Goal: Transaction & Acquisition: Book appointment/travel/reservation

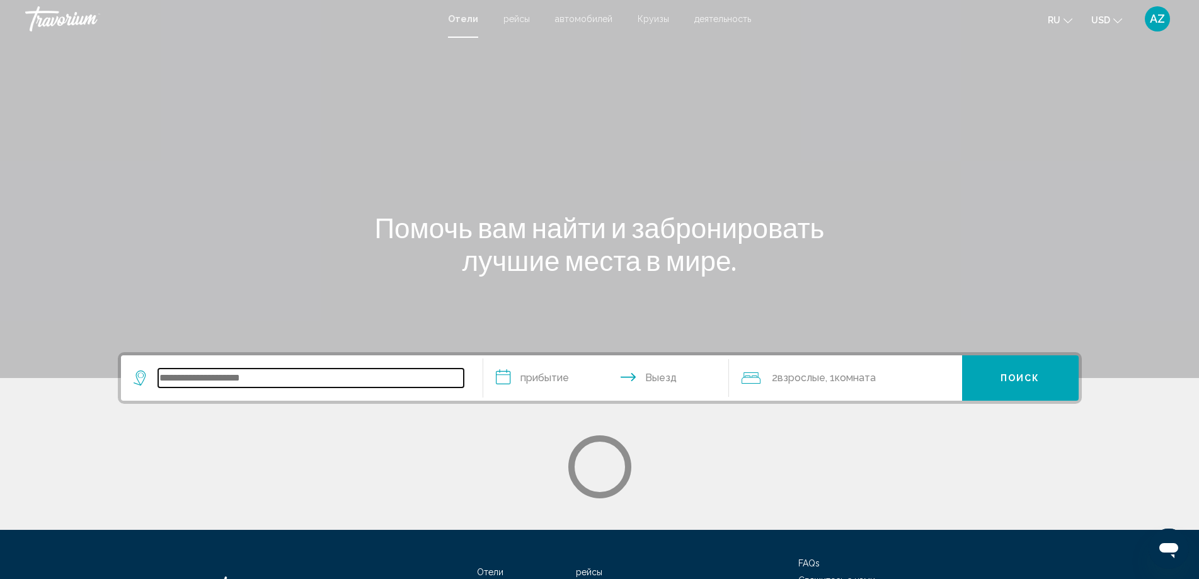
click at [192, 386] on input "Search widget" at bounding box center [311, 378] width 306 height 19
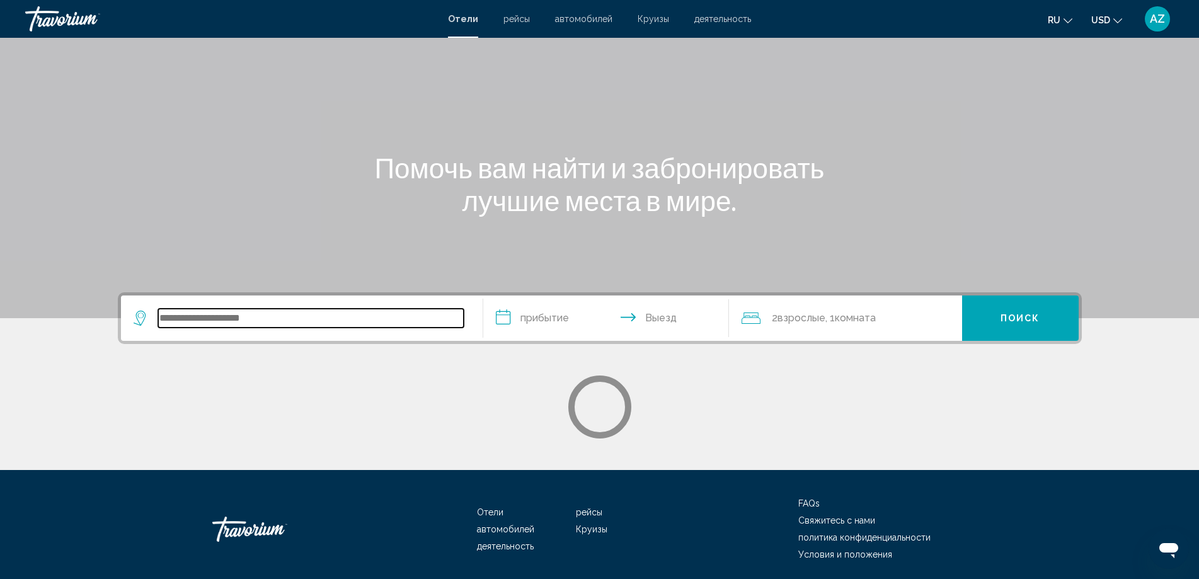
scroll to position [105, 0]
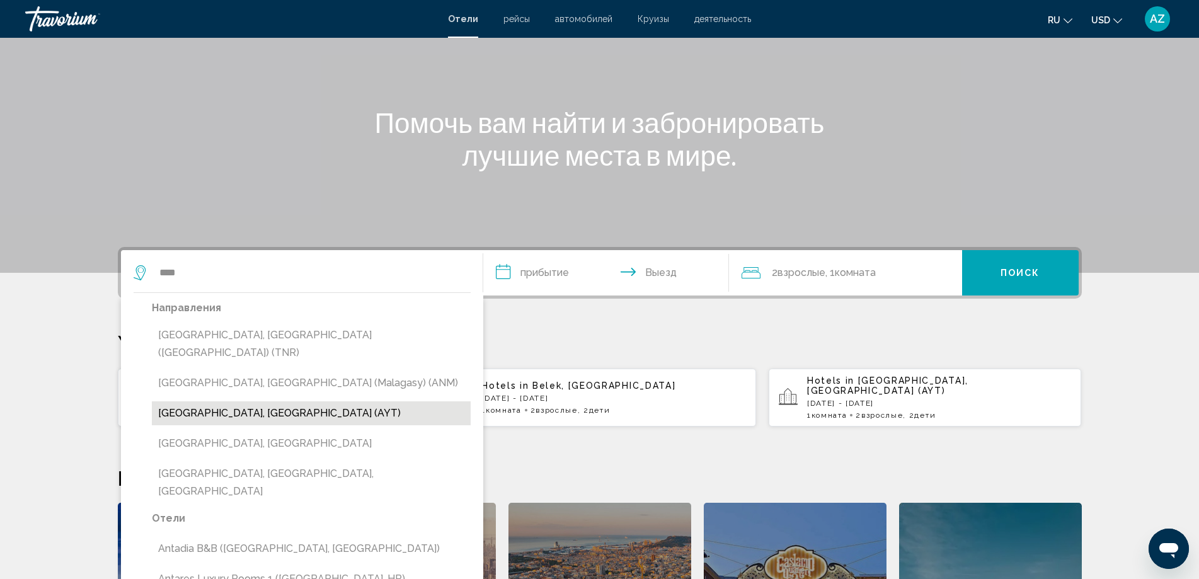
click at [214, 401] on button "Antalya, Turkey (AYT)" at bounding box center [311, 413] width 319 height 24
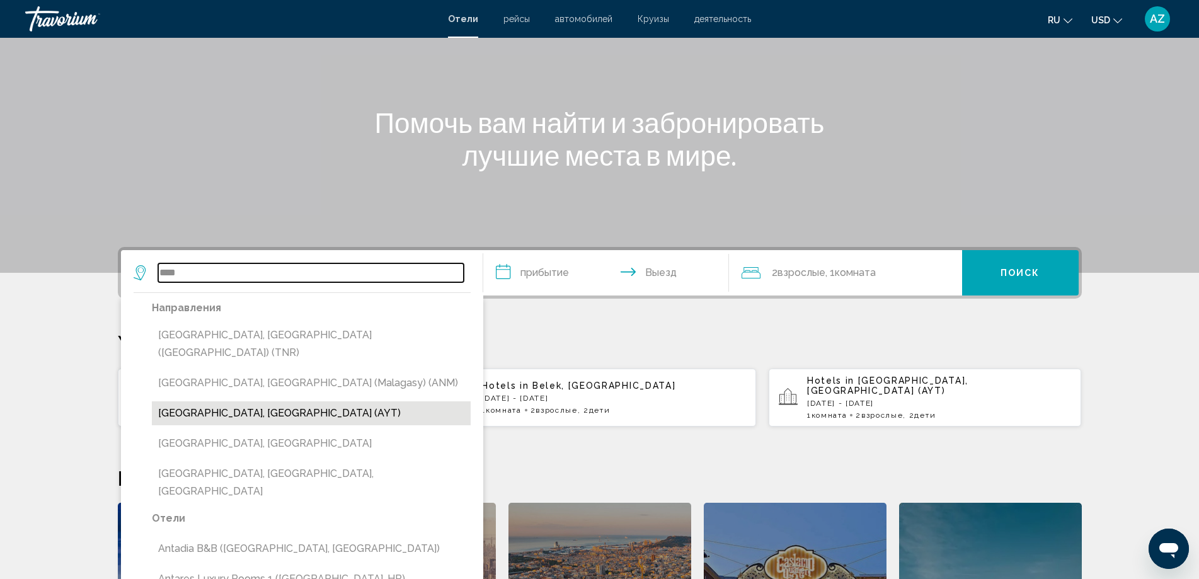
type input "**********"
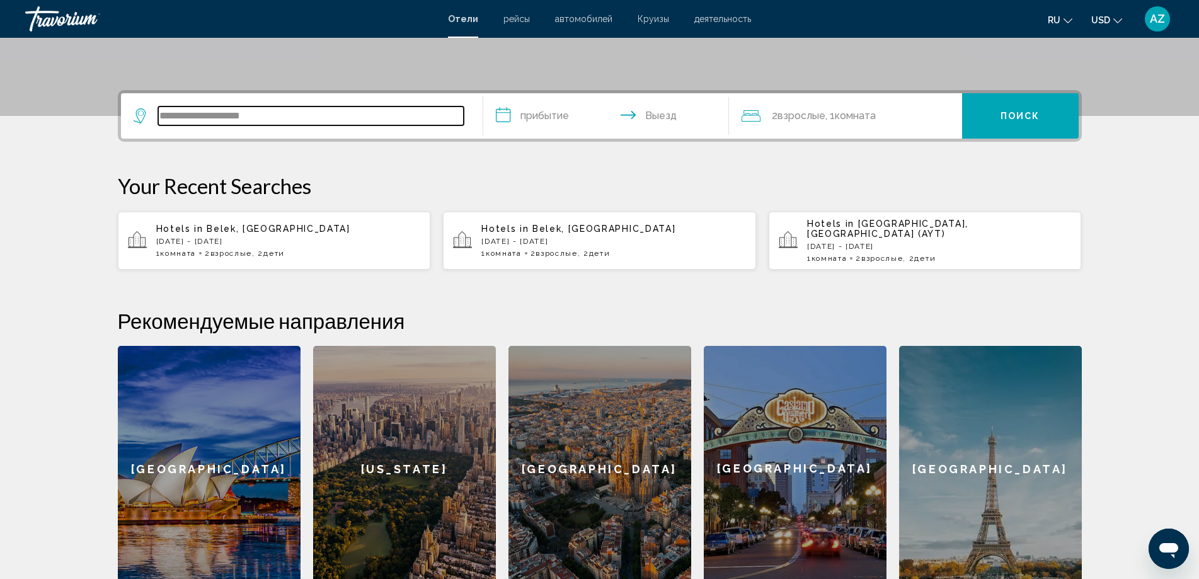
scroll to position [311, 0]
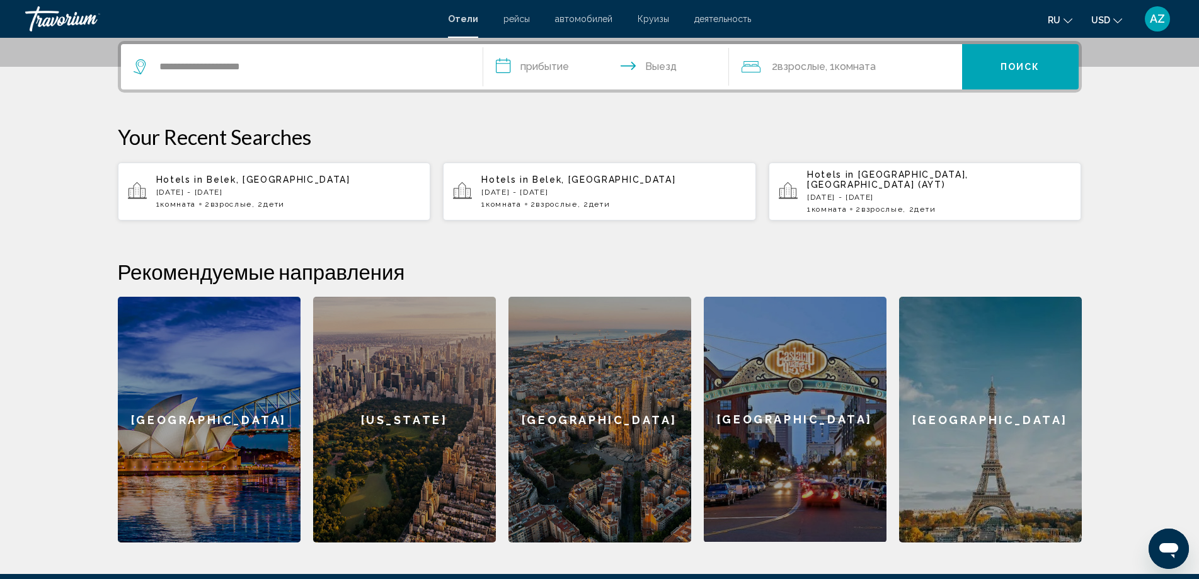
click at [540, 67] on input "**********" at bounding box center [608, 68] width 251 height 49
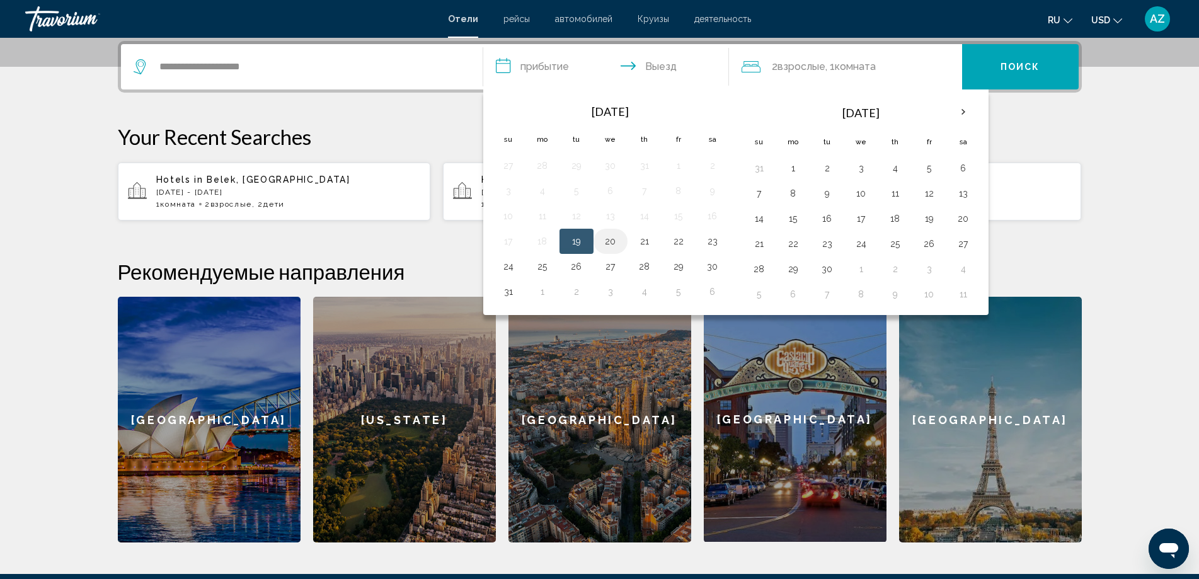
click at [614, 239] on button "20" at bounding box center [610, 241] width 20 height 18
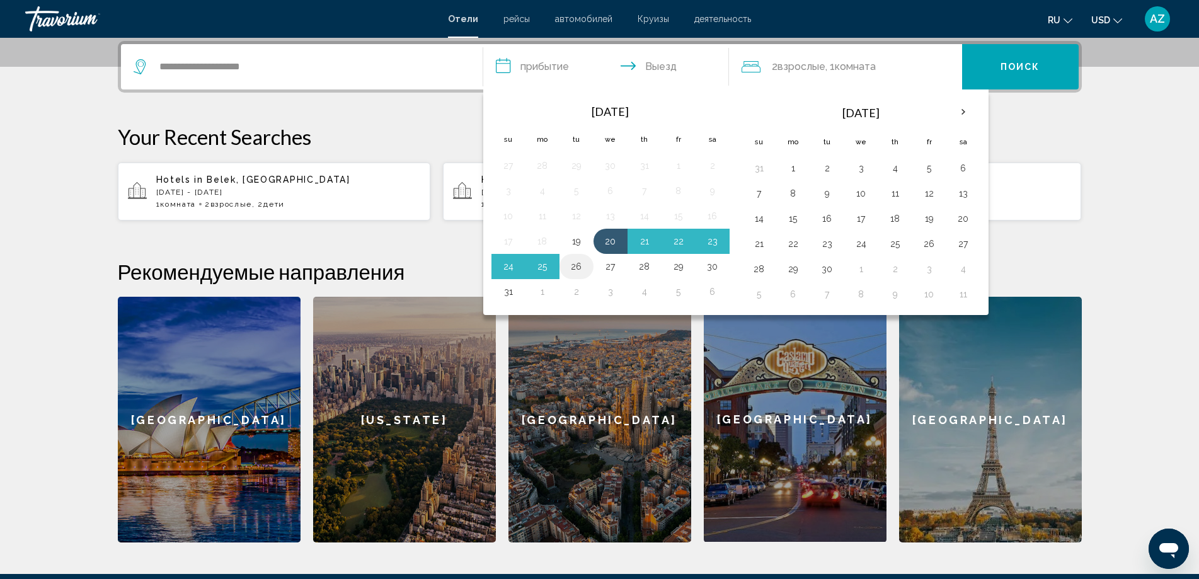
click at [580, 266] on button "26" at bounding box center [576, 267] width 20 height 18
type input "**********"
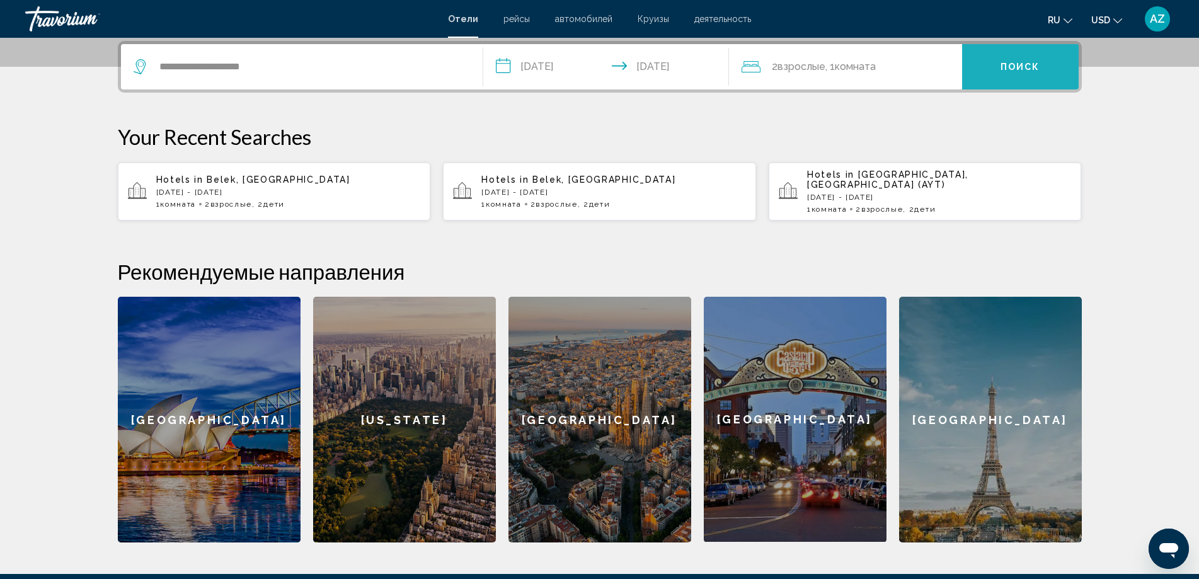
click at [1028, 72] on span "Поиск" at bounding box center [1020, 67] width 40 height 10
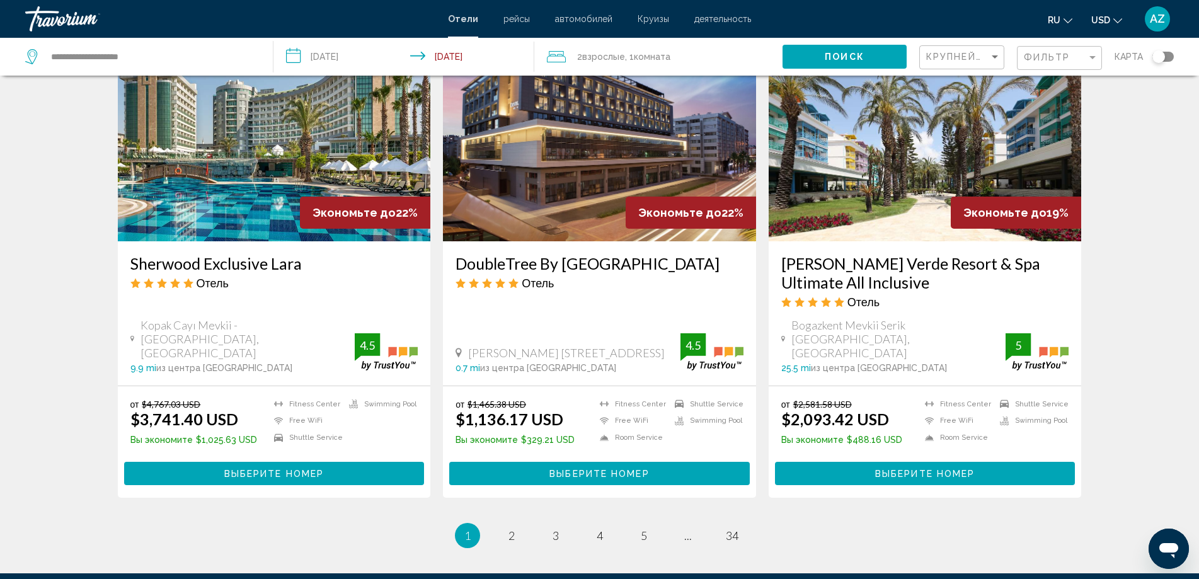
scroll to position [1512, 0]
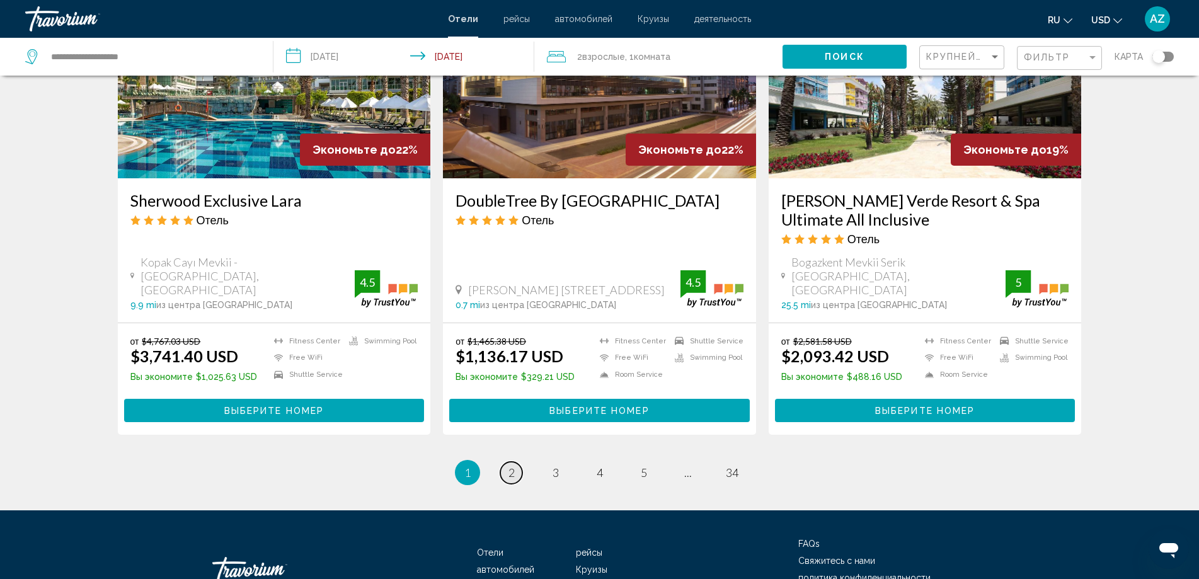
click at [509, 475] on span "2" at bounding box center [511, 473] width 6 height 14
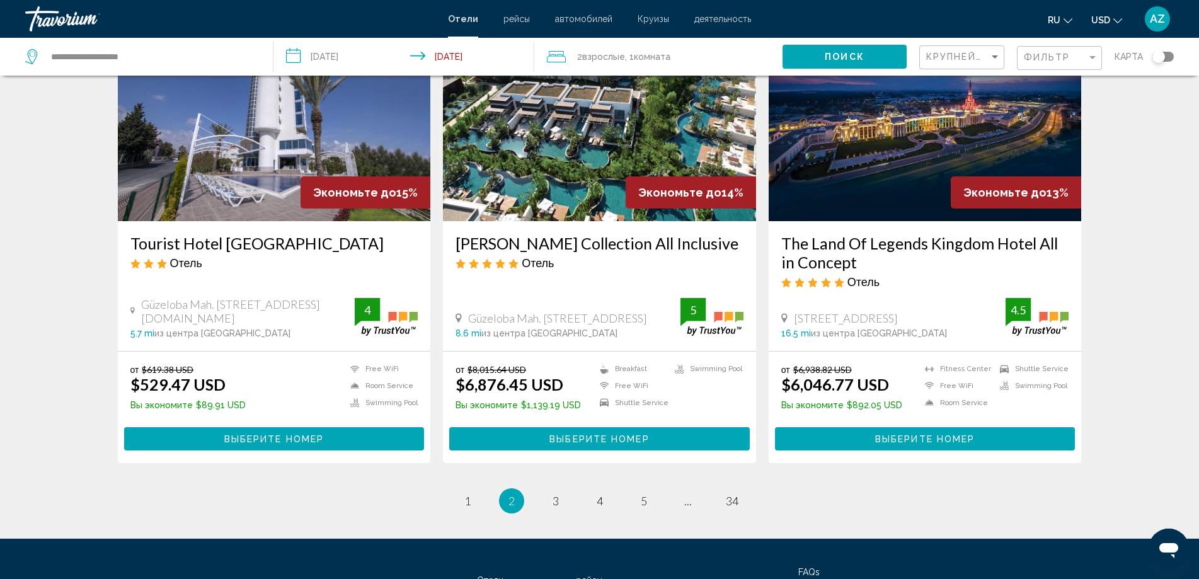
scroll to position [1567, 0]
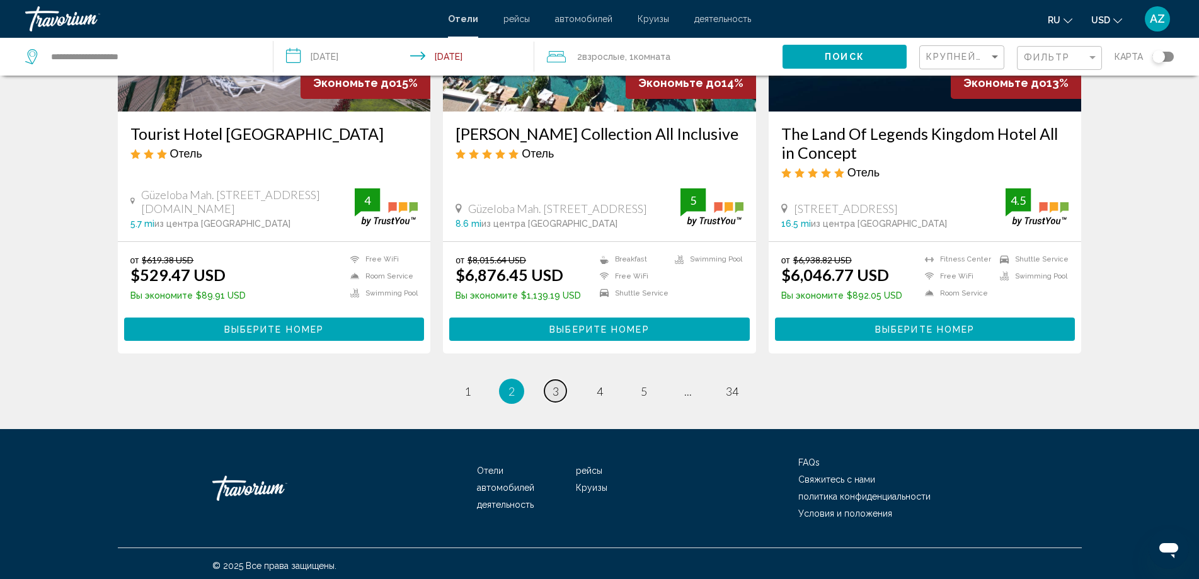
click at [556, 389] on span "3" at bounding box center [555, 391] width 6 height 14
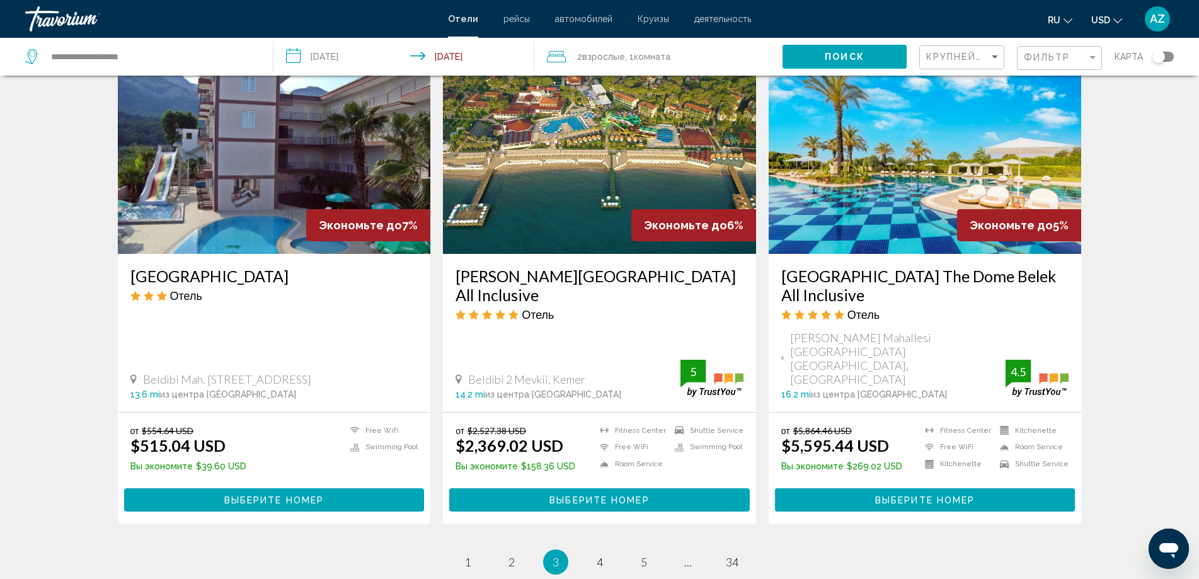
scroll to position [1512, 0]
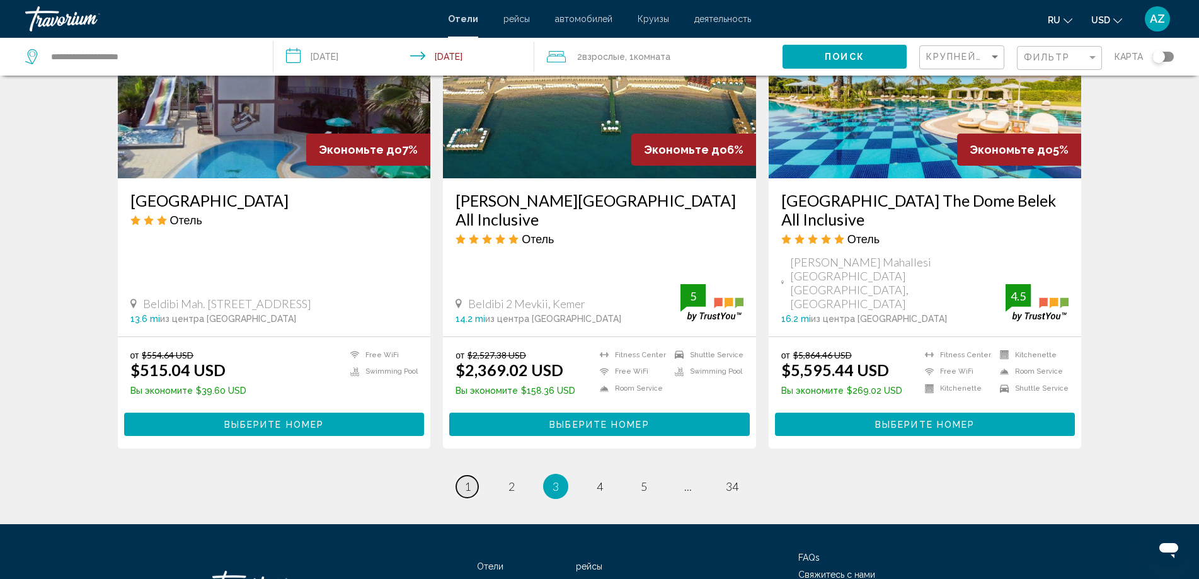
click at [464, 479] on span "1" at bounding box center [467, 486] width 6 height 14
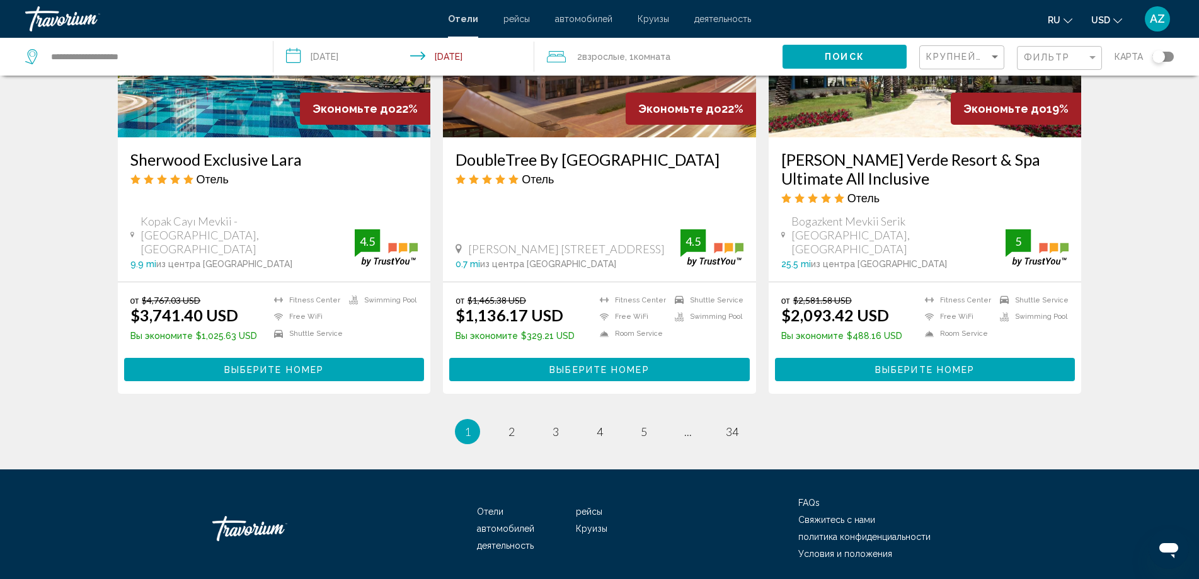
scroll to position [1577, 0]
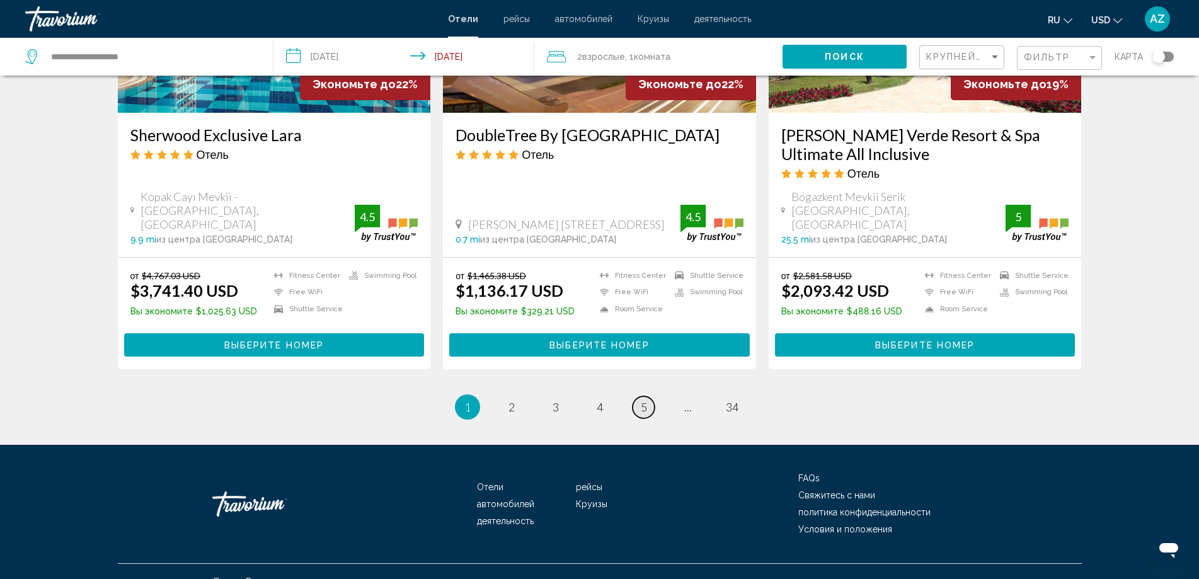
click at [641, 413] on span "5" at bounding box center [644, 407] width 6 height 14
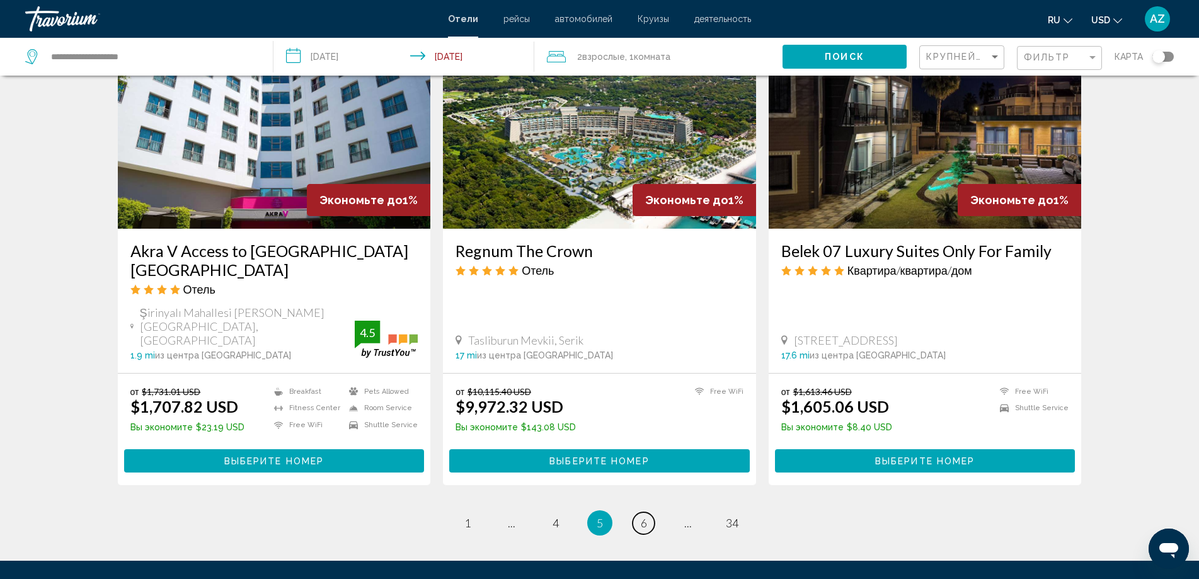
scroll to position [1497, 0]
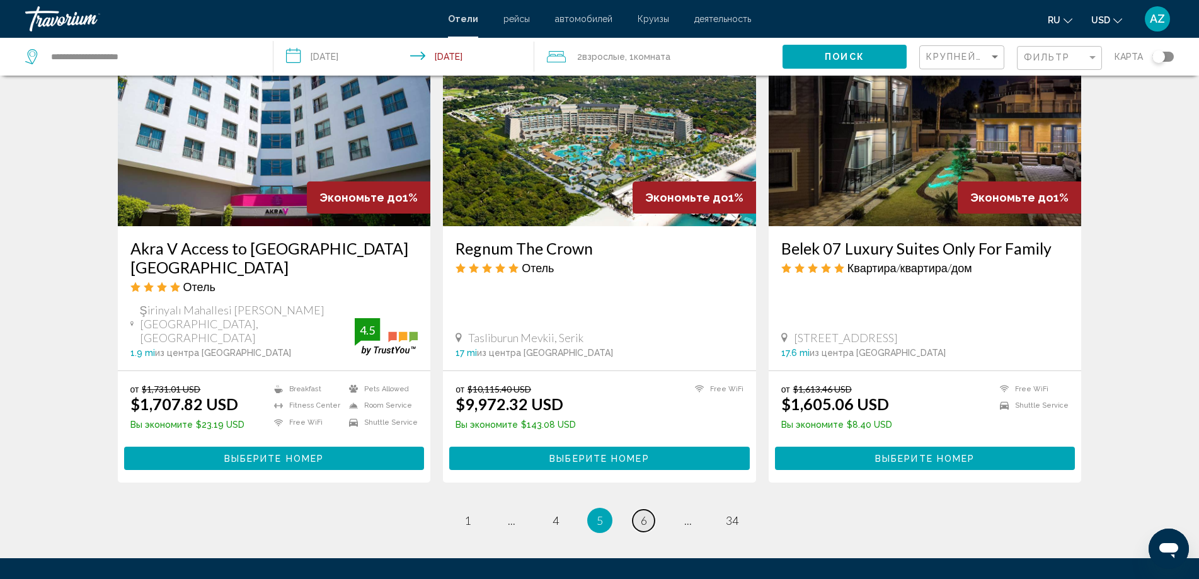
click at [647, 510] on link "page 6" at bounding box center [643, 521] width 22 height 22
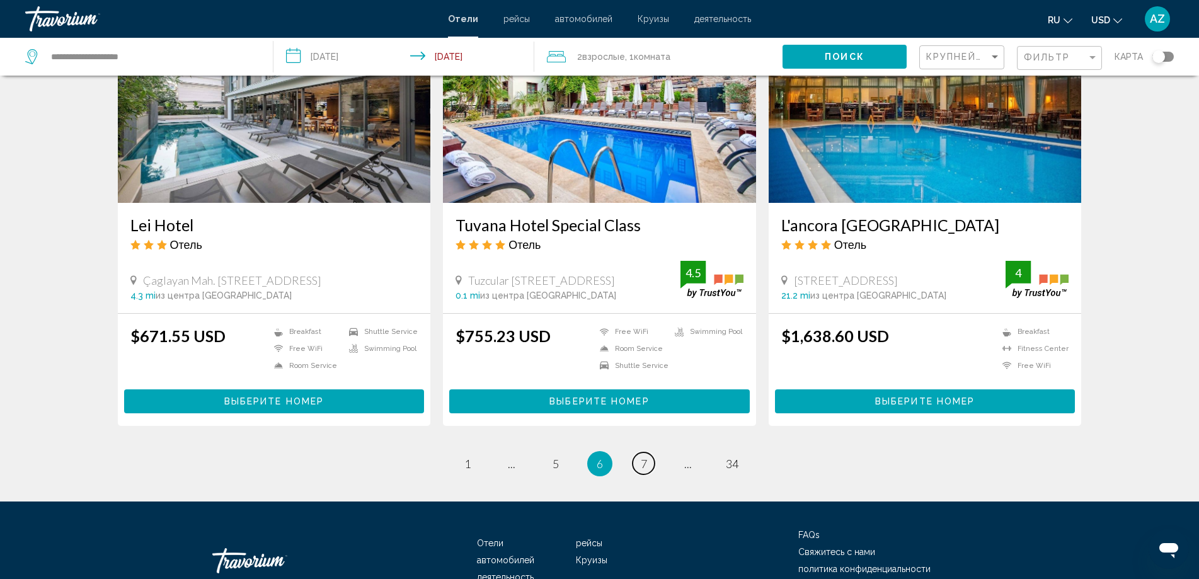
scroll to position [1565, 0]
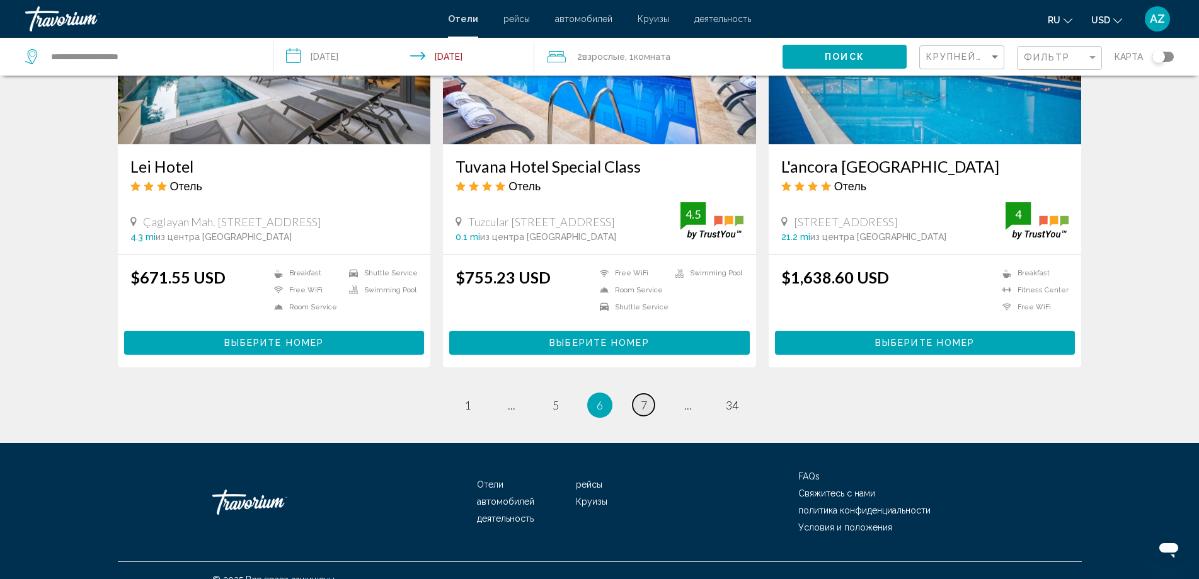
click at [649, 394] on link "page 7" at bounding box center [643, 405] width 22 height 22
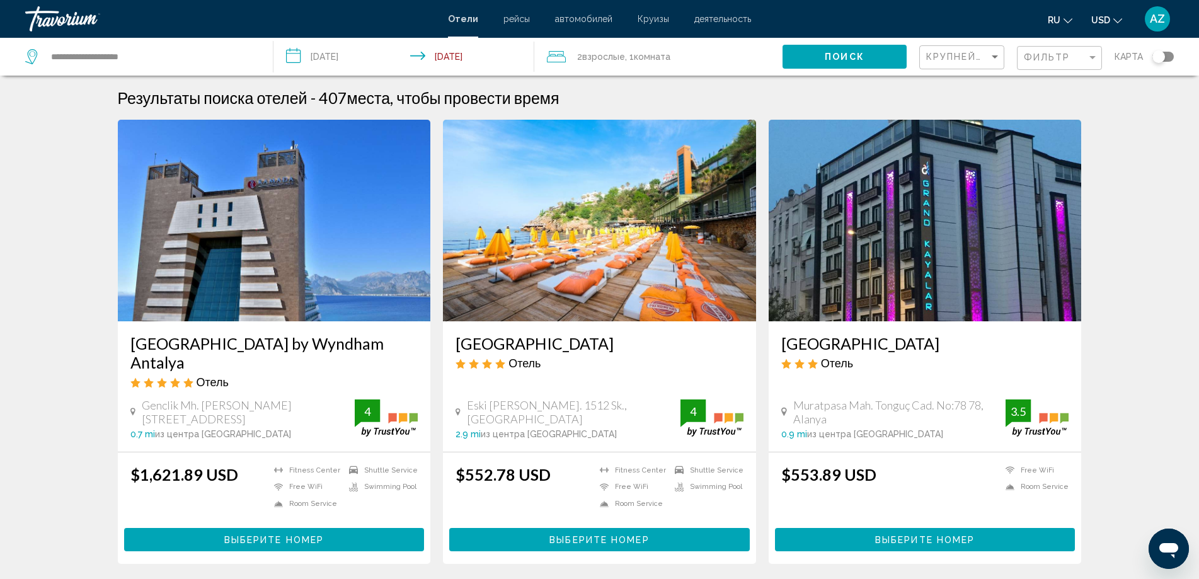
click at [353, 57] on input "**********" at bounding box center [406, 59] width 266 height 42
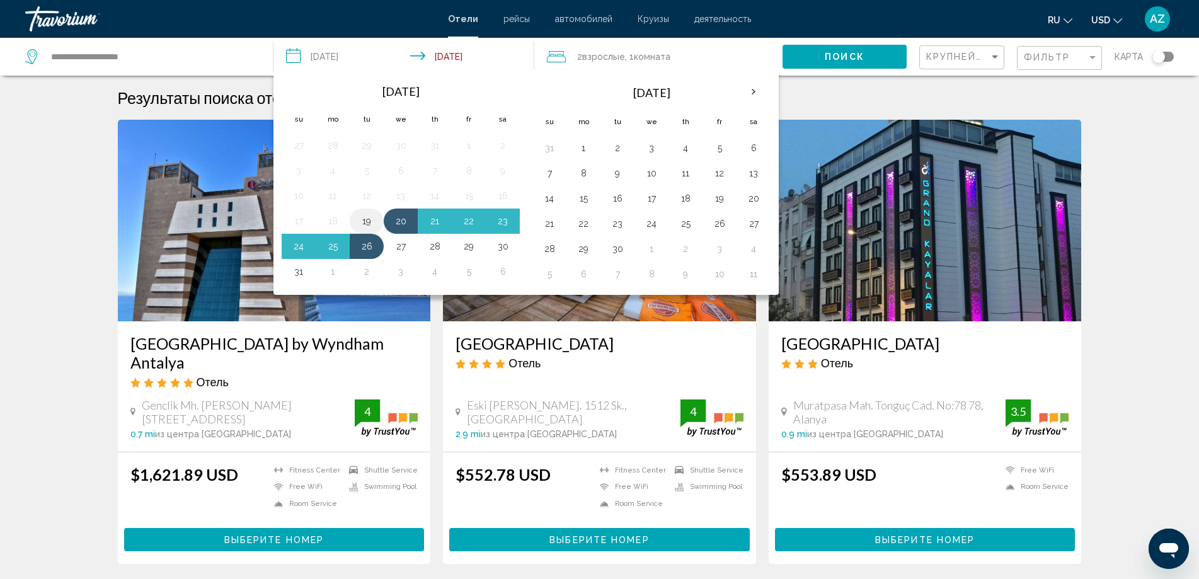
click at [373, 221] on button "19" at bounding box center [367, 221] width 20 height 18
click at [325, 244] on button "25" at bounding box center [333, 247] width 20 height 18
type input "**********"
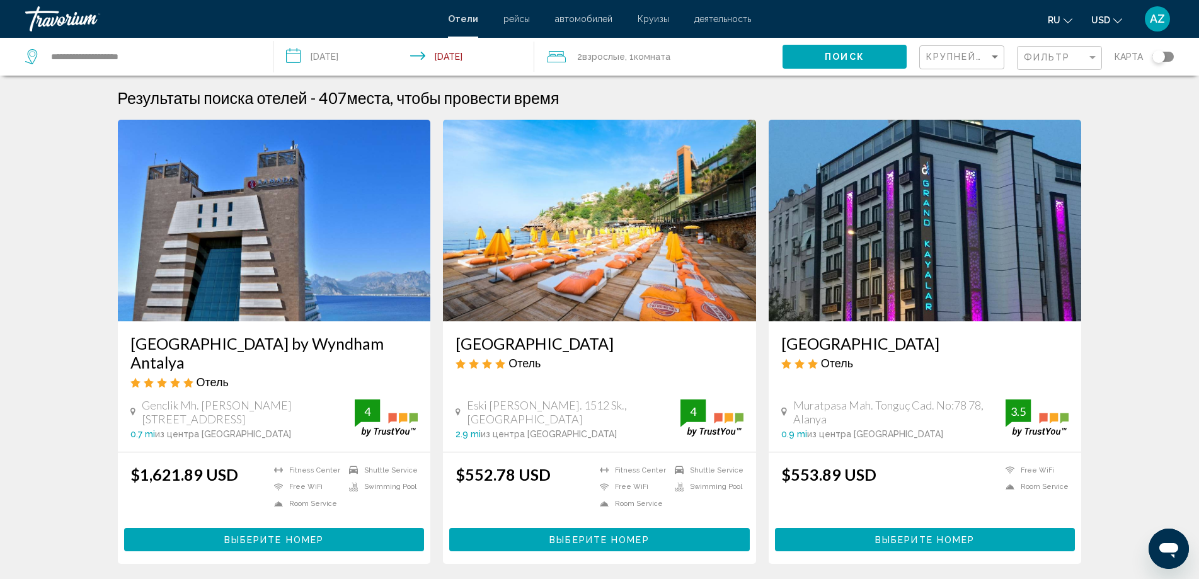
click at [852, 59] on span "Поиск" at bounding box center [845, 57] width 40 height 10
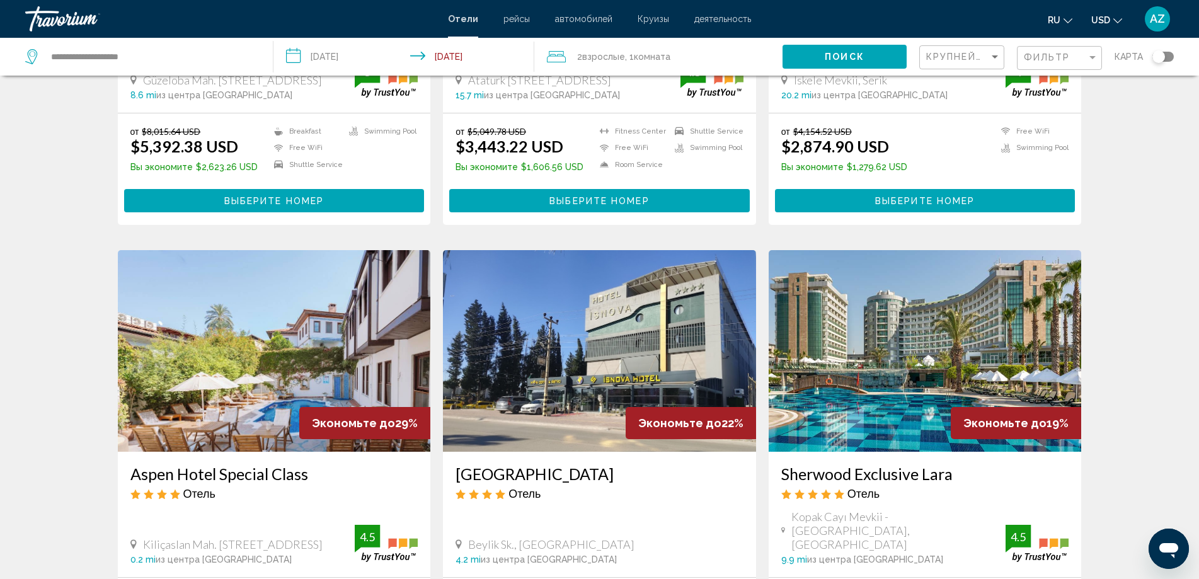
scroll to position [882, 0]
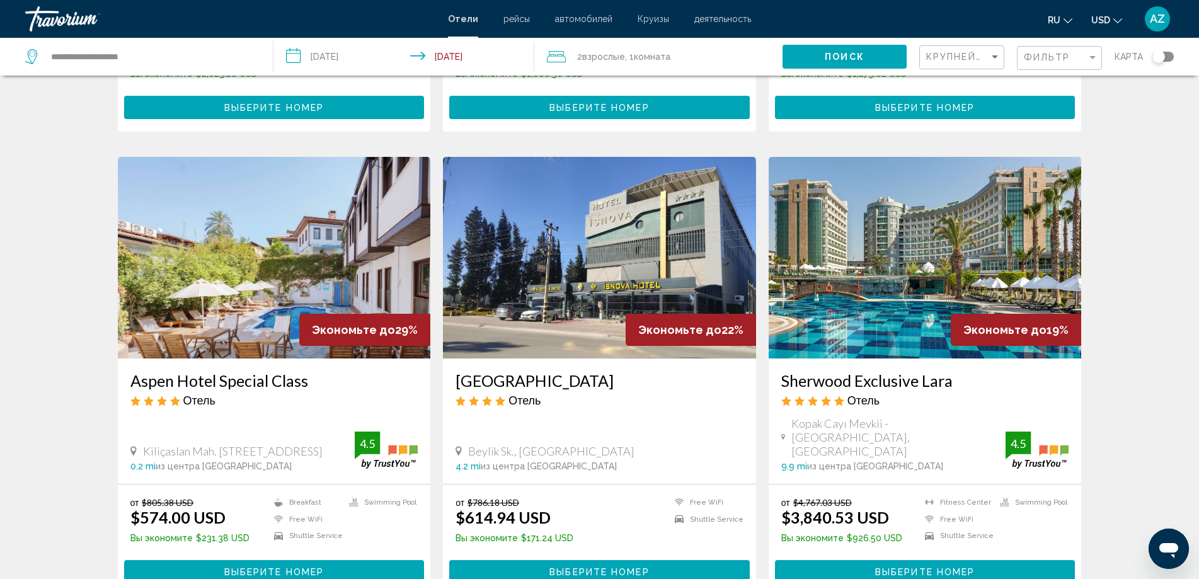
click at [300, 278] on img "Main content" at bounding box center [274, 258] width 313 height 202
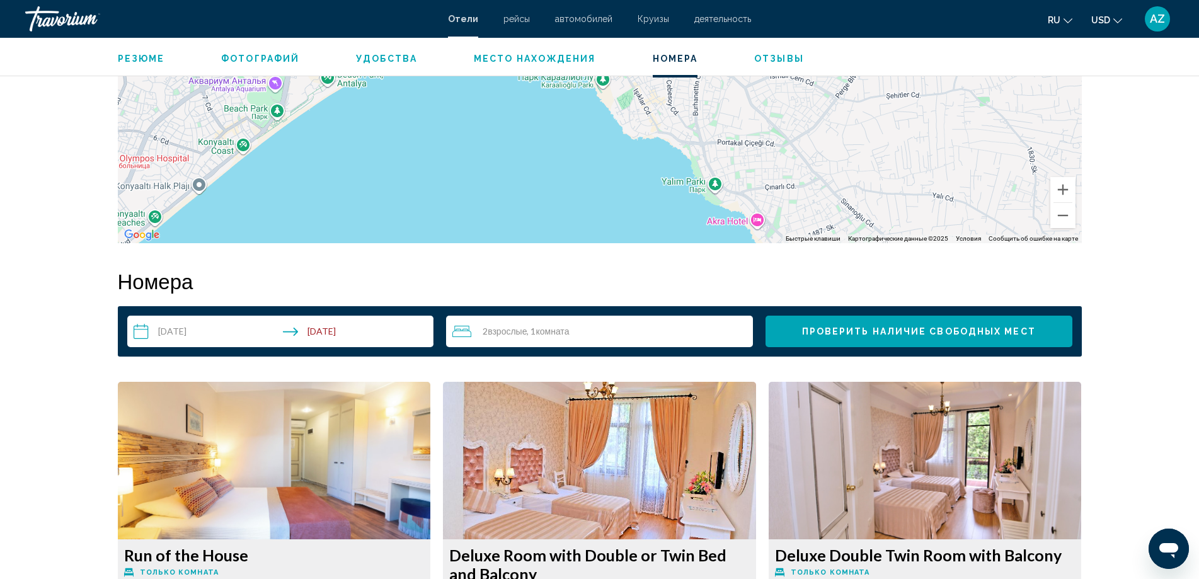
scroll to position [1725, 0]
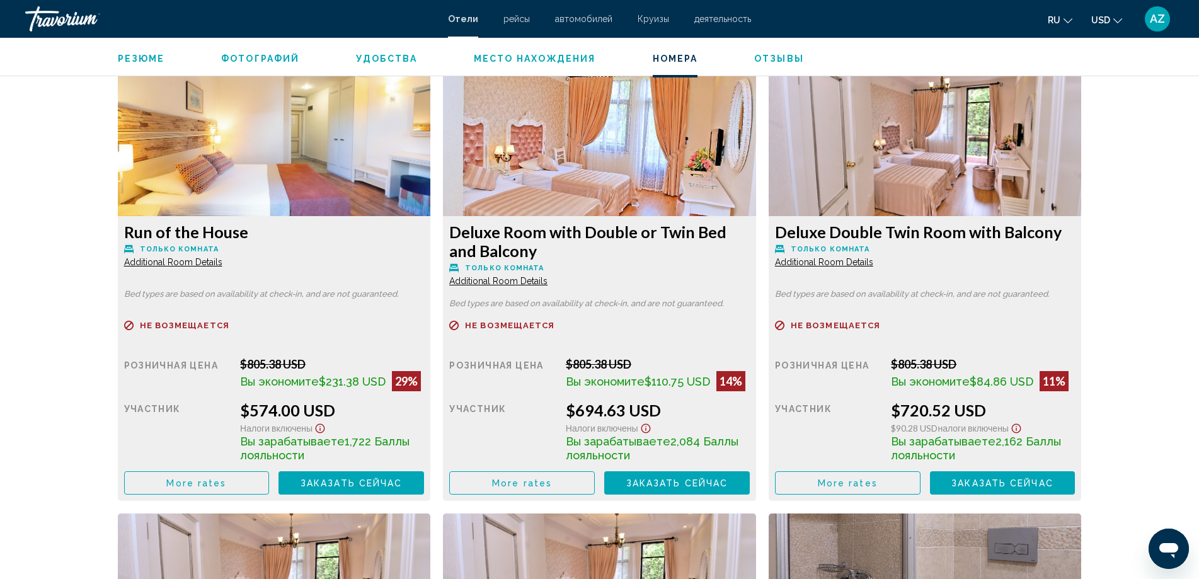
click at [1050, 11] on button "ru English Español Français Italiano Português русский" at bounding box center [1060, 20] width 25 height 18
click at [1129, 175] on div "Antalya, , Turkey Aspen Hotel Special Class 4.5 адрес Kiliçaslan Mah. Mermerli …" at bounding box center [599, 404] width 1199 height 4185
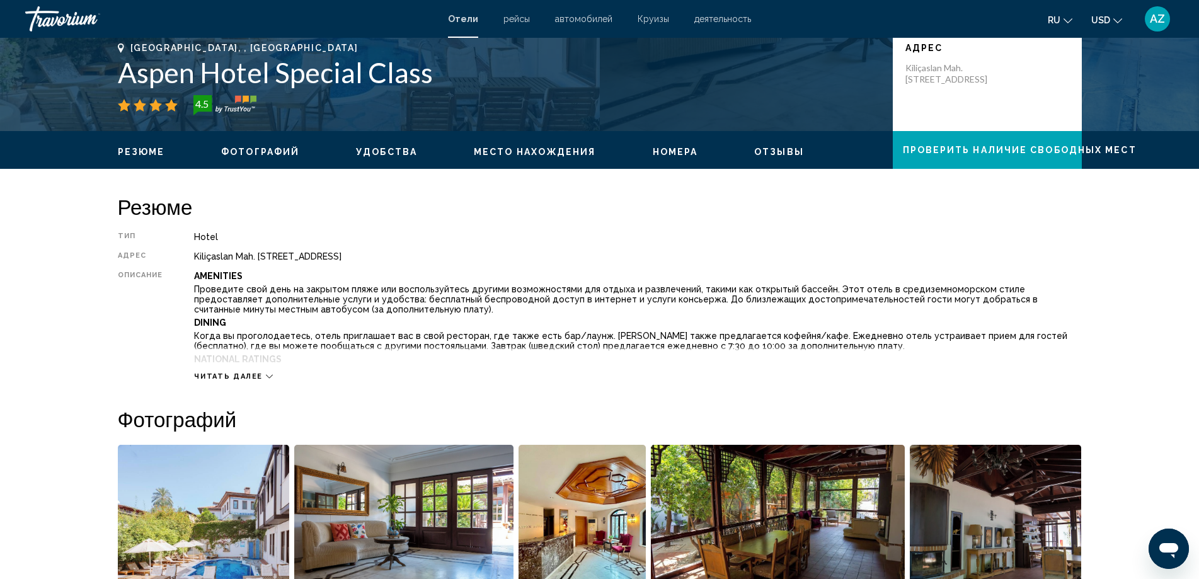
scroll to position [277, 0]
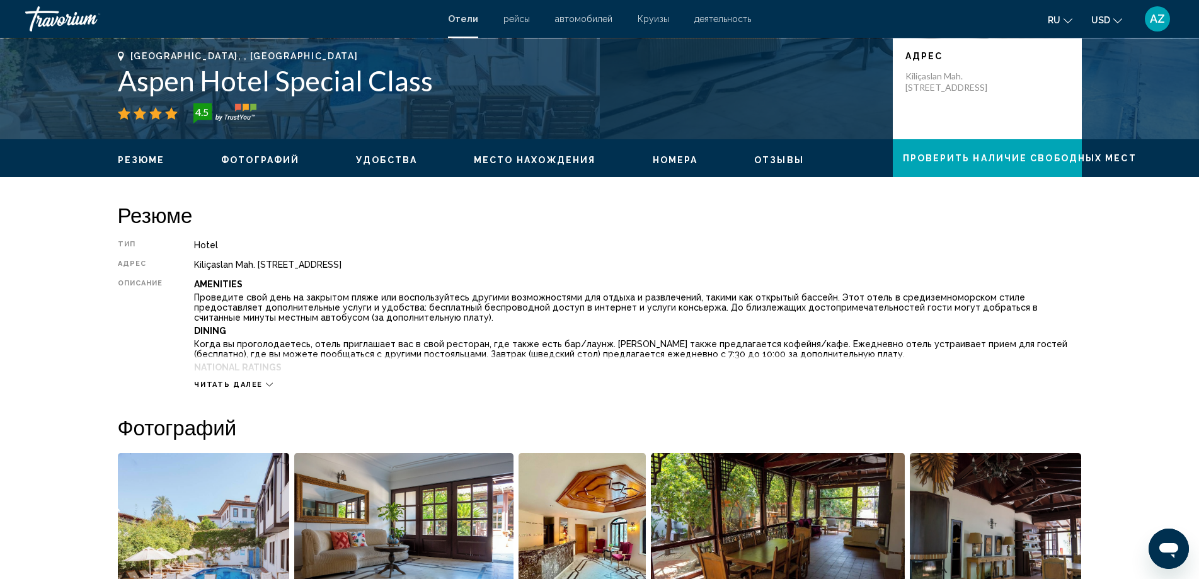
click at [580, 163] on span "Место нахождения" at bounding box center [535, 160] width 122 height 10
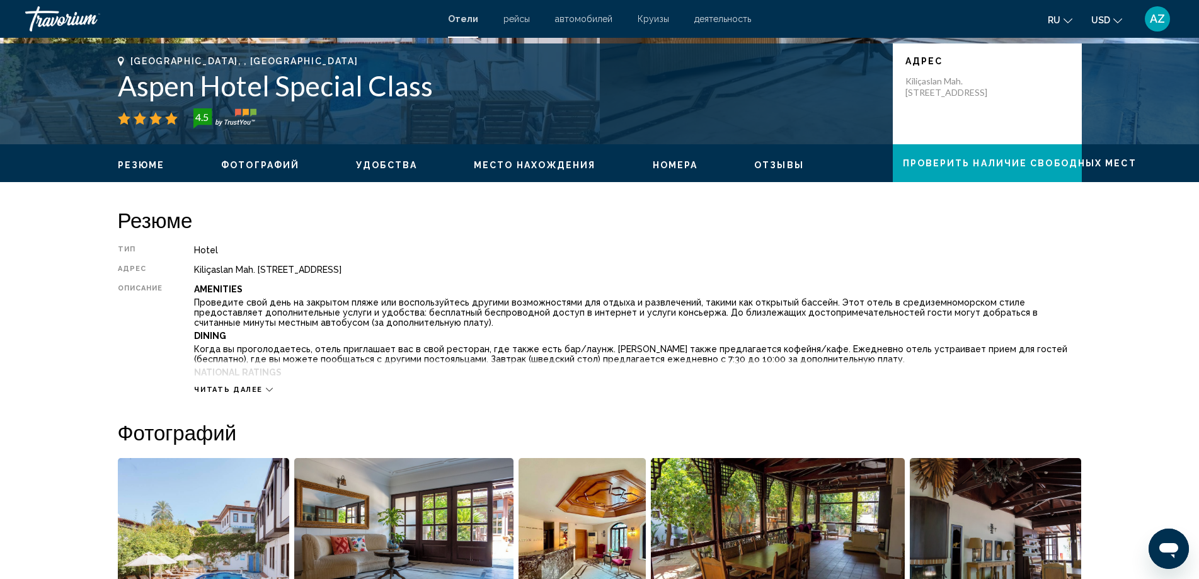
scroll to position [0, 0]
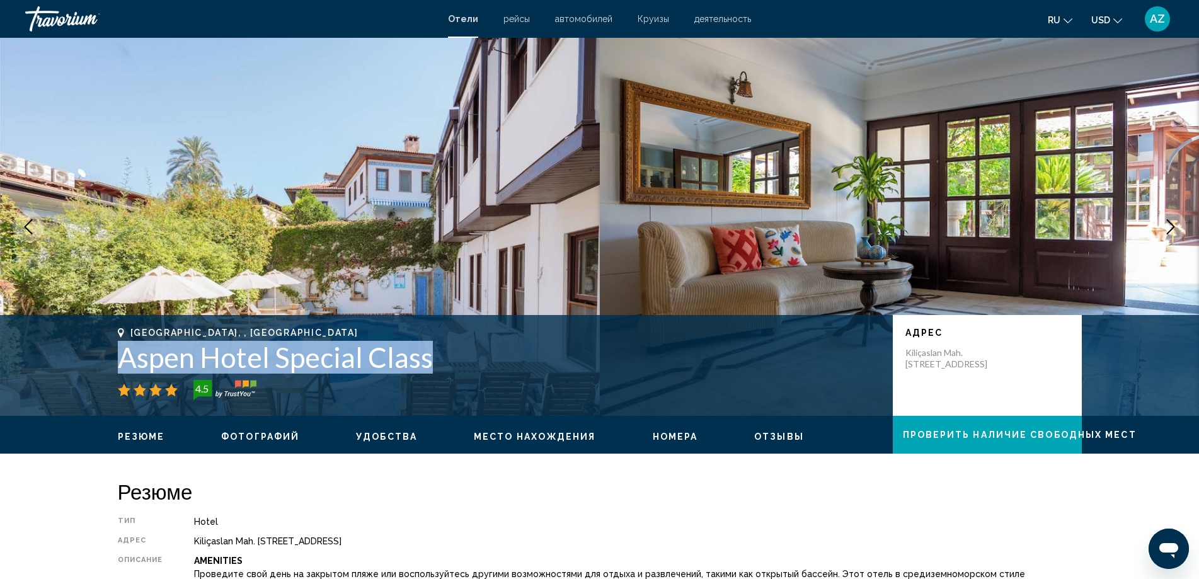
drag, startPoint x: 116, startPoint y: 351, endPoint x: 437, endPoint y: 345, distance: 320.7
click at [447, 351] on div "Antalya, , Turkey Aspen Hotel Special Class 4.5 адрес Kiliçaslan Mah. Mermerli …" at bounding box center [600, 366] width 1014 height 76
copy h1 "Aspen Hotel Special Class"
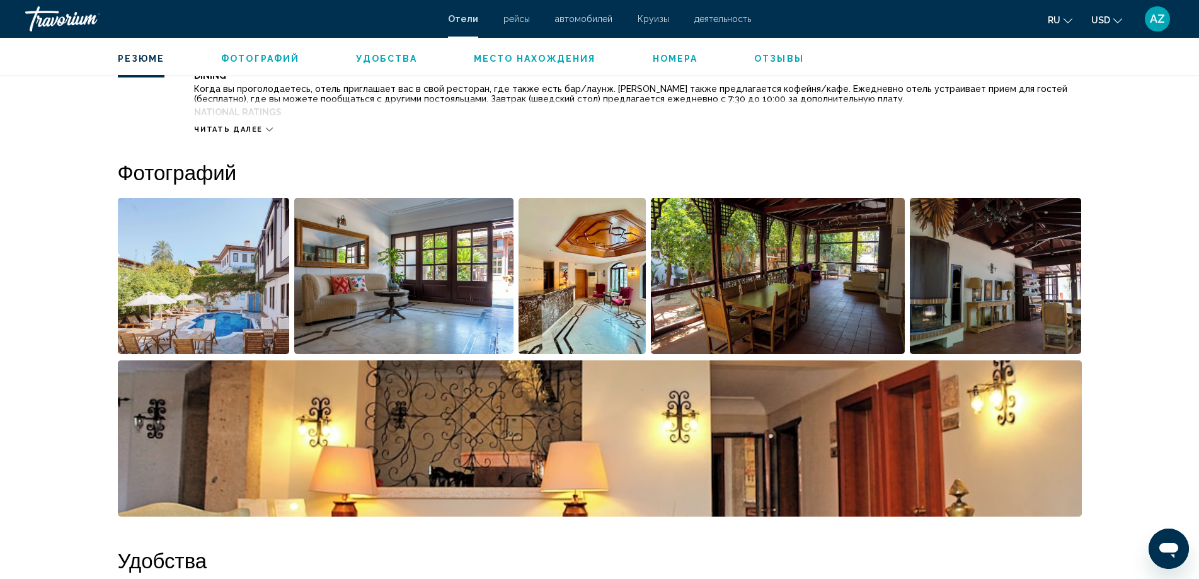
scroll to position [630, 0]
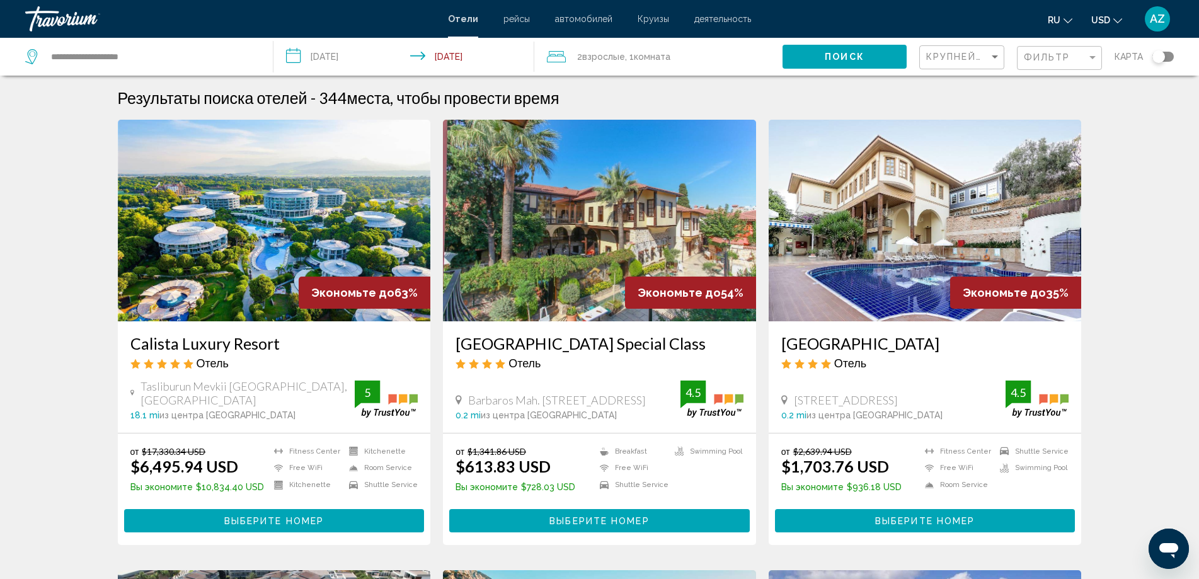
click at [595, 243] on img "Main content" at bounding box center [599, 221] width 313 height 202
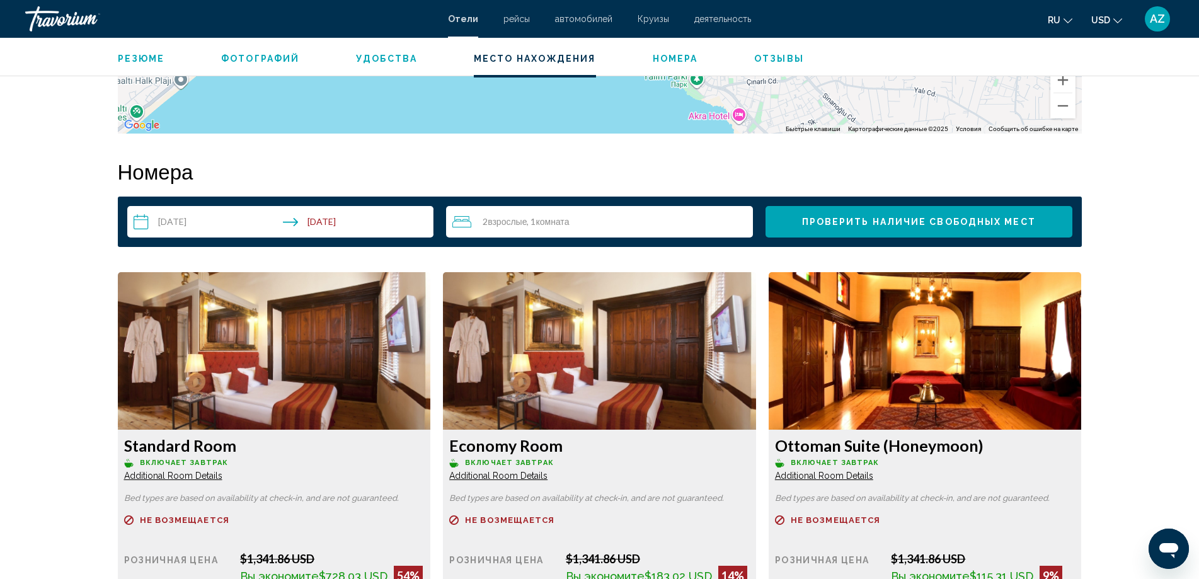
scroll to position [1701, 0]
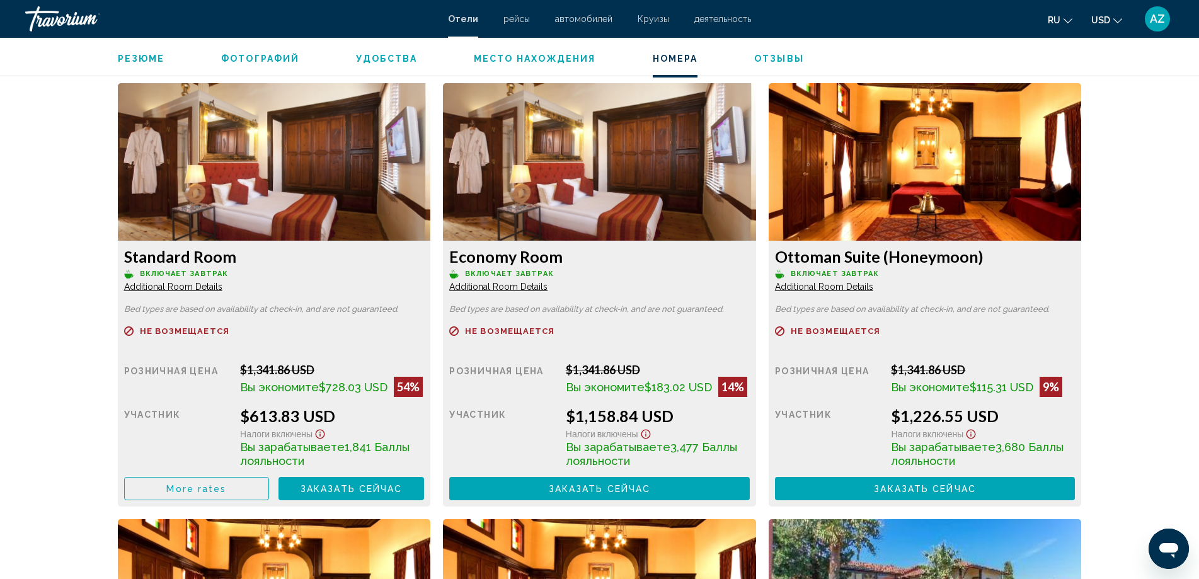
click at [194, 288] on span "Additional Room Details" at bounding box center [173, 287] width 98 height 10
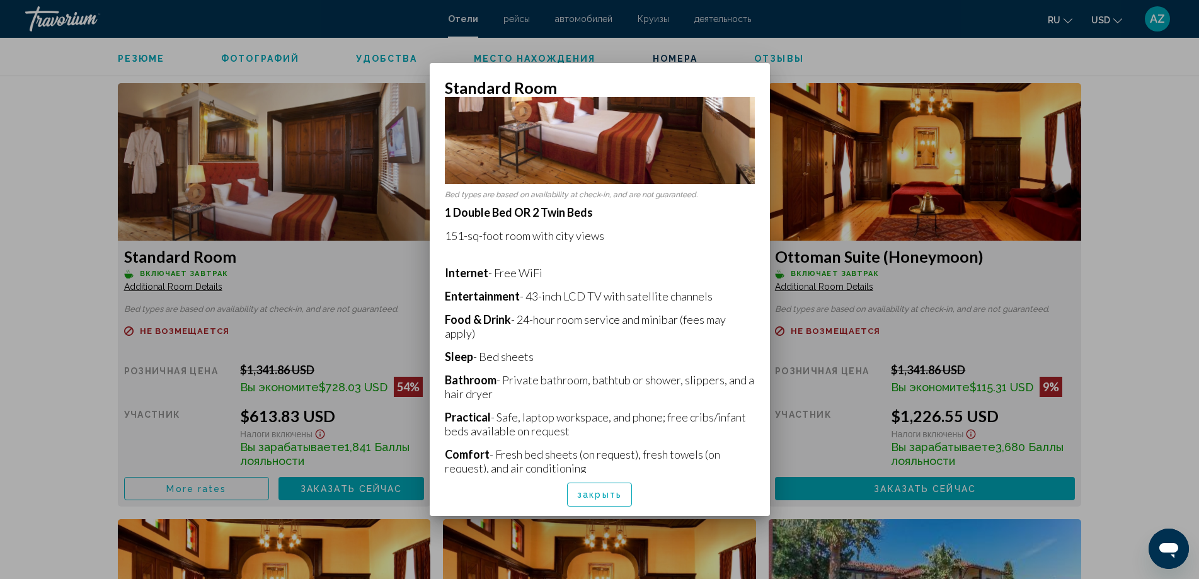
scroll to position [177, 0]
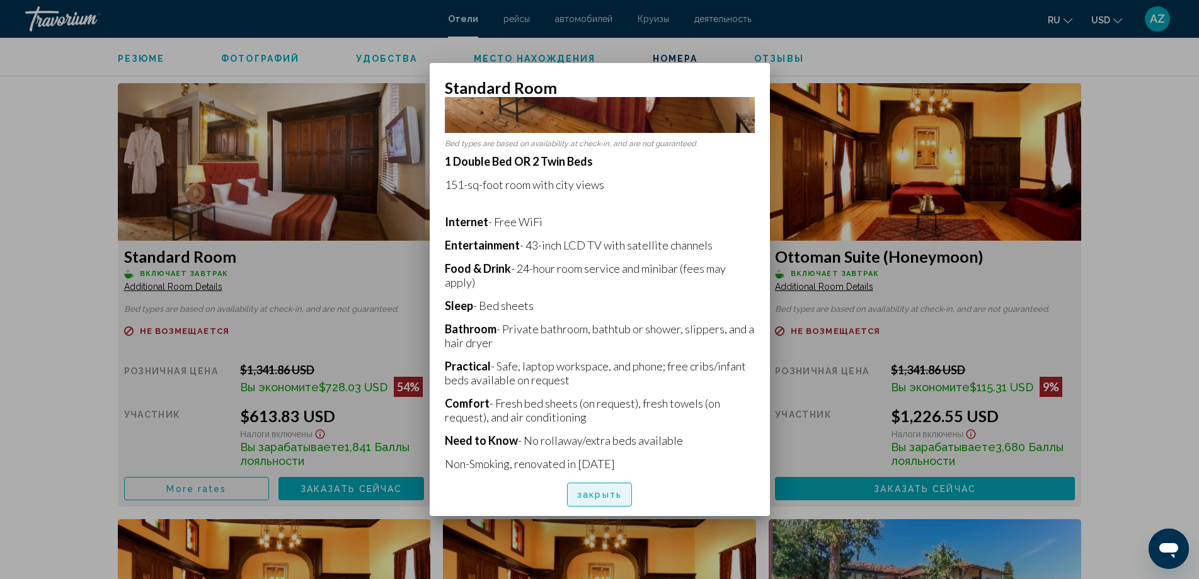
click at [599, 495] on span "закрыть" at bounding box center [599, 495] width 45 height 10
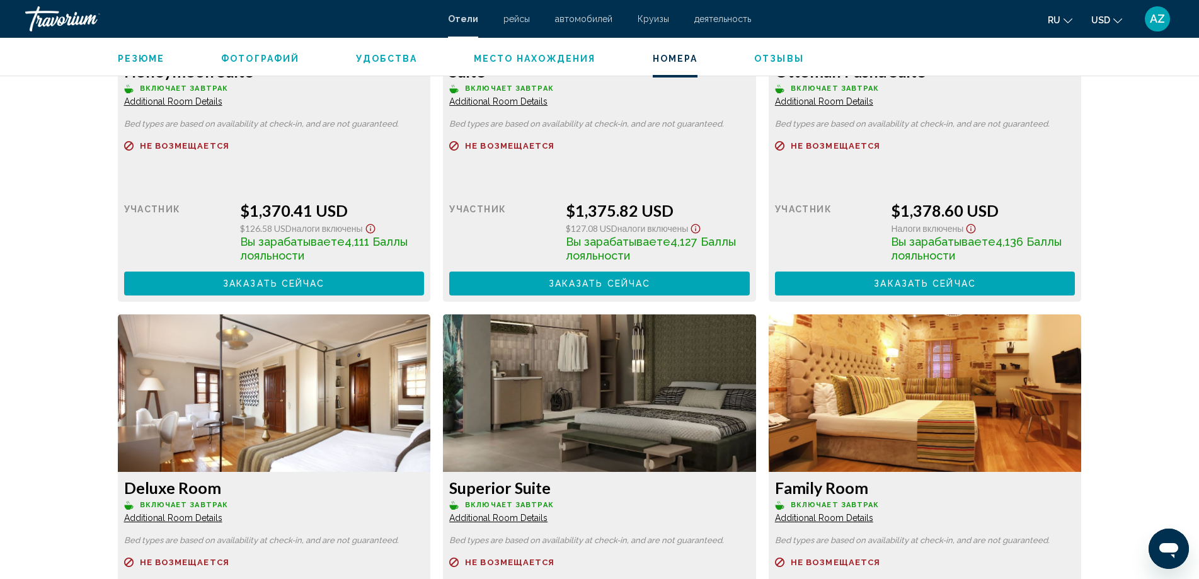
scroll to position [2205, 0]
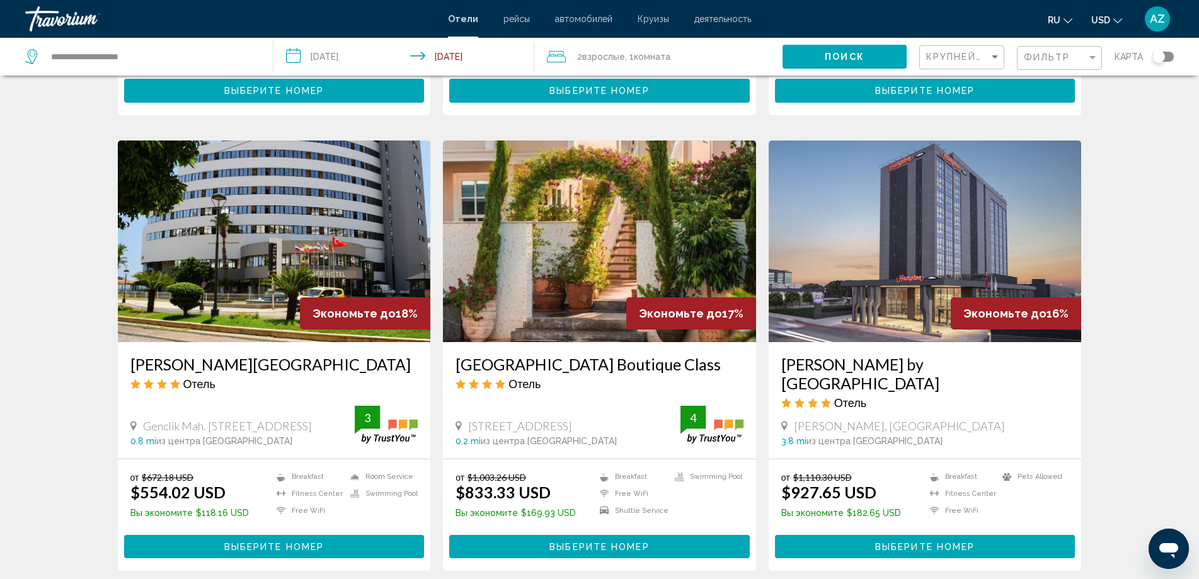
scroll to position [1386, 0]
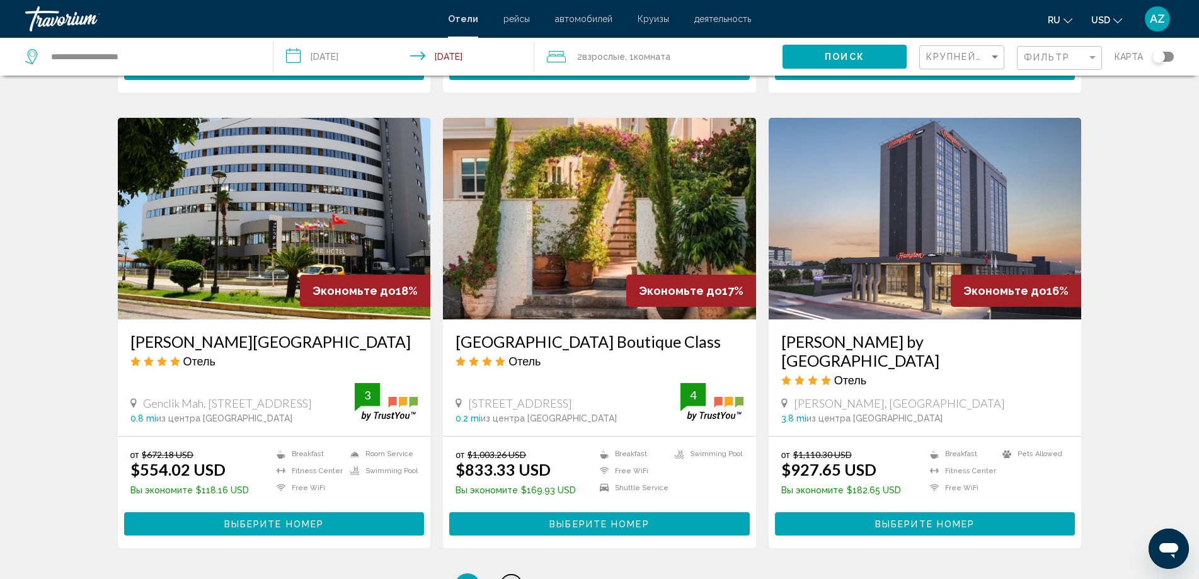
click at [519, 575] on link "page 2" at bounding box center [511, 586] width 22 height 22
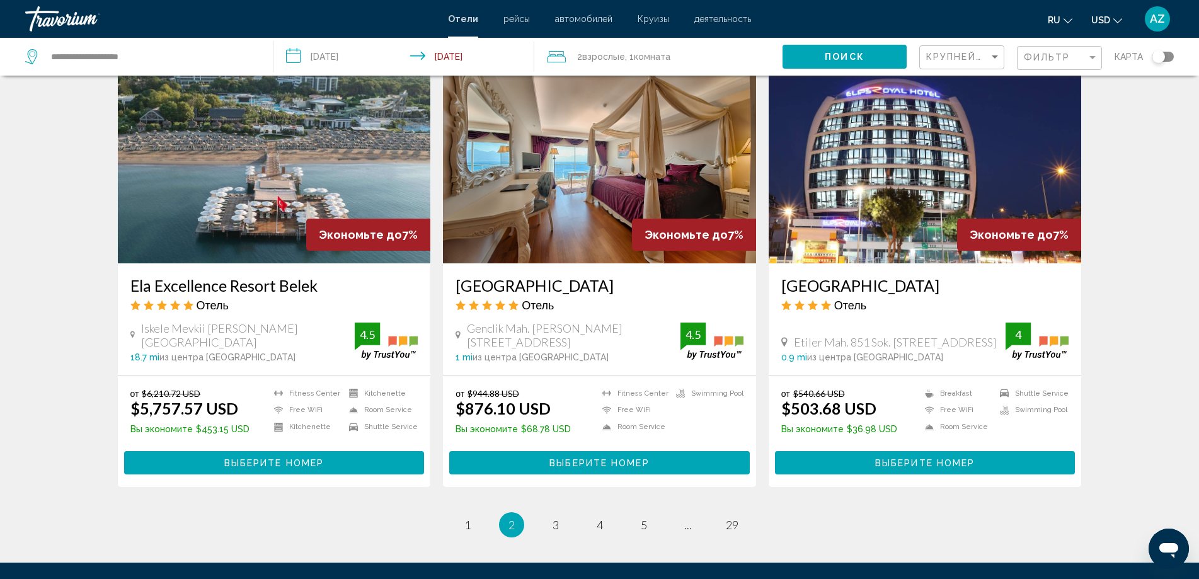
scroll to position [1449, 0]
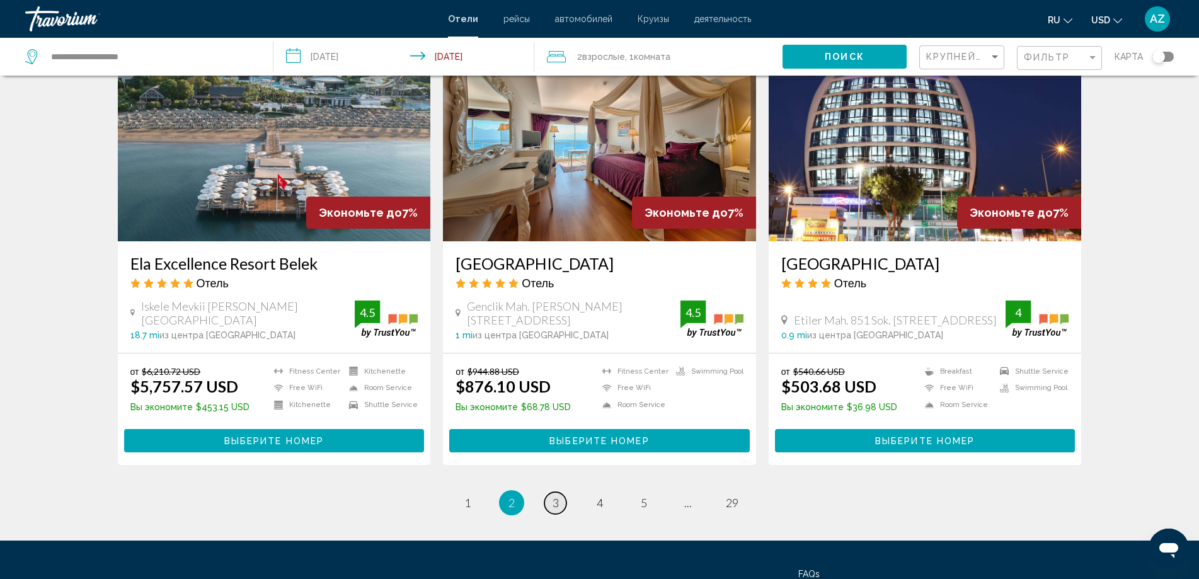
click at [558, 496] on span "3" at bounding box center [555, 503] width 6 height 14
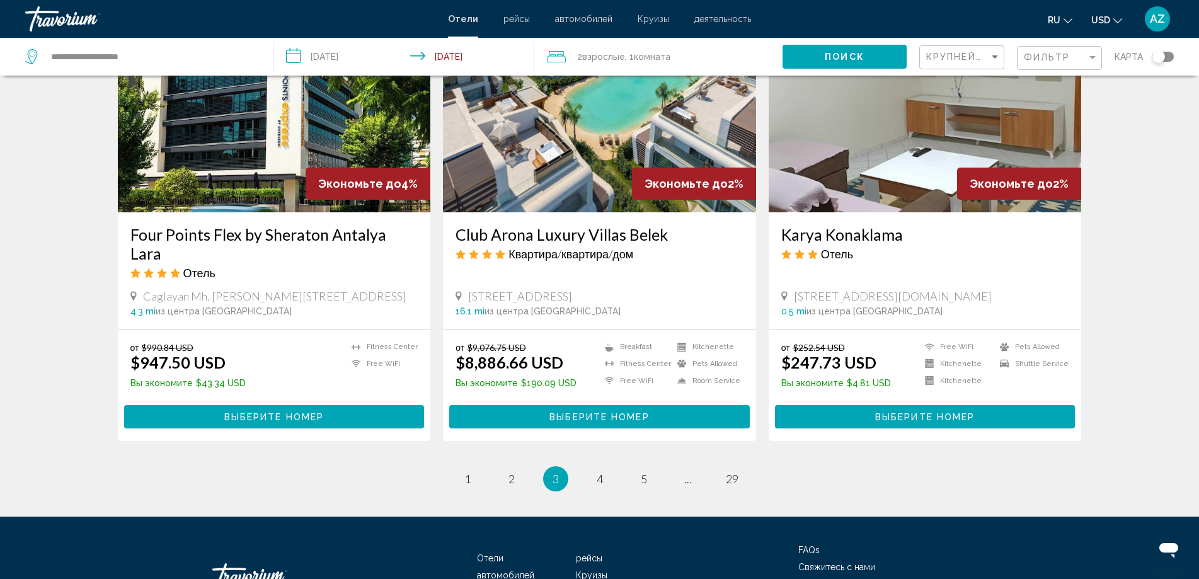
scroll to position [1546, 0]
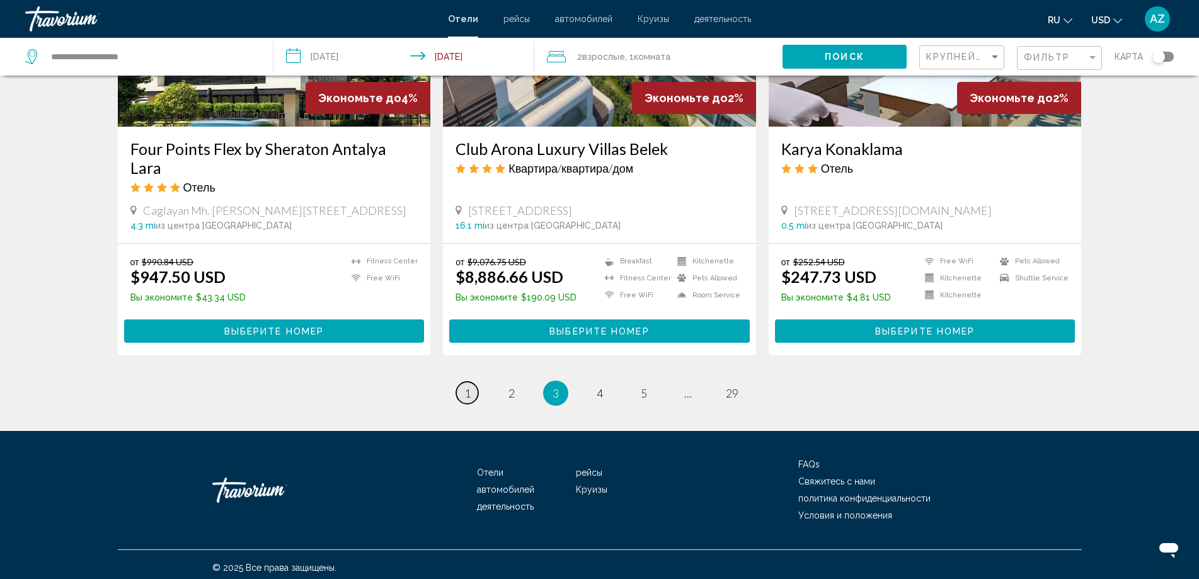
click at [464, 391] on span "1" at bounding box center [467, 393] width 6 height 14
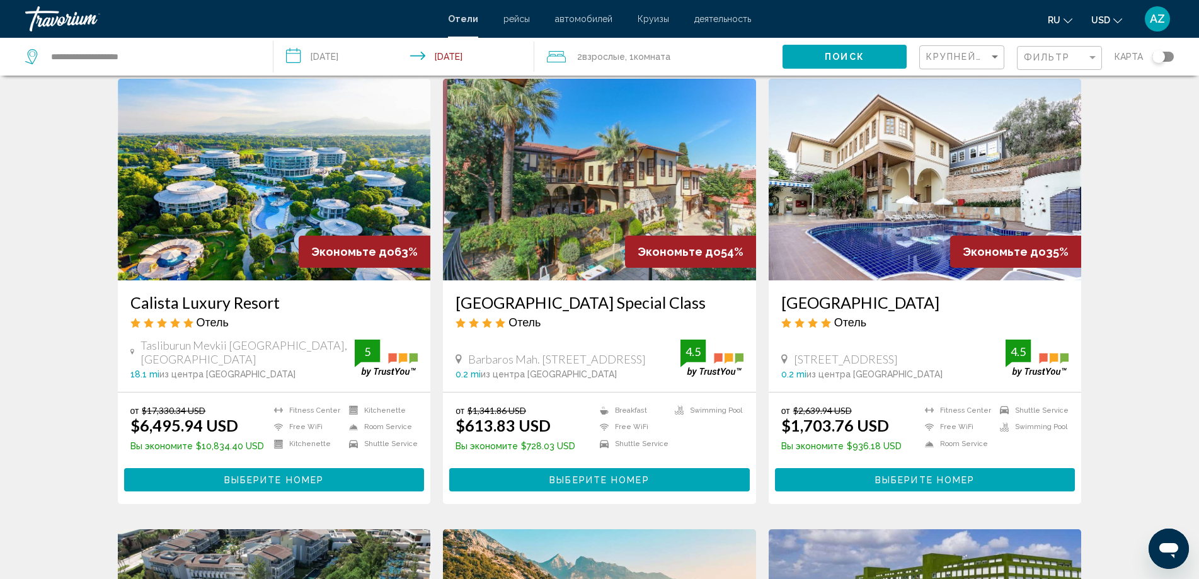
scroll to position [63, 0]
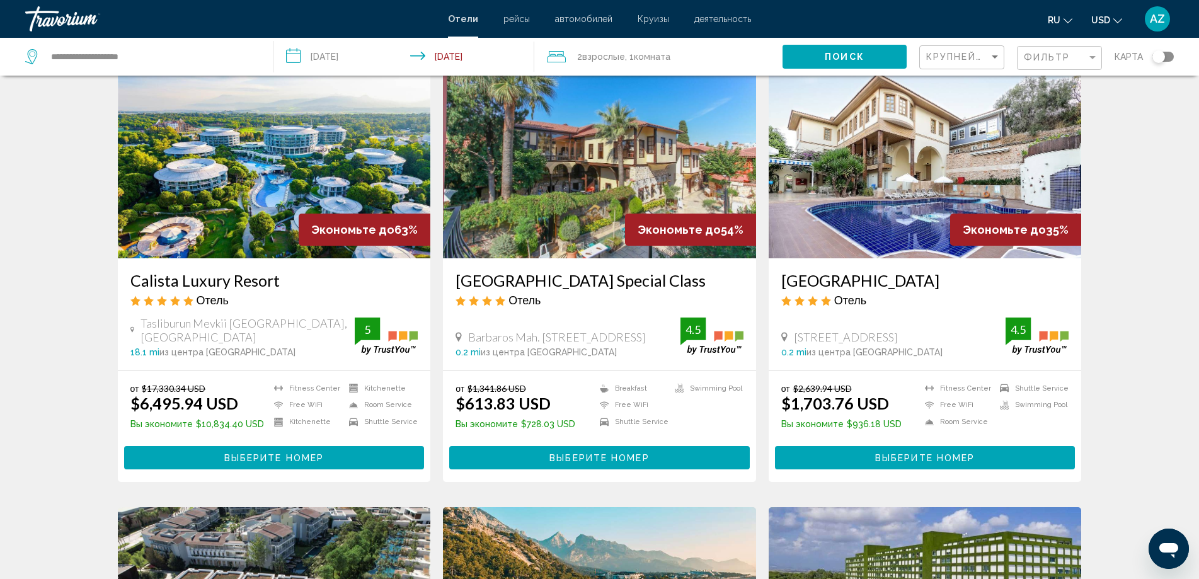
click at [610, 247] on img "Main content" at bounding box center [599, 158] width 313 height 202
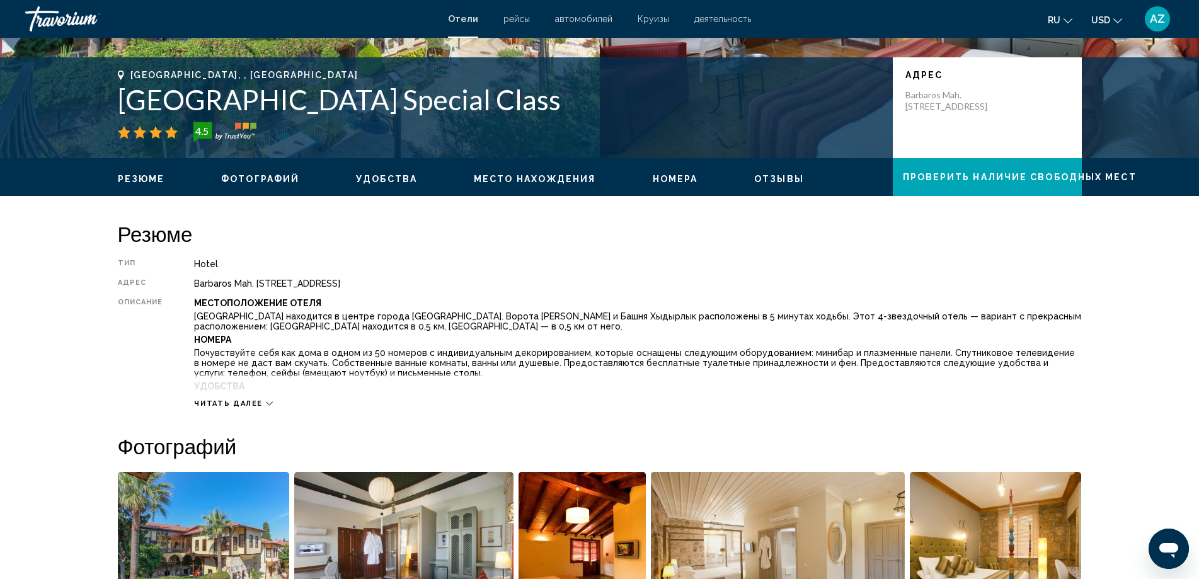
scroll to position [252, 0]
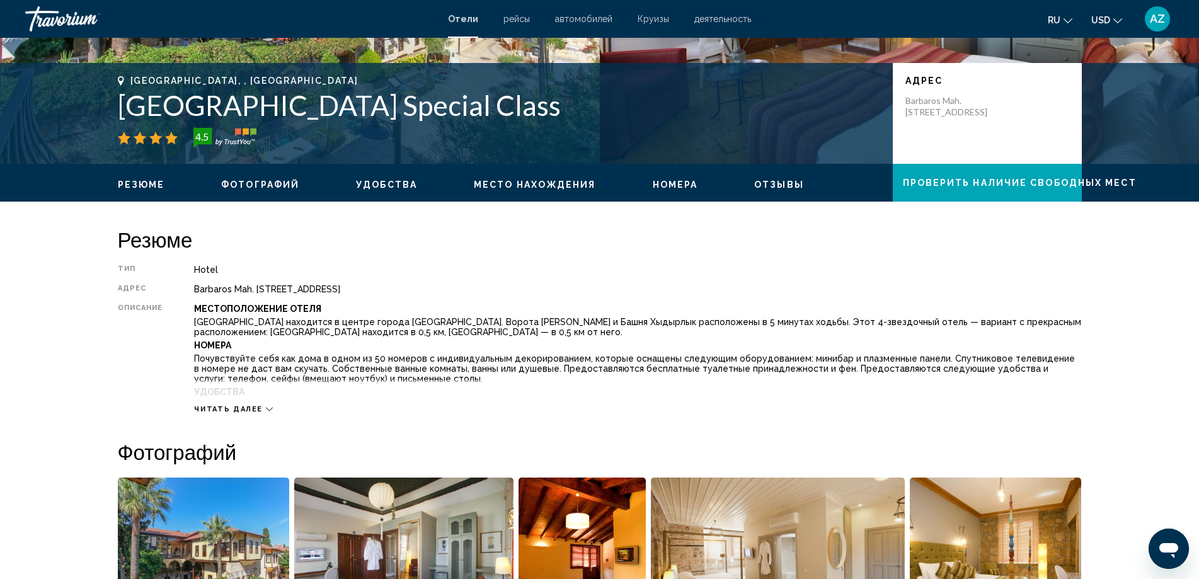
drag, startPoint x: 146, startPoint y: 98, endPoint x: 524, endPoint y: 109, distance: 378.1
click at [524, 109] on div "Antalya, , Turkey Alp Pasa Hotel Special Class 4.5 адрес Barbaros Mah. Hesapçi …" at bounding box center [600, 114] width 1014 height 76
copy h1 "Alp Pasa Hotel Special Class"
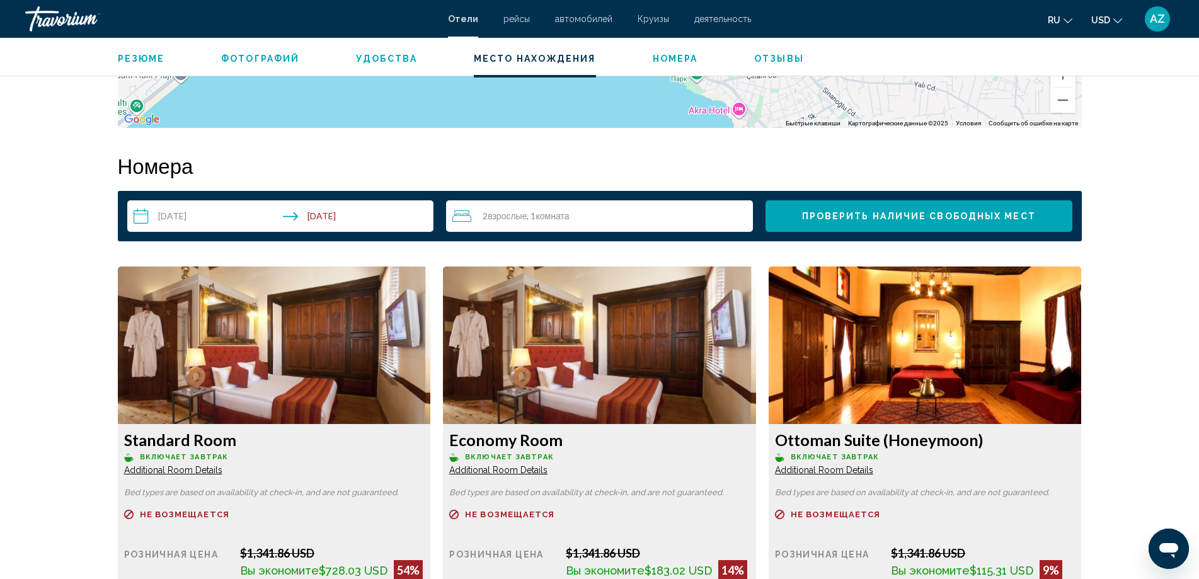
scroll to position [1512, 0]
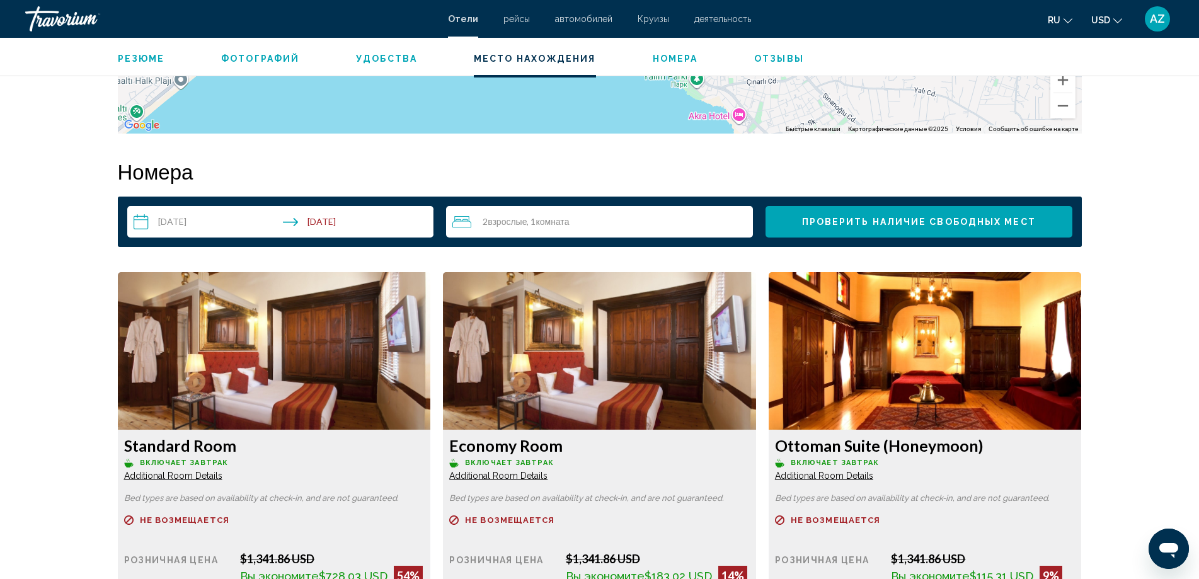
click at [471, 17] on span "Отели" at bounding box center [463, 19] width 30 height 10
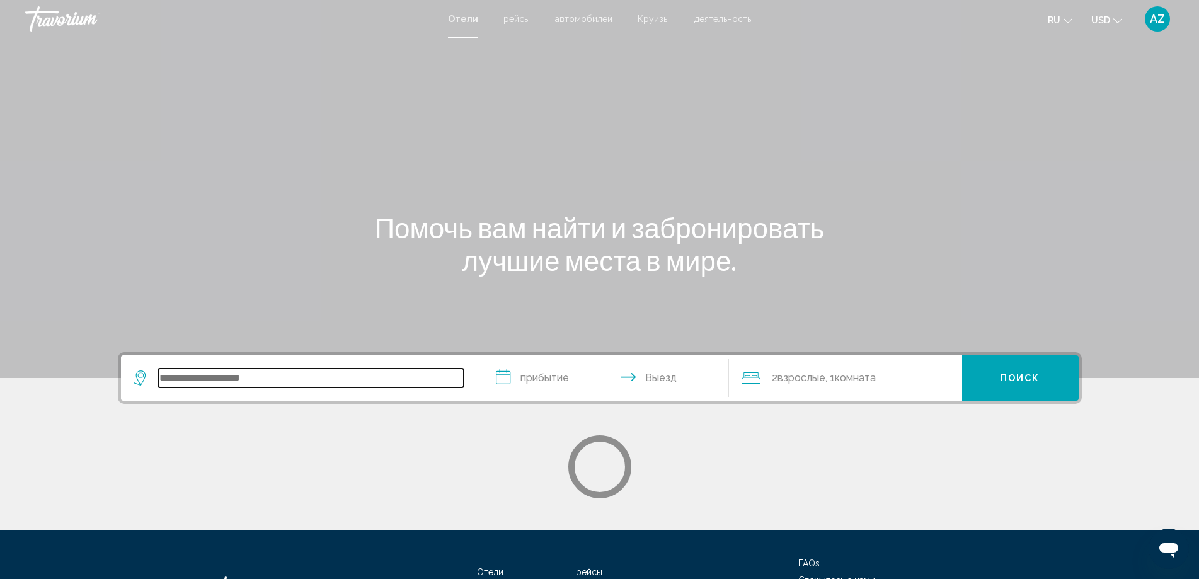
click at [304, 376] on input "Search widget" at bounding box center [311, 378] width 306 height 19
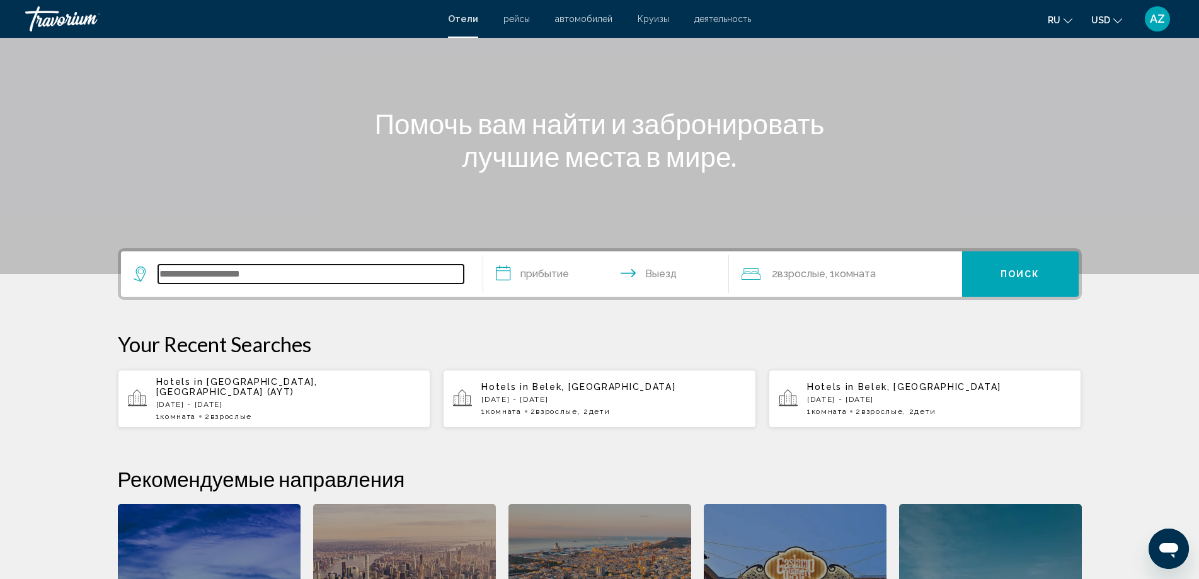
scroll to position [105, 0]
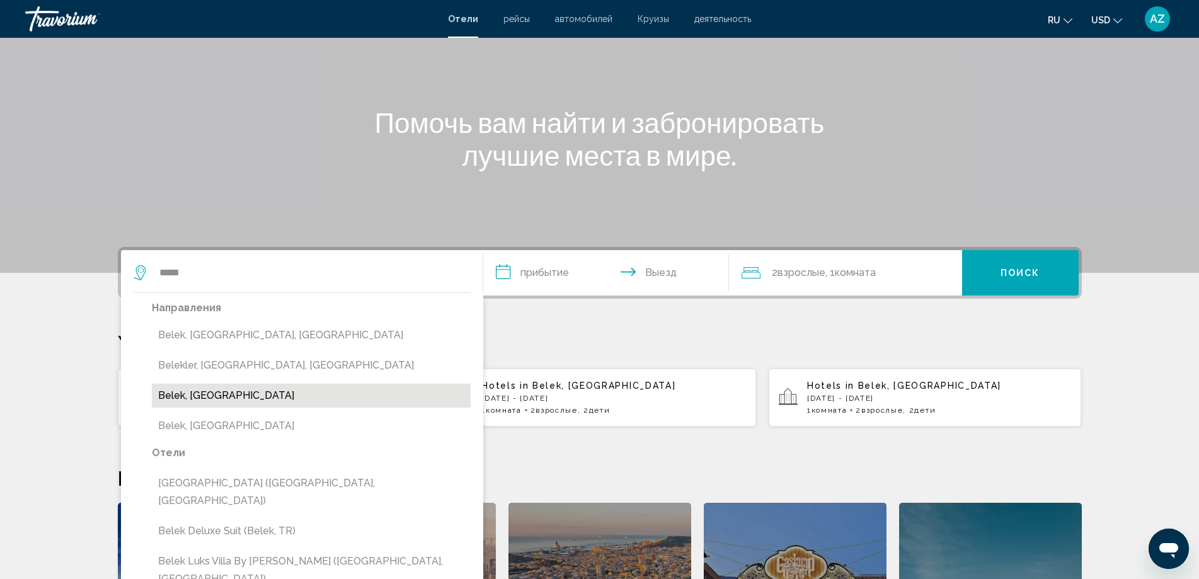
click at [262, 397] on button "Belek, Turkey" at bounding box center [311, 396] width 319 height 24
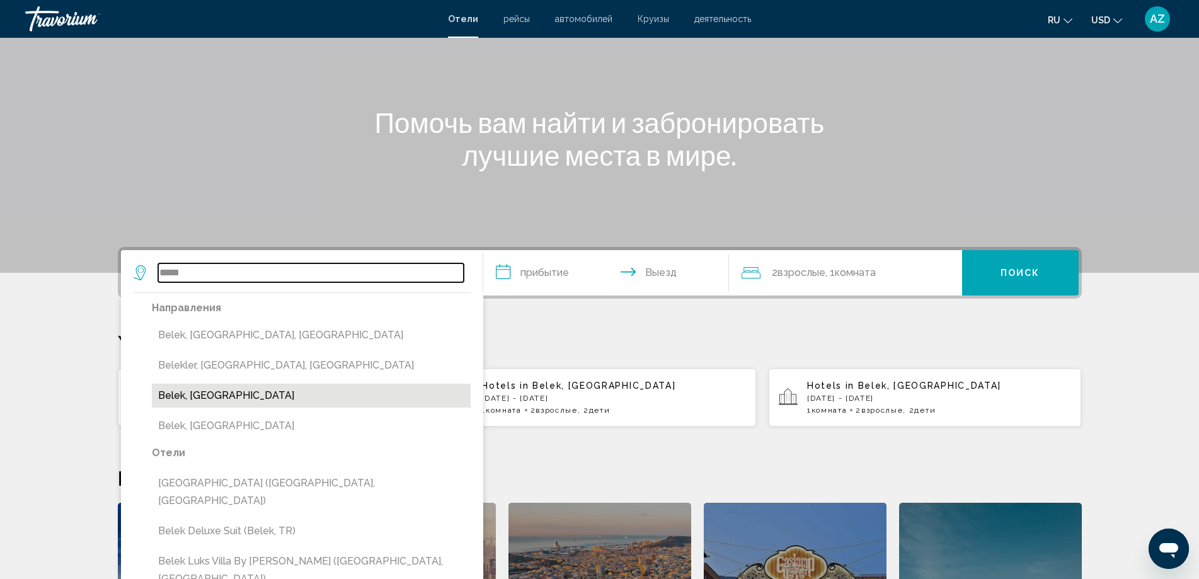
type input "**********"
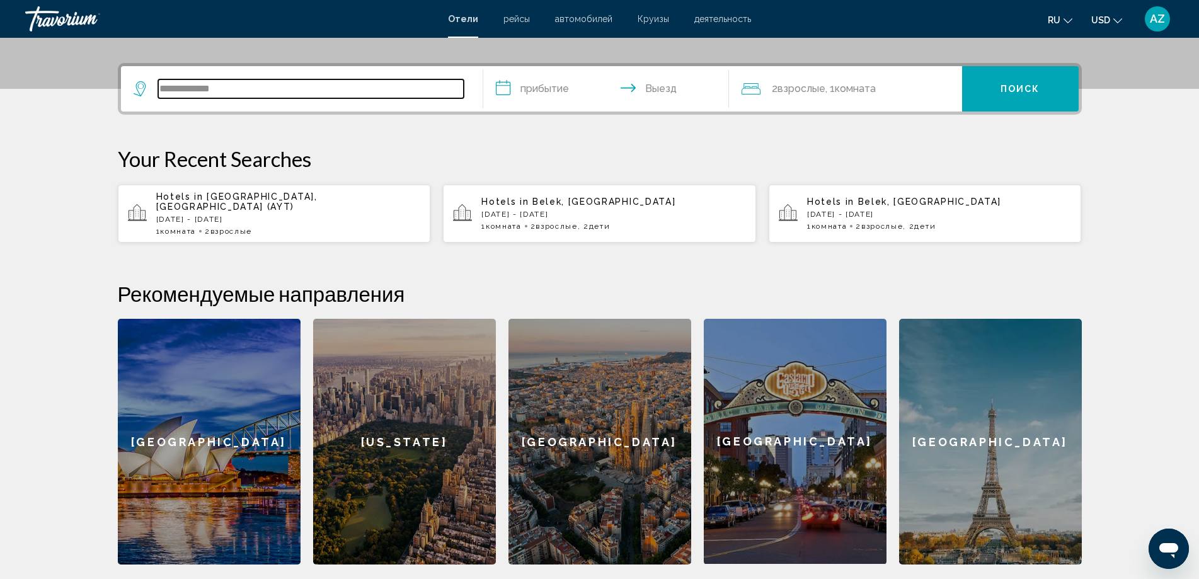
scroll to position [311, 0]
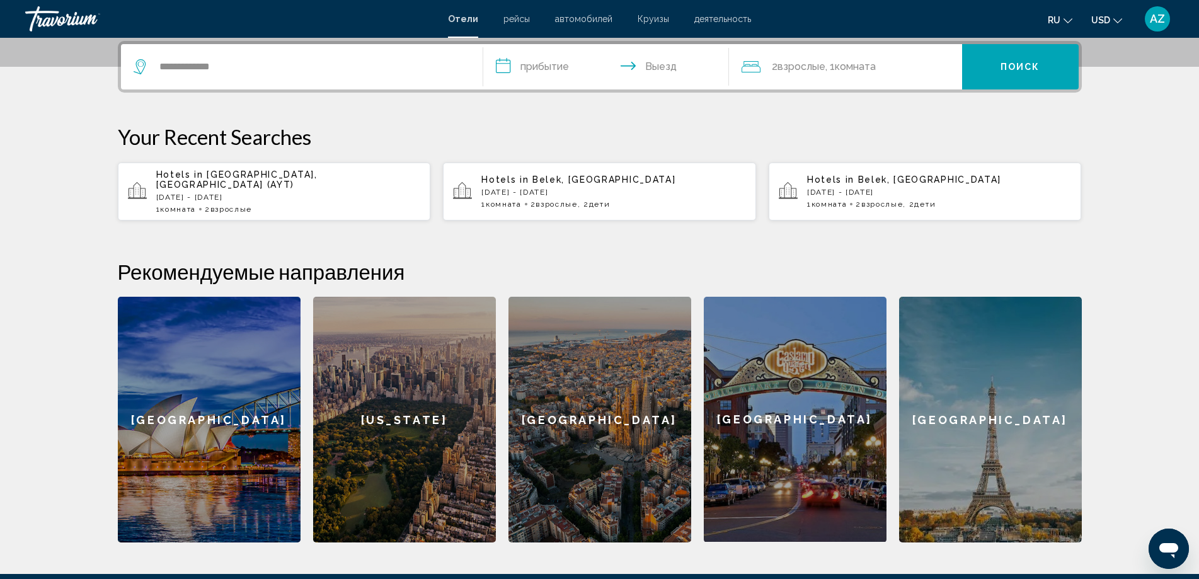
click at [534, 62] on input "**********" at bounding box center [608, 68] width 251 height 49
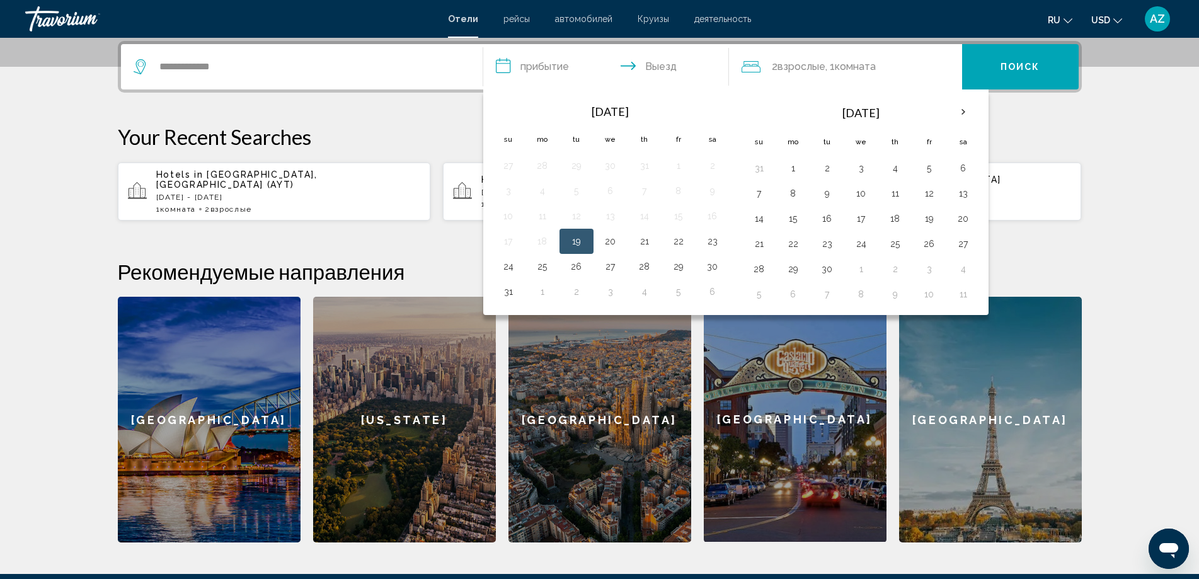
click at [581, 236] on button "19" at bounding box center [576, 241] width 20 height 18
click at [503, 270] on button "24" at bounding box center [508, 267] width 20 height 18
type input "**********"
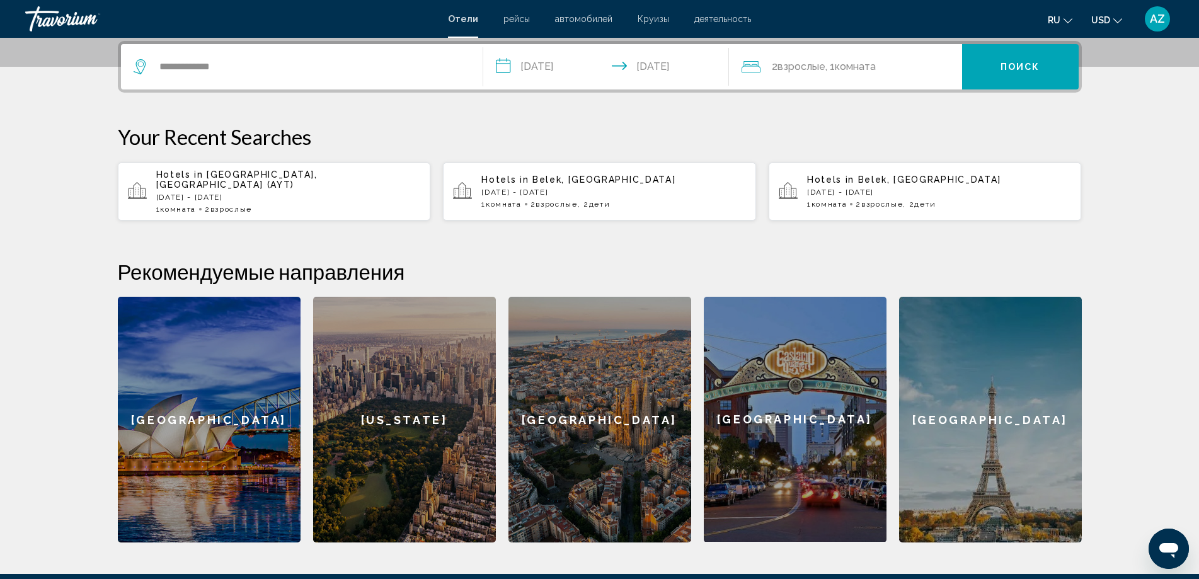
click at [1048, 64] on button "Поиск" at bounding box center [1020, 66] width 117 height 45
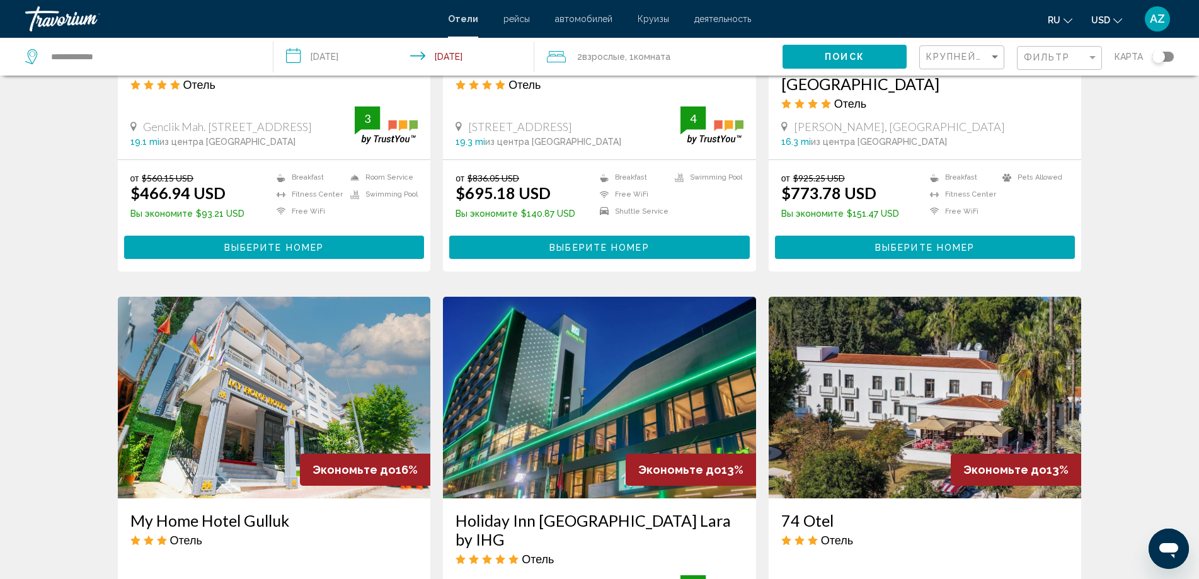
scroll to position [1449, 0]
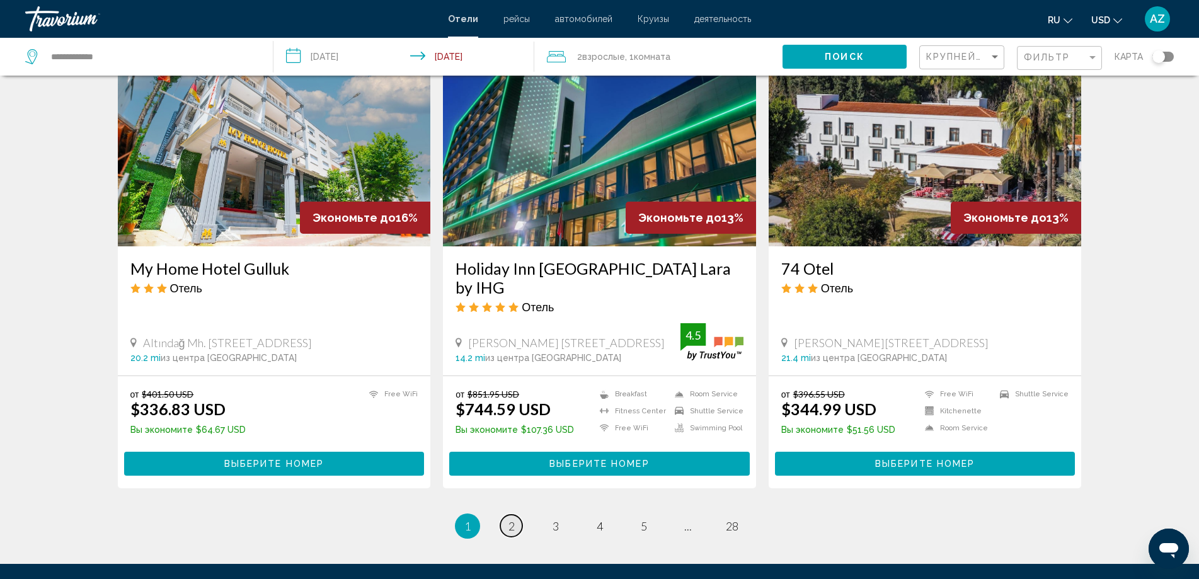
click at [513, 519] on span "2" at bounding box center [511, 526] width 6 height 14
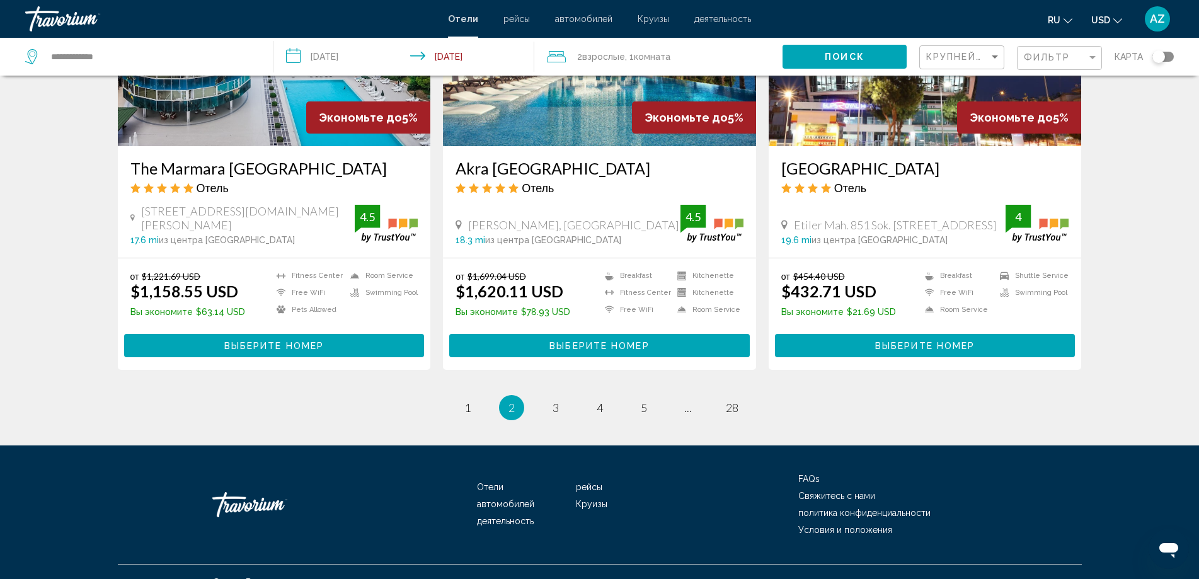
scroll to position [1546, 0]
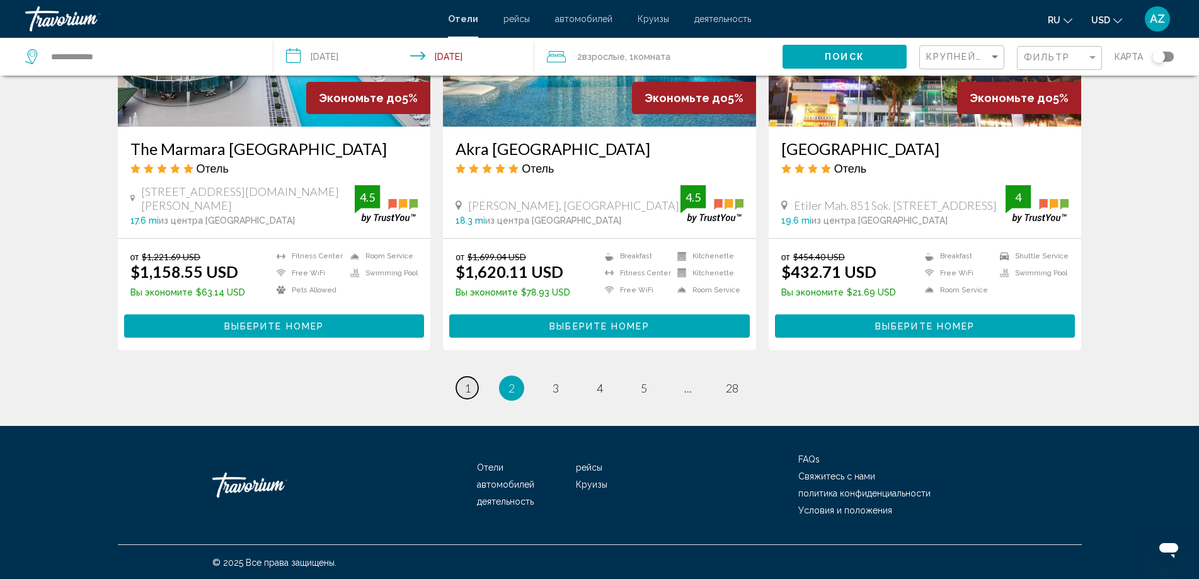
click at [466, 392] on span "1" at bounding box center [467, 388] width 6 height 14
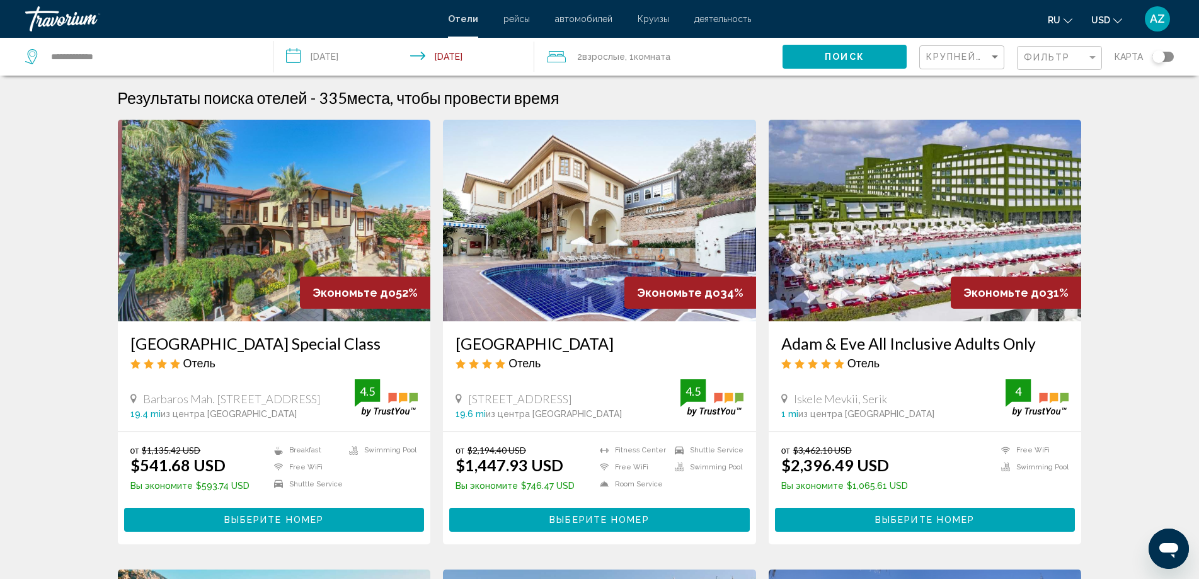
click at [249, 513] on button "Выберите номер" at bounding box center [274, 519] width 300 height 23
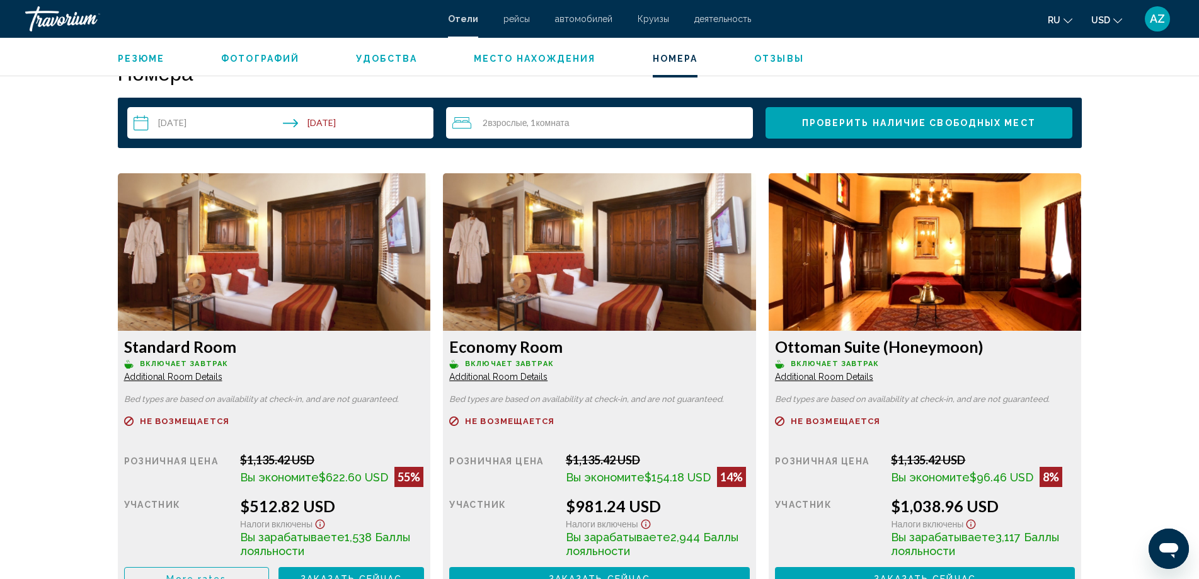
scroll to position [1702, 0]
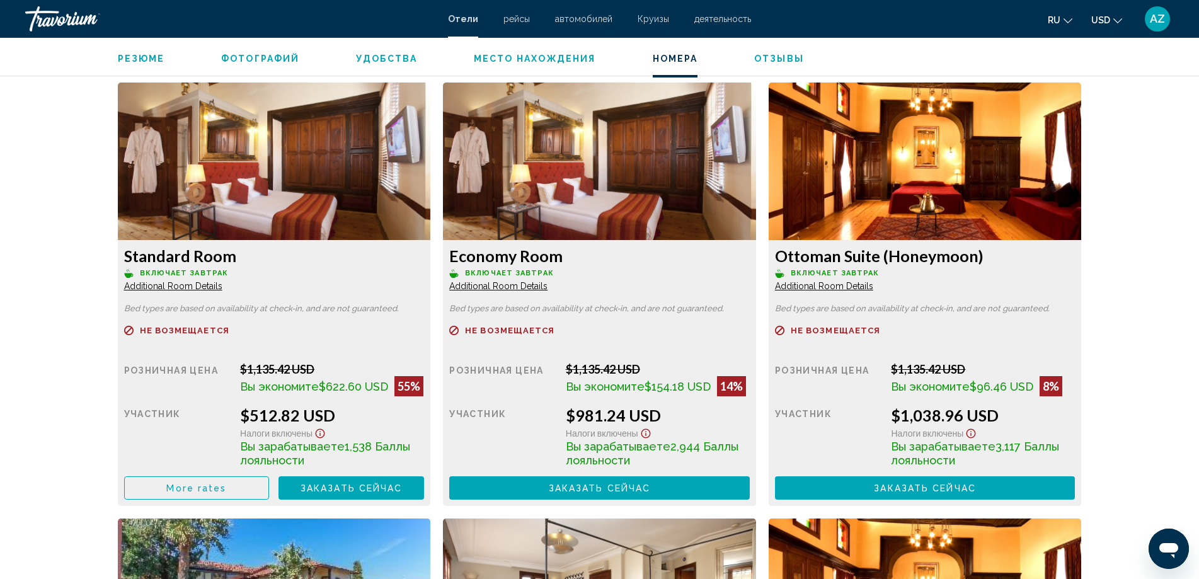
click at [174, 293] on div "Standard Room Включает завтрак Additional Room Details Bed types are based on a…" at bounding box center [274, 373] width 313 height 266
click at [174, 289] on span "Additional Room Details" at bounding box center [173, 286] width 98 height 10
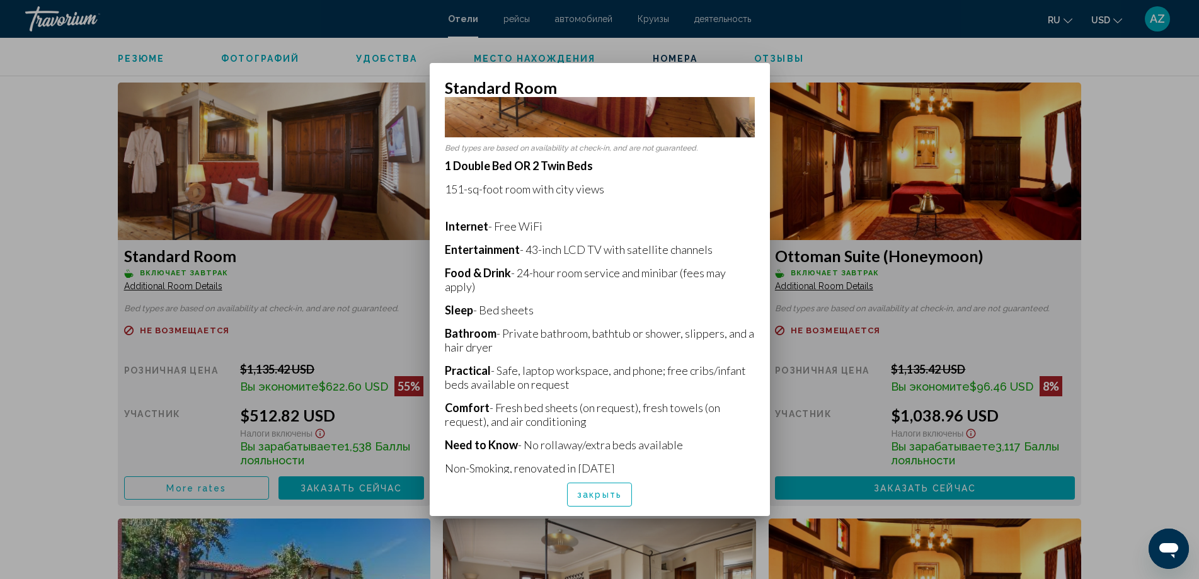
scroll to position [177, 0]
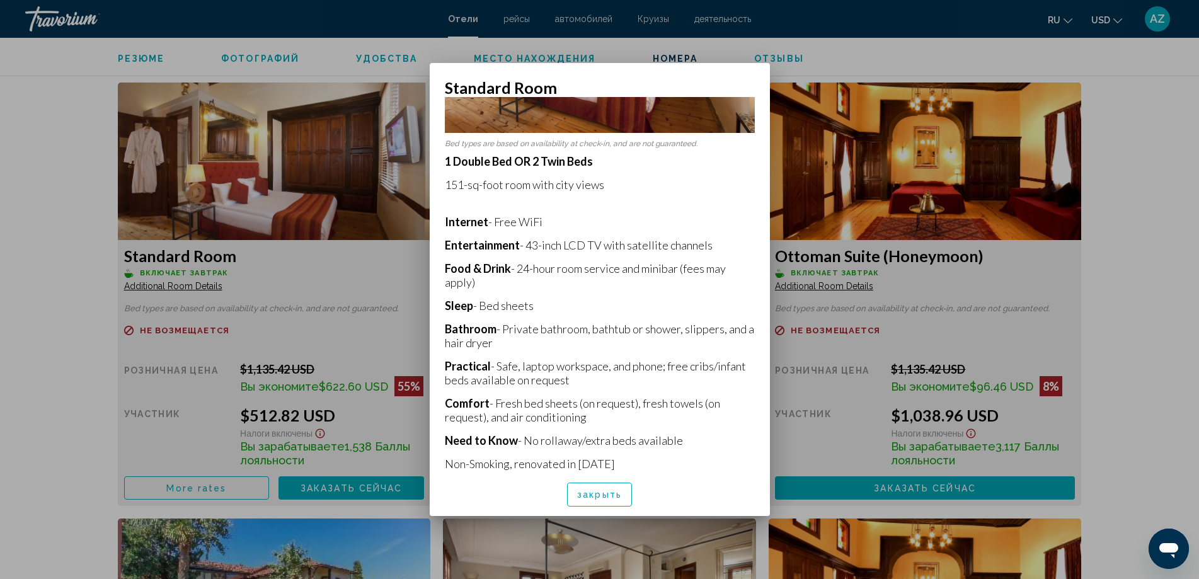
drag, startPoint x: 482, startPoint y: 295, endPoint x: 547, endPoint y: 297, distance: 64.9
click at [547, 299] on p "Sleep - Bed sheets" at bounding box center [600, 306] width 310 height 14
copy p "Bed sheets"
click at [596, 494] on span "закрыть" at bounding box center [599, 495] width 45 height 10
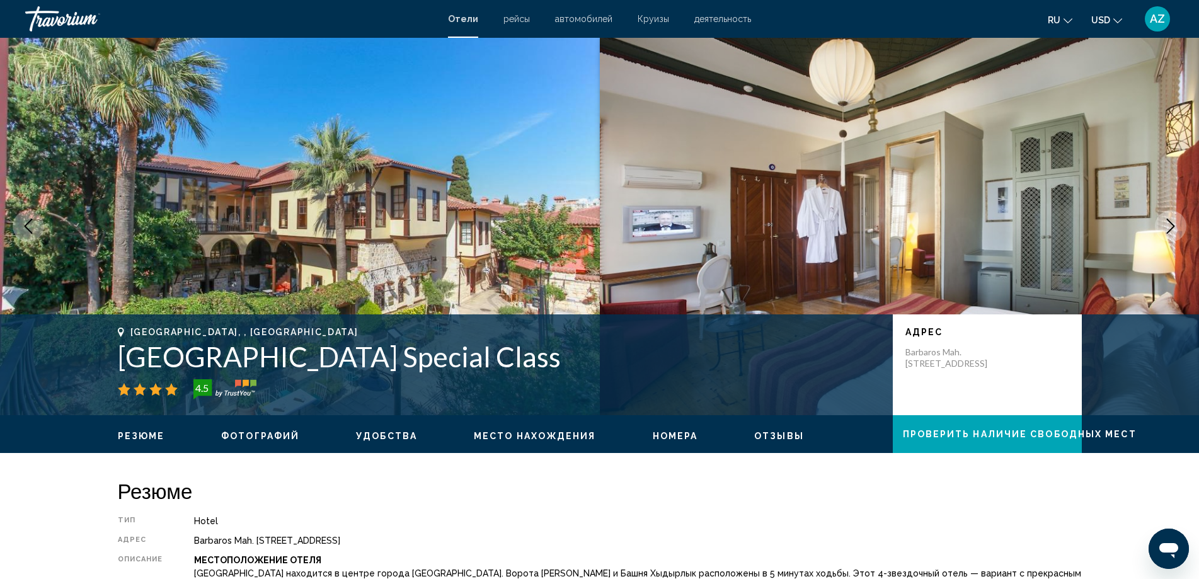
scroll to position [0, 0]
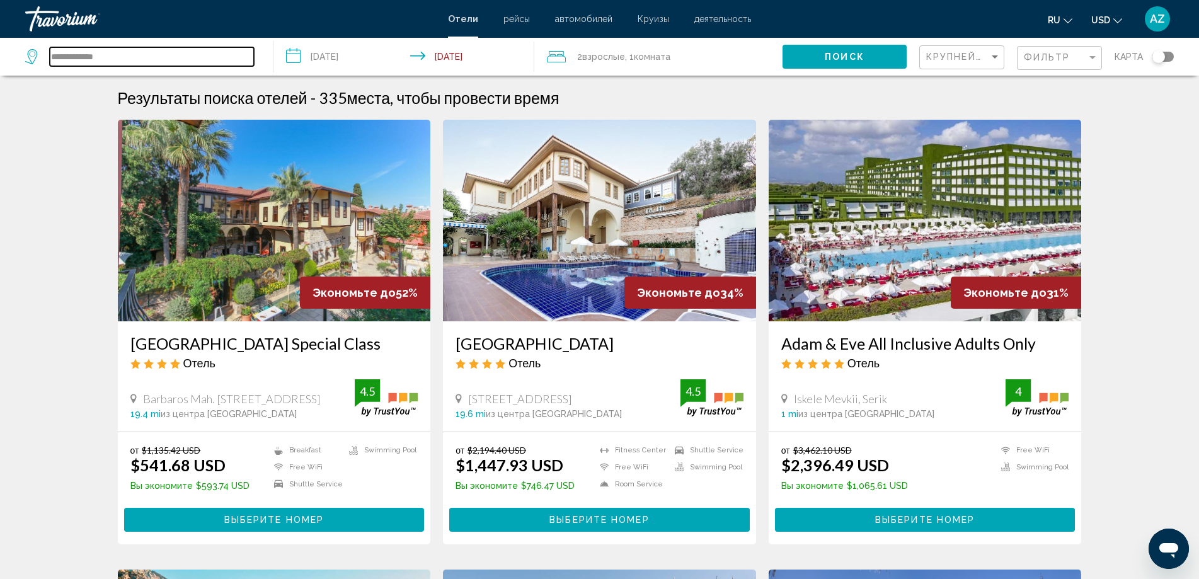
click at [166, 64] on input "**********" at bounding box center [152, 56] width 204 height 19
type input "*"
drag, startPoint x: 88, startPoint y: 51, endPoint x: 0, endPoint y: 67, distance: 89.6
click at [0, 67] on app-destination-search "******" at bounding box center [136, 57] width 273 height 38
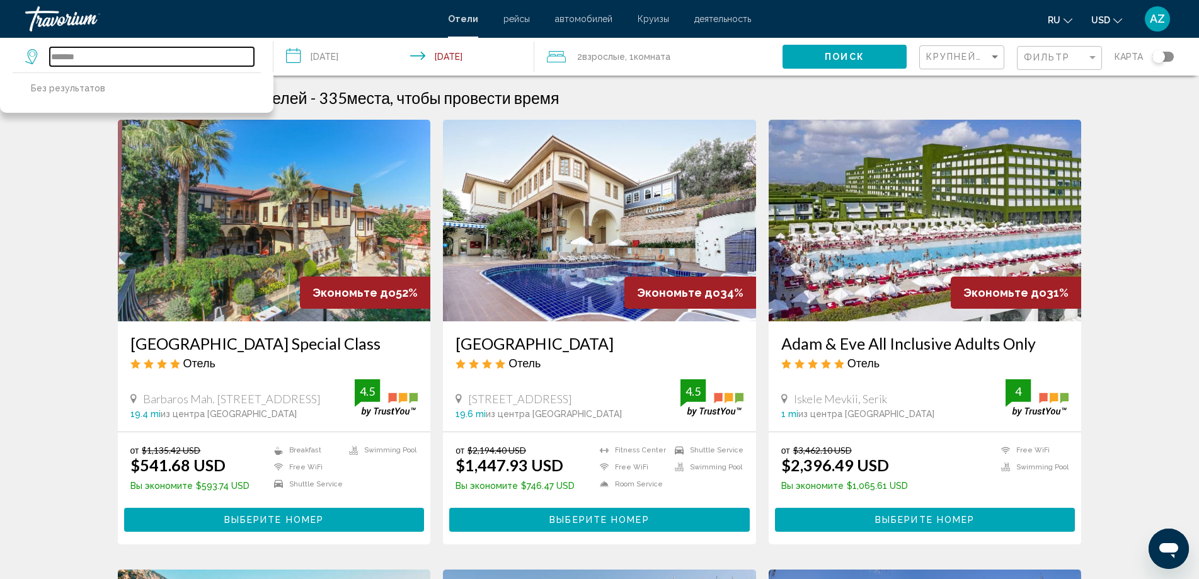
type input "******"
click at [850, 54] on span "Поиск" at bounding box center [845, 57] width 40 height 10
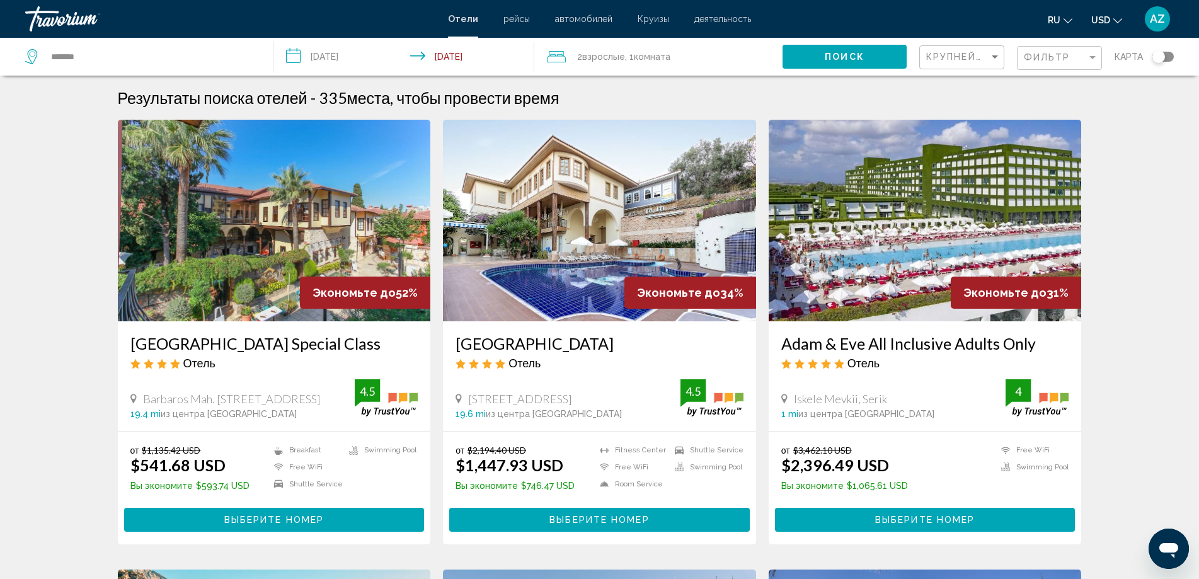
click at [57, 19] on div "Travorium" at bounding box center [88, 18] width 126 height 25
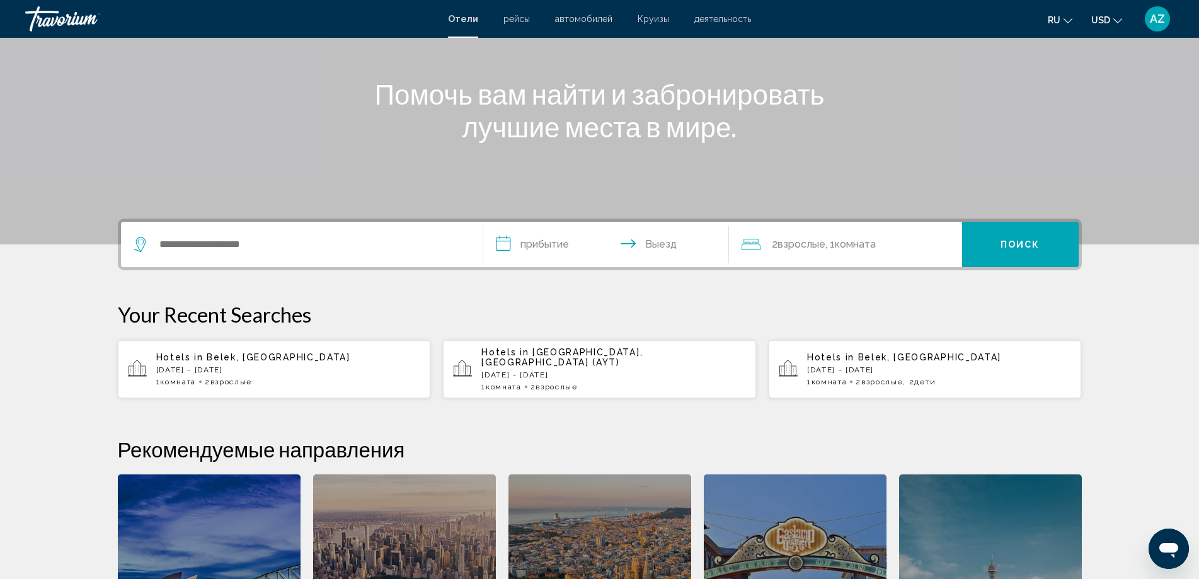
scroll to position [252, 0]
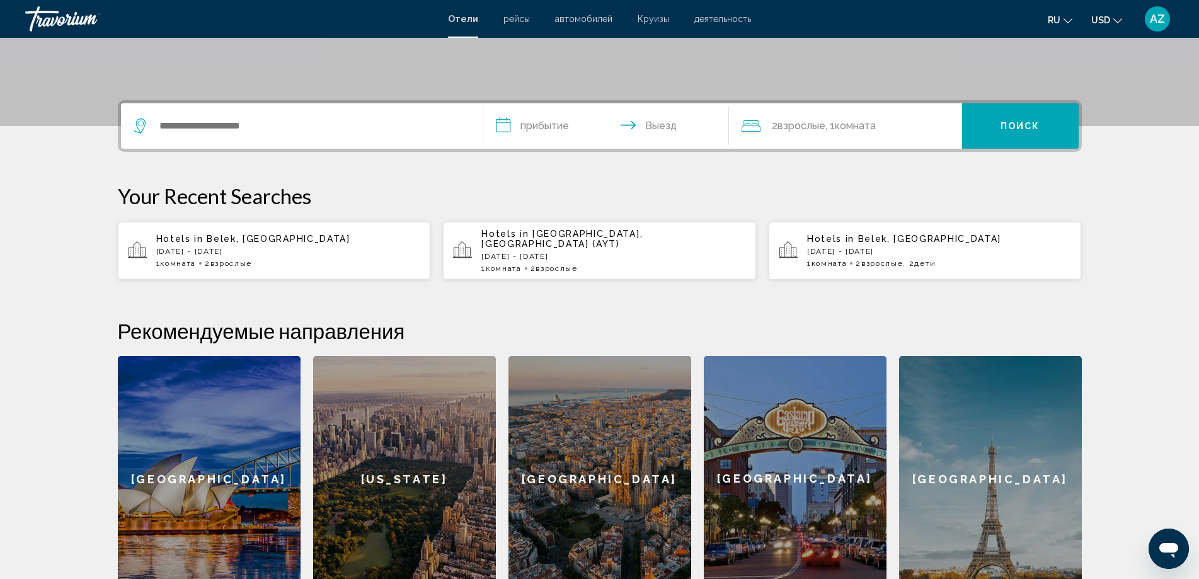
click at [230, 252] on div "Hotels in Belek, Turkey Tue, 19 Aug - Sun, 24 Aug 1 Комната номера 2 Взрослый В…" at bounding box center [288, 251] width 265 height 34
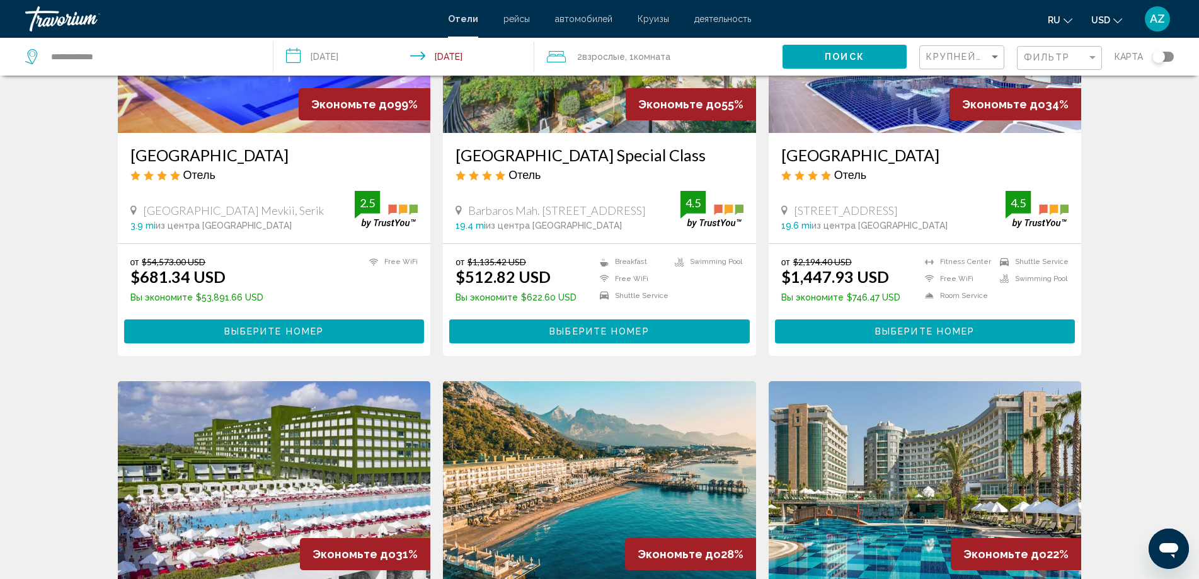
scroll to position [189, 0]
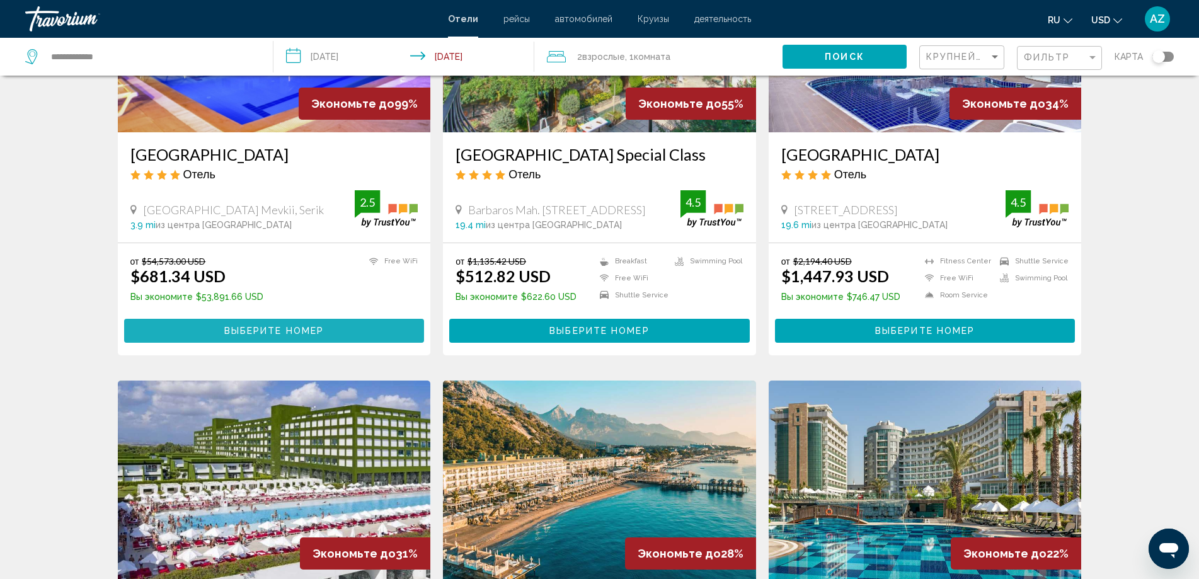
click at [276, 332] on span "Выберите номер" at bounding box center [274, 331] width 100 height 10
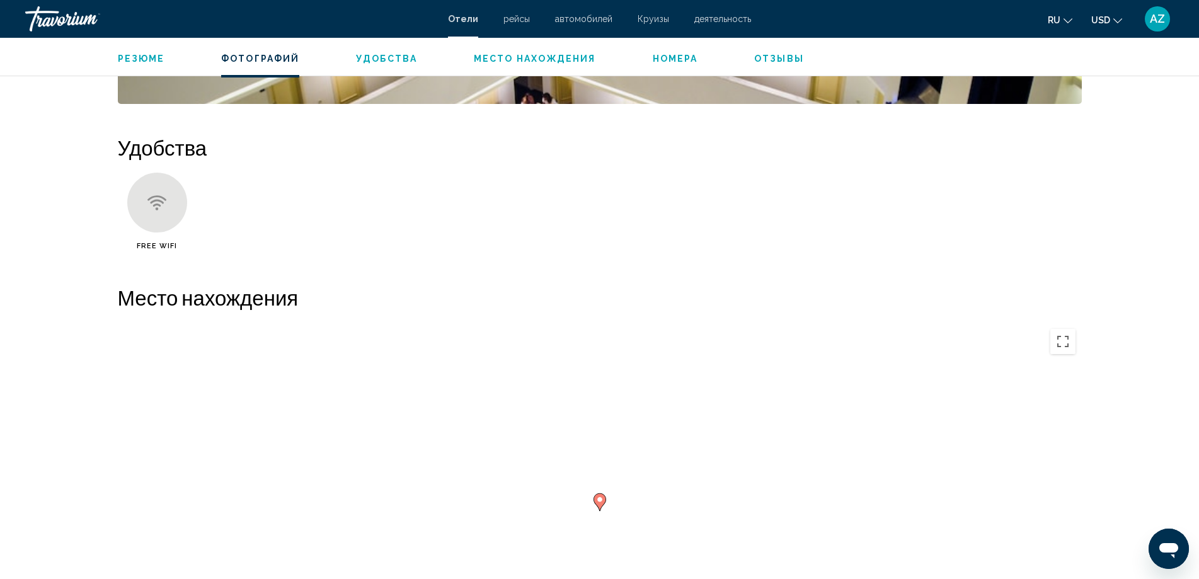
scroll to position [1197, 0]
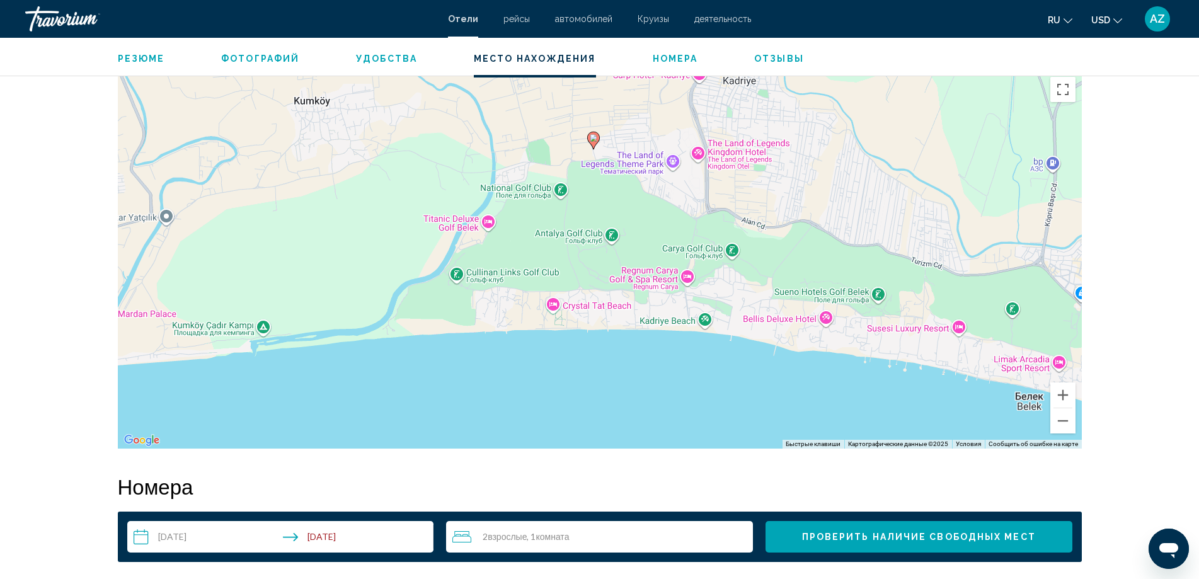
drag, startPoint x: 872, startPoint y: 338, endPoint x: 866, endPoint y: 223, distance: 115.4
click at [866, 223] on div "Чтобы активировать перетаскивание с помощью клавиатуры, нажмите Alt + Ввод. Пос…" at bounding box center [600, 260] width 964 height 378
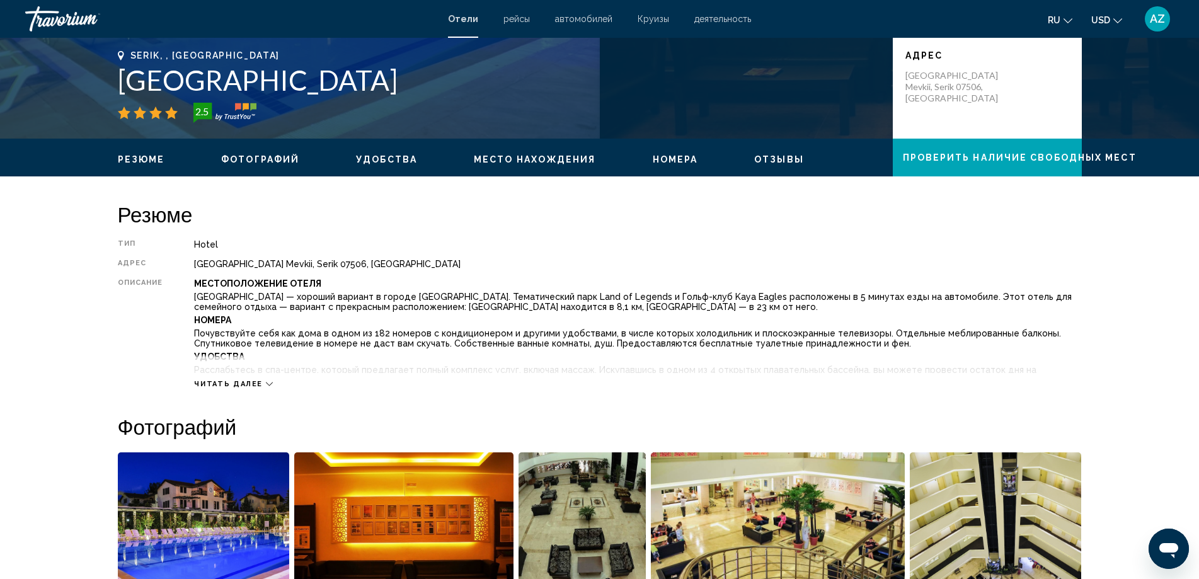
scroll to position [238, 0]
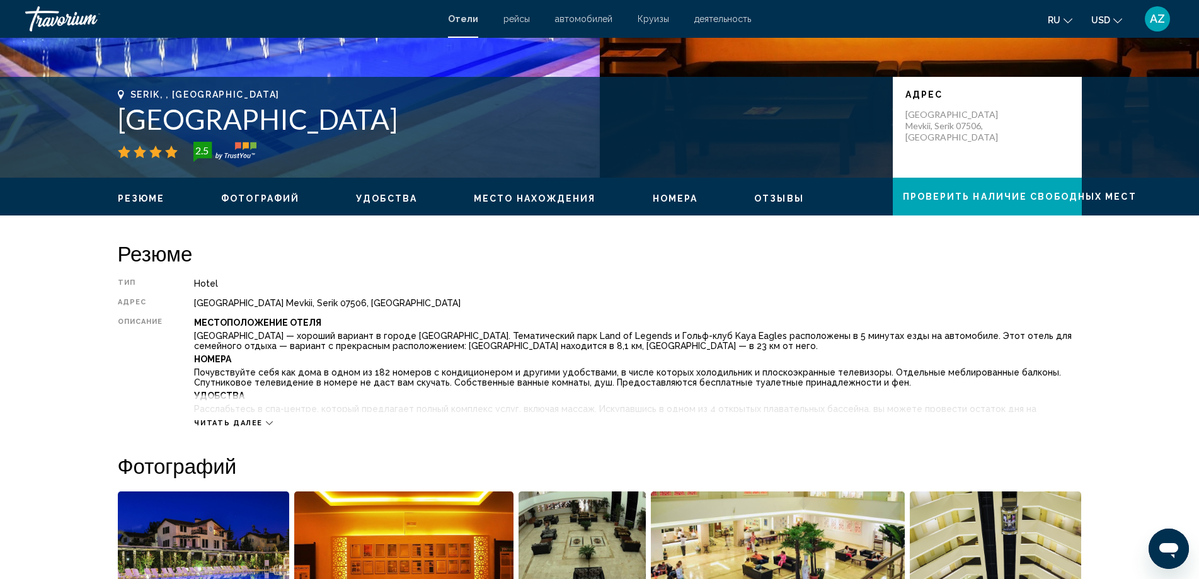
drag, startPoint x: 101, startPoint y: 109, endPoint x: 278, endPoint y: 110, distance: 177.0
click at [278, 110] on div "Serik, , Turkey Belkon Hotel 2.5 адрес Üçkum Tepesi Mevkii, Serik 07506, Turkey" at bounding box center [600, 127] width 1014 height 76
copy h1 "Belkon Hotel"
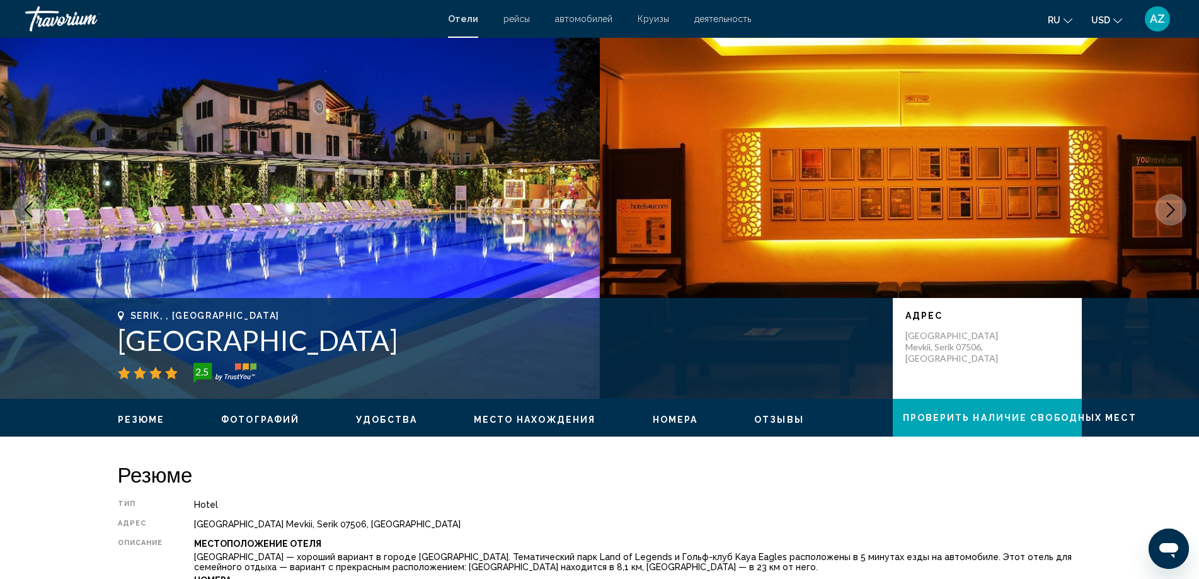
scroll to position [0, 0]
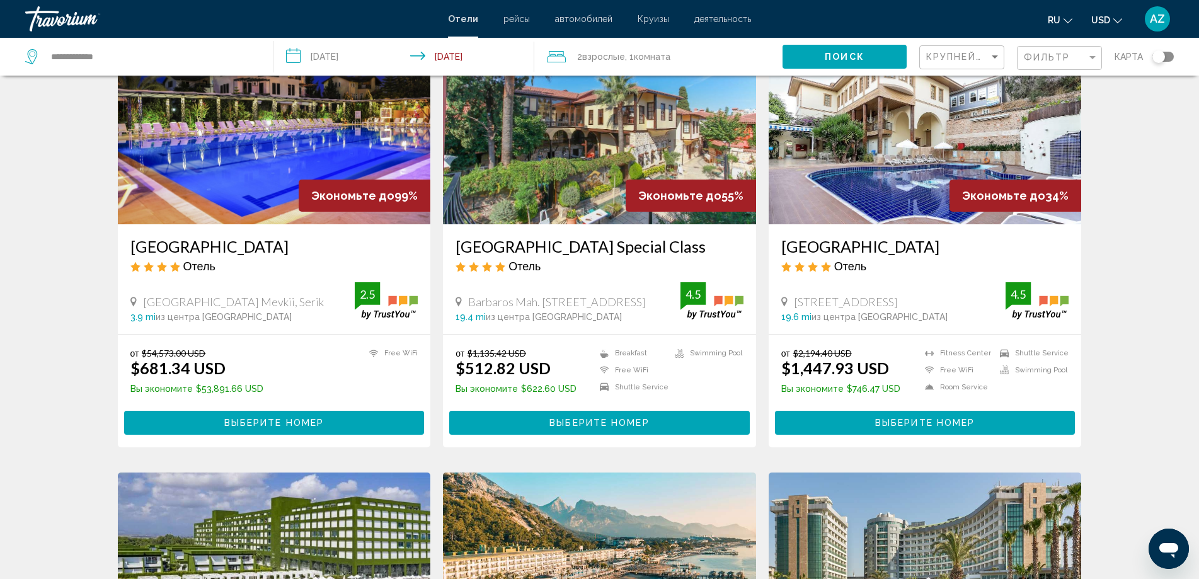
scroll to position [189, 0]
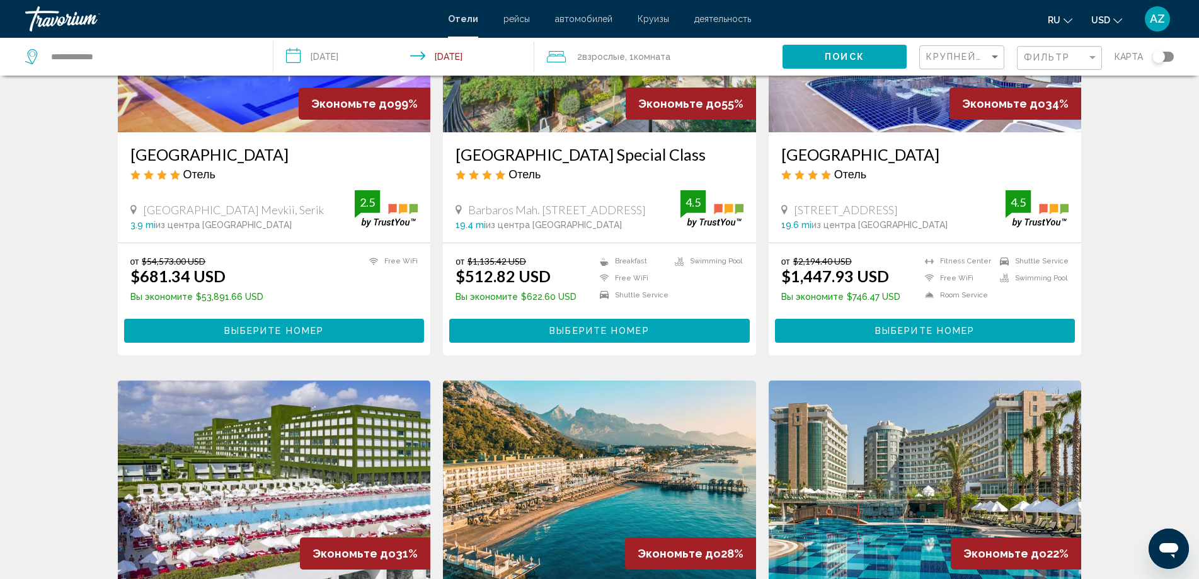
drag, startPoint x: 125, startPoint y: 147, endPoint x: 227, endPoint y: 153, distance: 102.9
click at [227, 153] on div "Belkon Hotel Отель Üçkum Tepesi Mevkii, Serik 3.9 mi из центра Belek от отеля 2…" at bounding box center [274, 187] width 313 height 110
copy h3 "Belkon Hotel"
click at [455, 156] on h3 "Alp Pasa Hotel Special Class" at bounding box center [599, 154] width 288 height 19
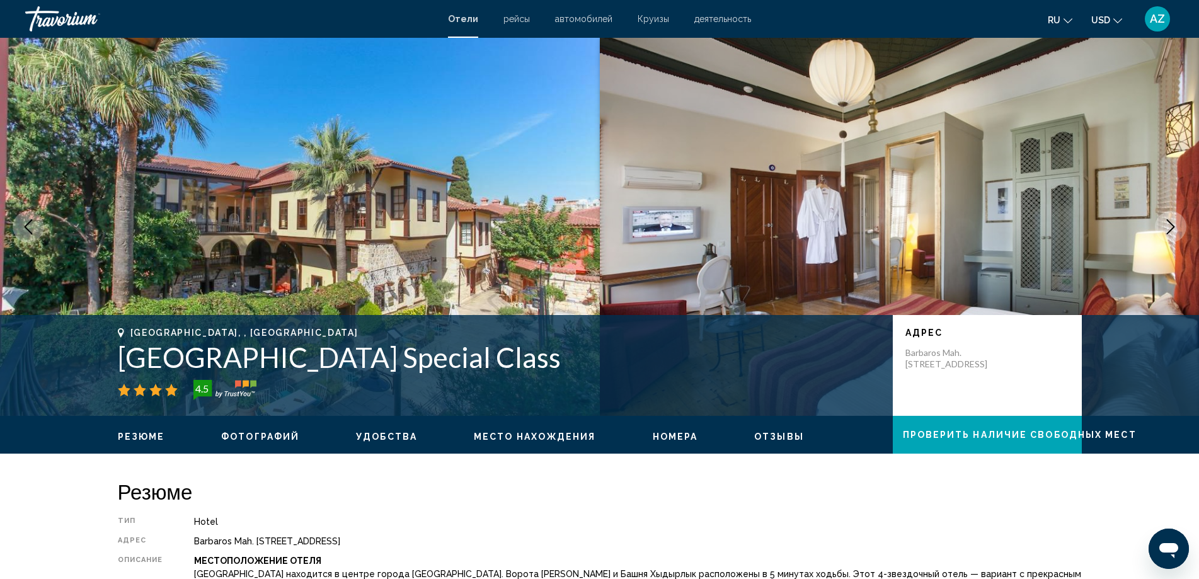
drag, startPoint x: 137, startPoint y: 357, endPoint x: 508, endPoint y: 358, distance: 371.7
click at [508, 358] on div "Antalya, , Turkey Alp Pasa Hotel Special Class 4.5 адрес Barbaros Mah. Hesapçi …" at bounding box center [600, 366] width 1014 height 76
copy h1 "Alp Pasa Hotel Special Class"
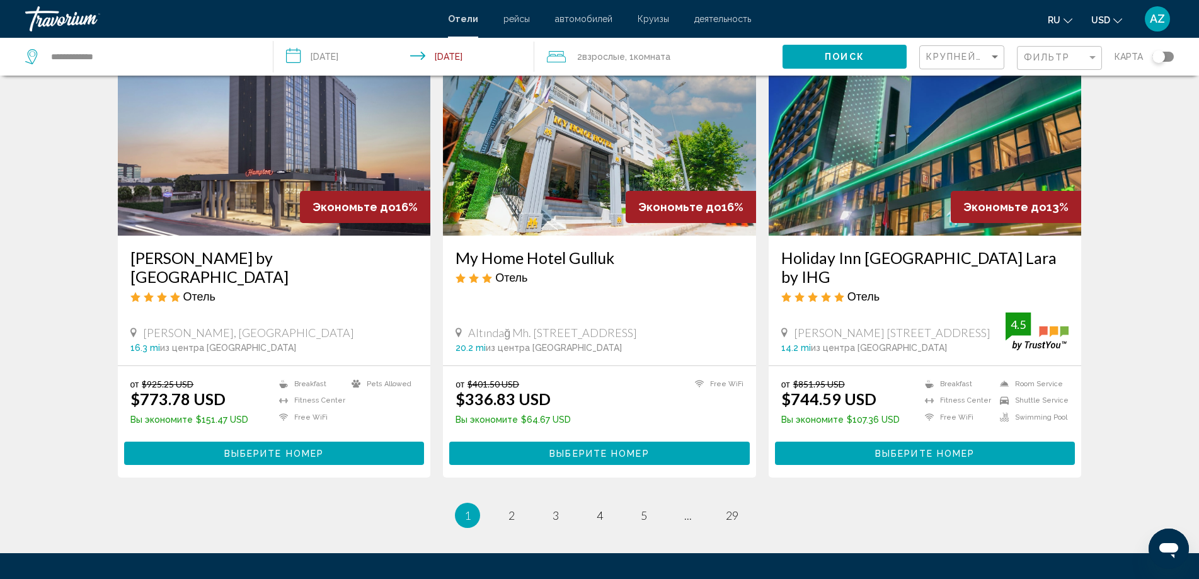
scroll to position [1461, 0]
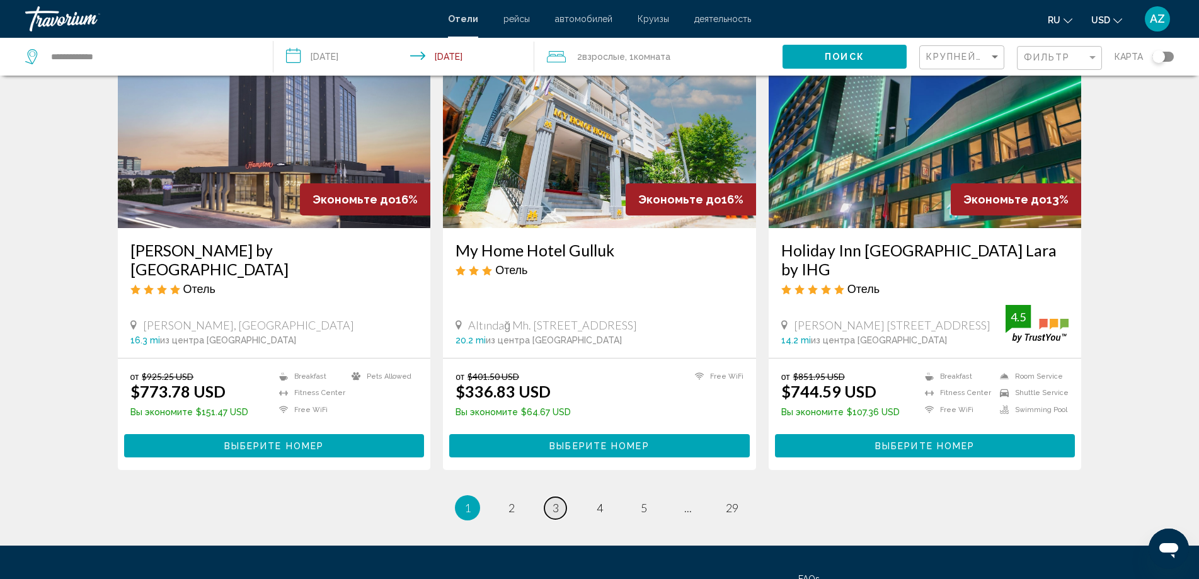
click at [552, 501] on span "3" at bounding box center [555, 508] width 6 height 14
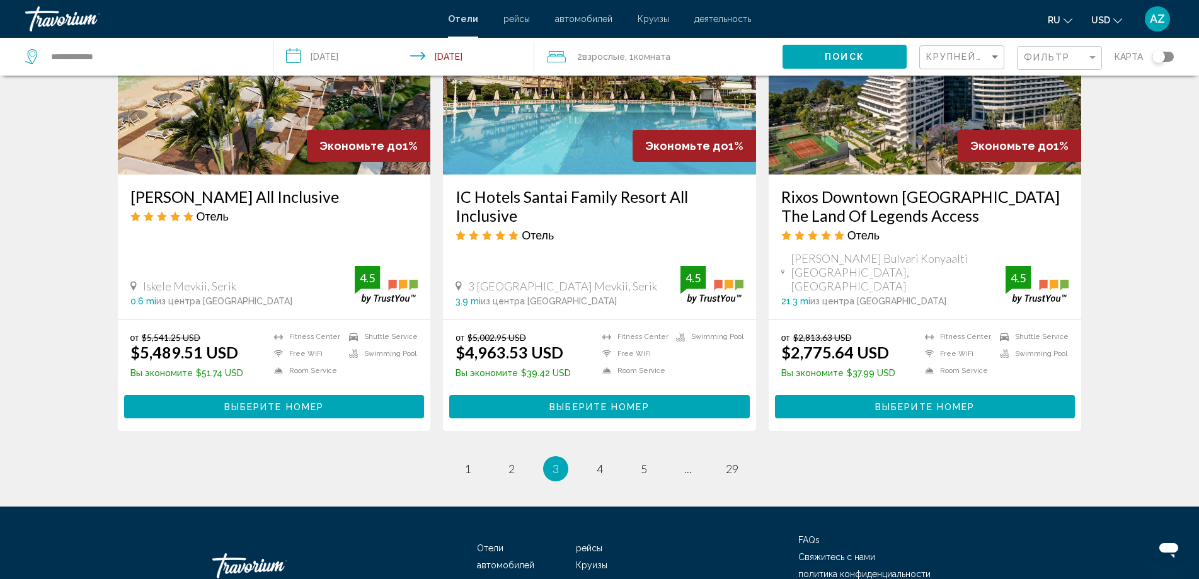
scroll to position [1512, 0]
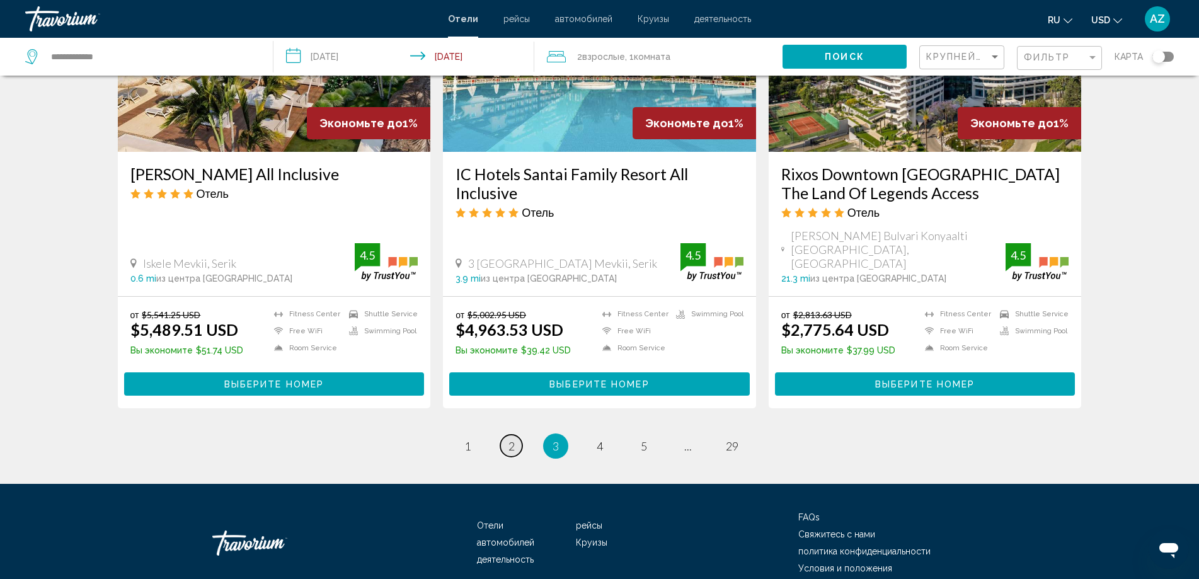
click at [514, 435] on link "page 2" at bounding box center [511, 446] width 22 height 22
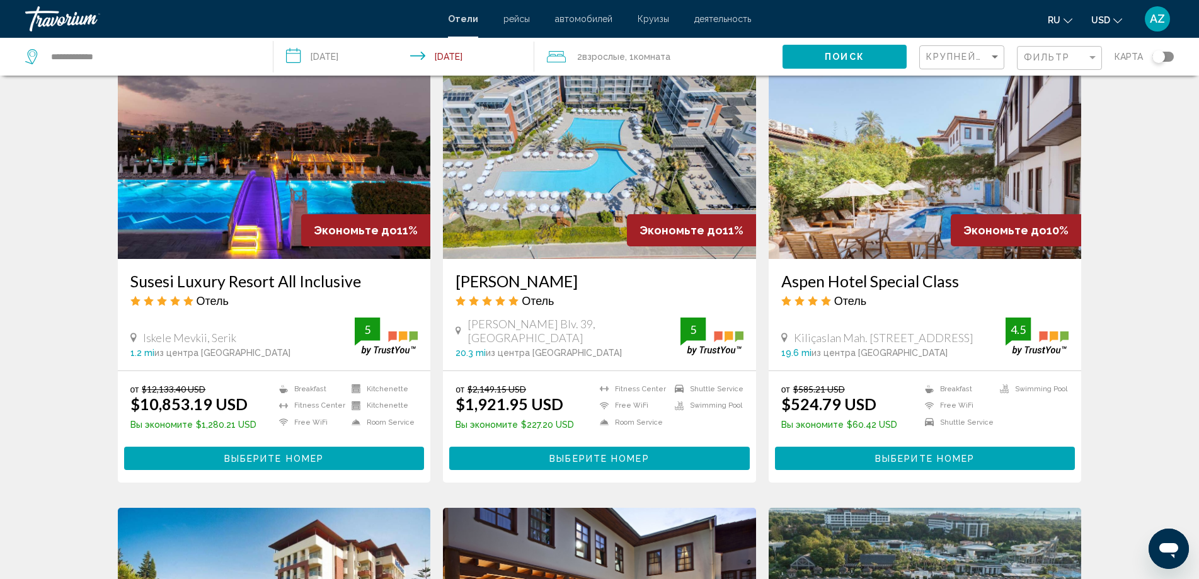
scroll to position [504, 0]
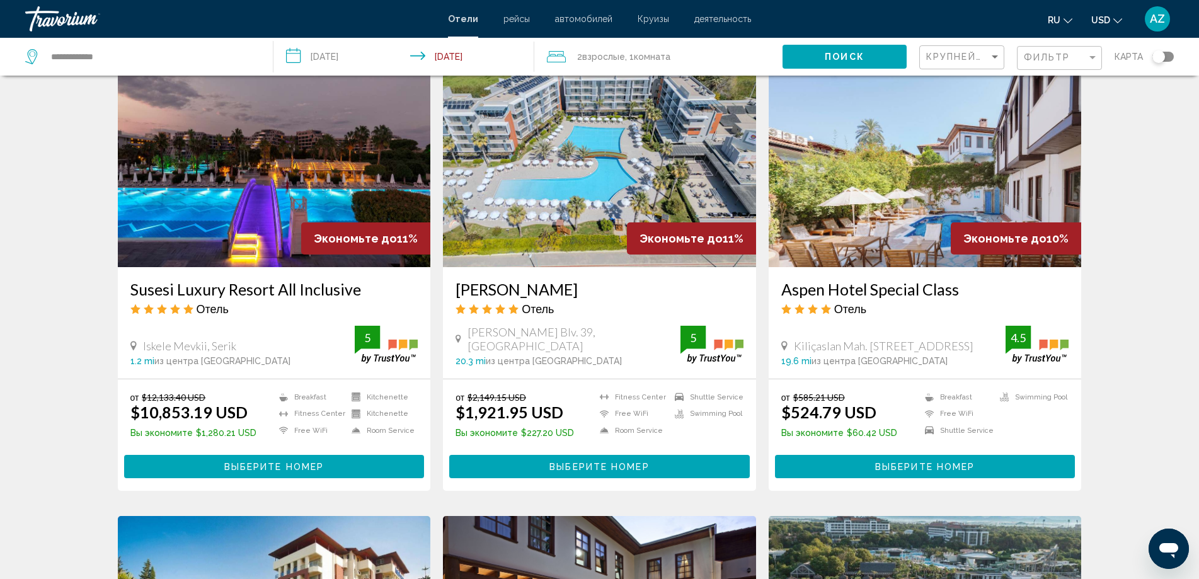
drag, startPoint x: 774, startPoint y: 285, endPoint x: 968, endPoint y: 289, distance: 194.1
click at [968, 289] on div "Aspen Hotel Special Class Отель Kiliçaslan Mah. Mermerli Sk. No:25, Antalya 19.…" at bounding box center [925, 323] width 313 height 112
copy h3 "Aspen Hotel Special Class"
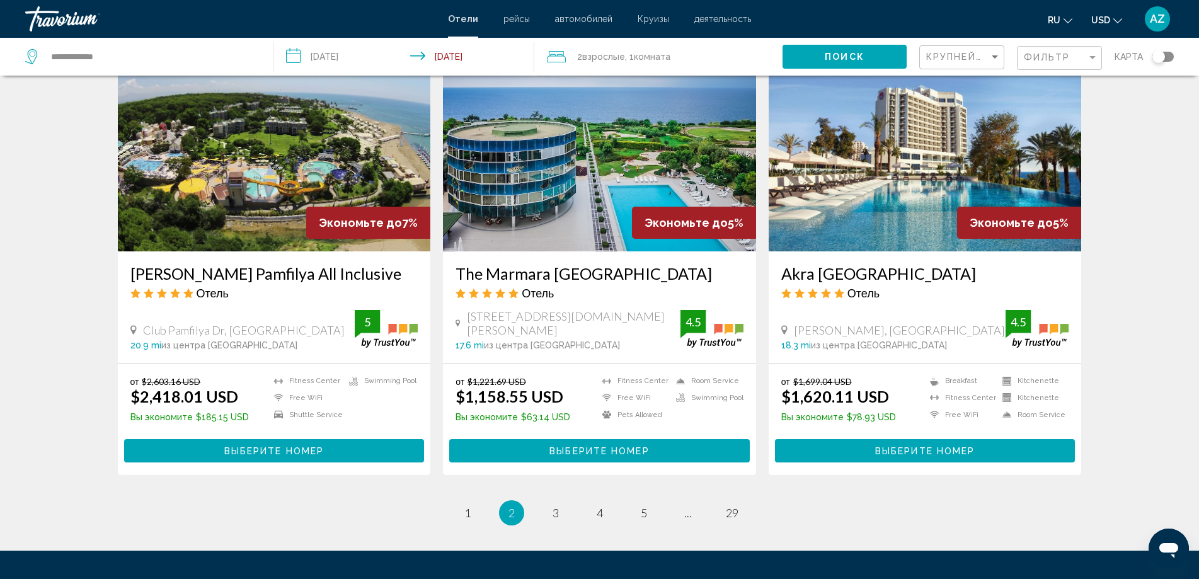
scroll to position [1448, 0]
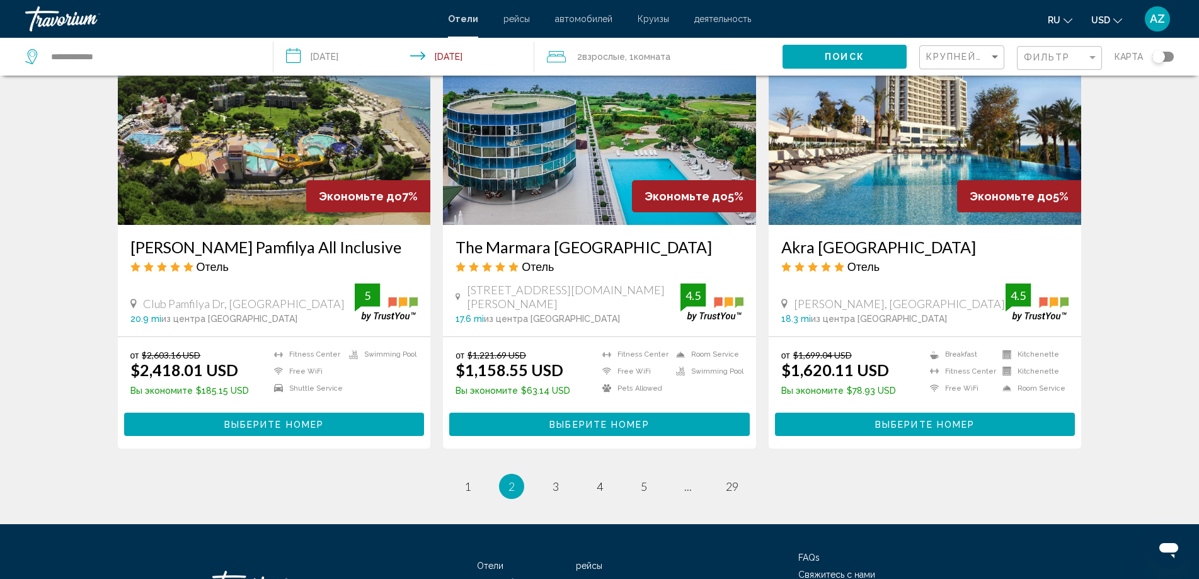
click at [567, 484] on li "page 3" at bounding box center [555, 486] width 25 height 25
click at [561, 489] on link "page 3" at bounding box center [555, 486] width 22 height 22
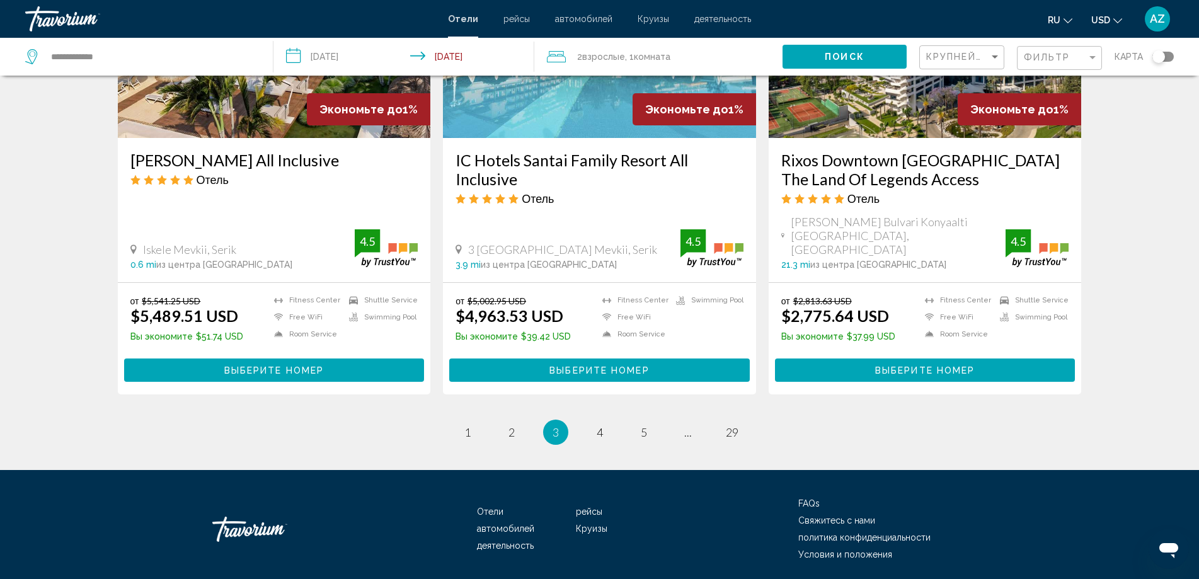
scroll to position [1566, 0]
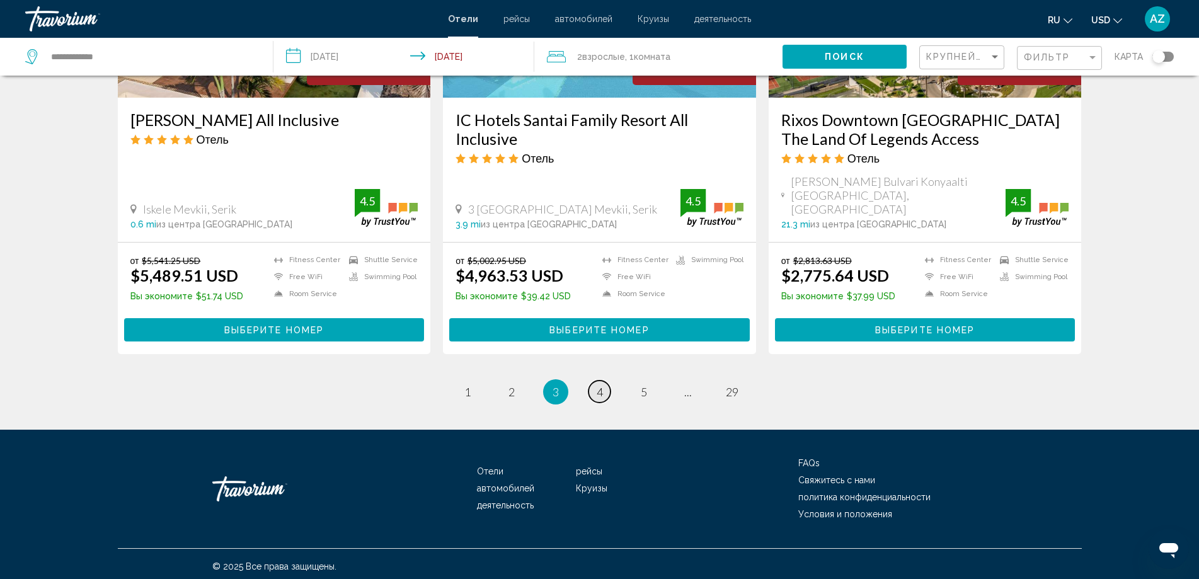
click at [606, 389] on link "page 4" at bounding box center [599, 392] width 22 height 22
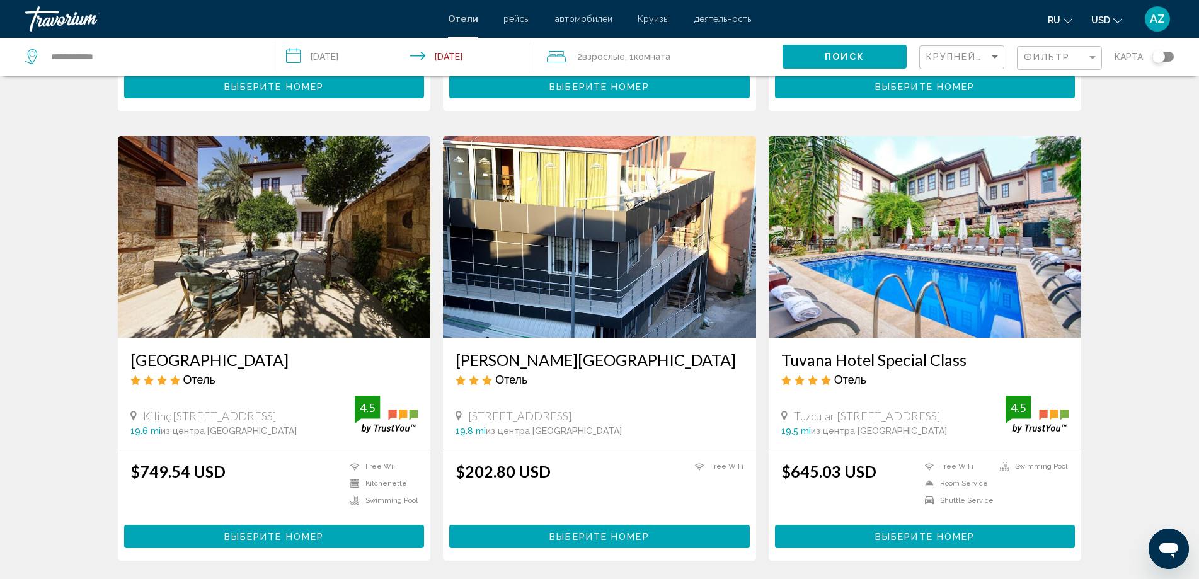
scroll to position [1449, 0]
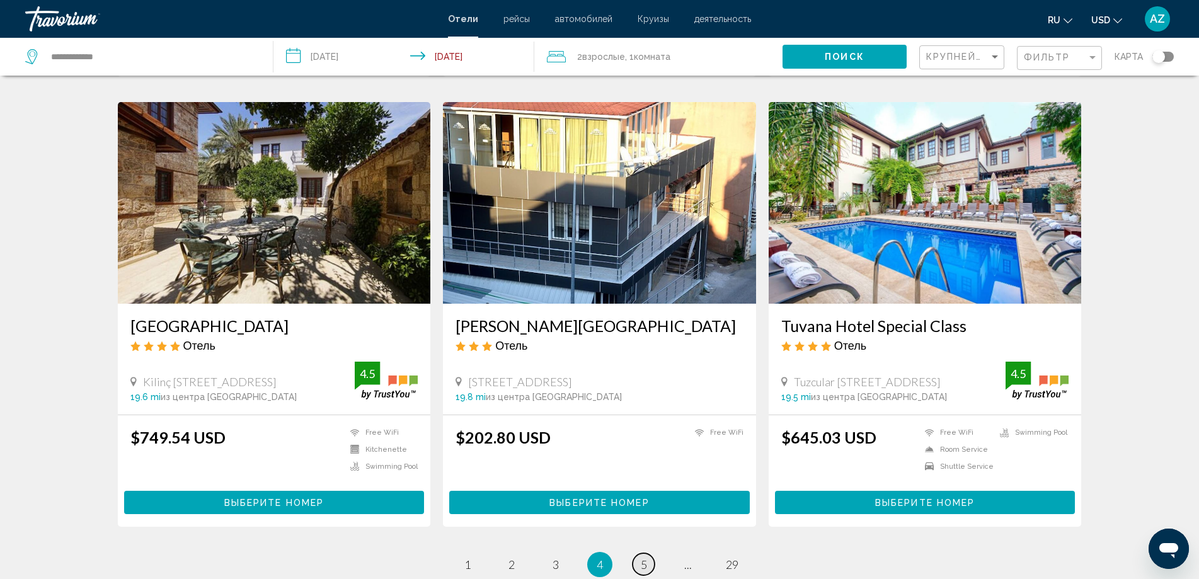
click at [642, 558] on span "5" at bounding box center [644, 565] width 6 height 14
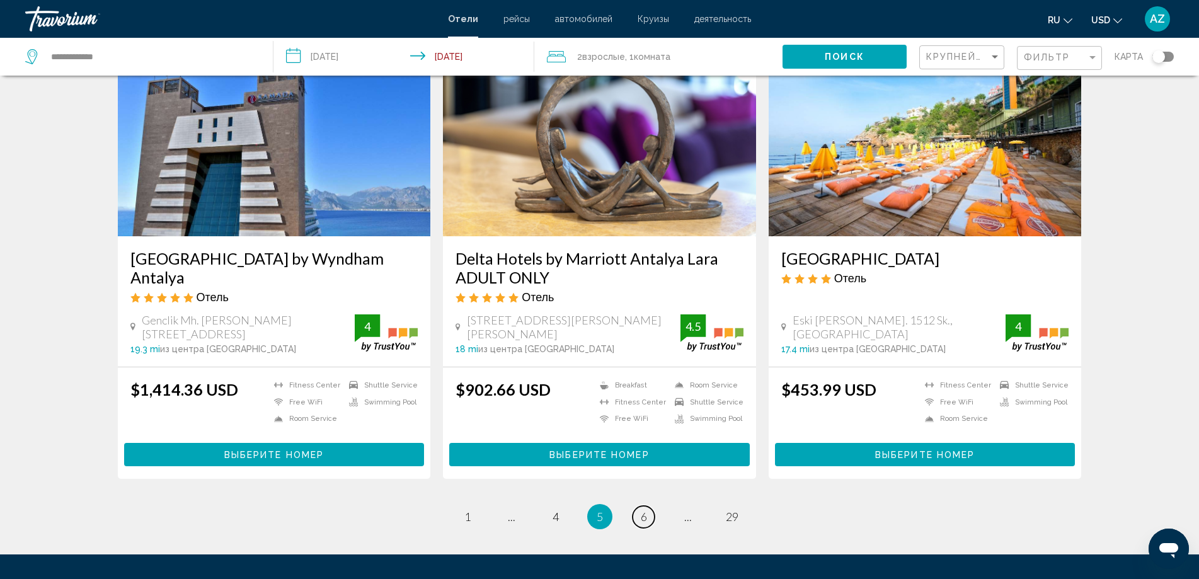
scroll to position [1439, 0]
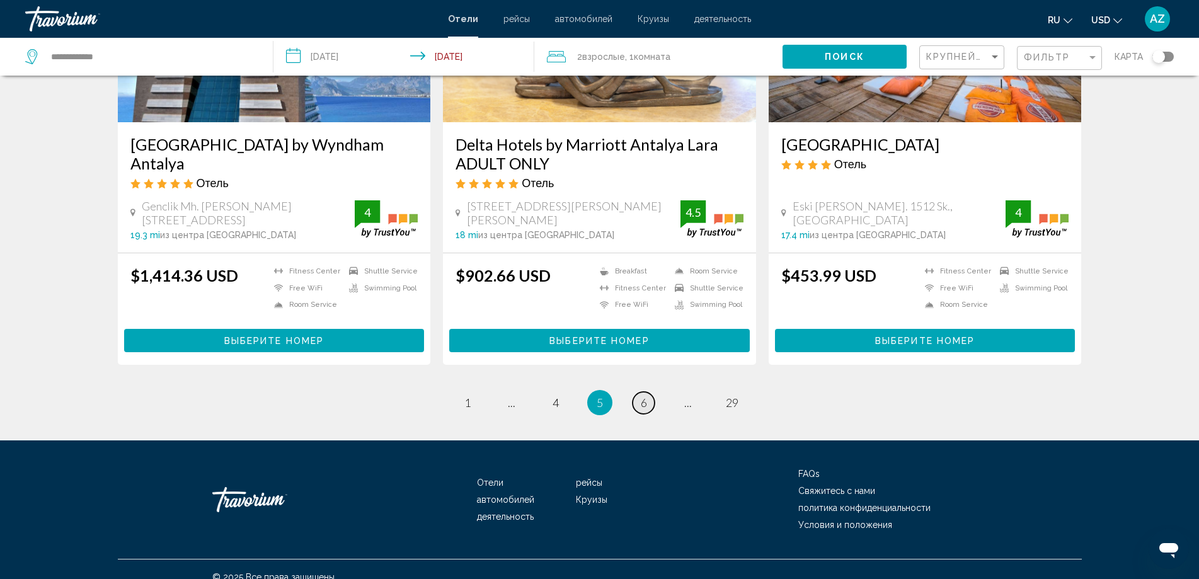
click at [644, 396] on span "6" at bounding box center [644, 403] width 6 height 14
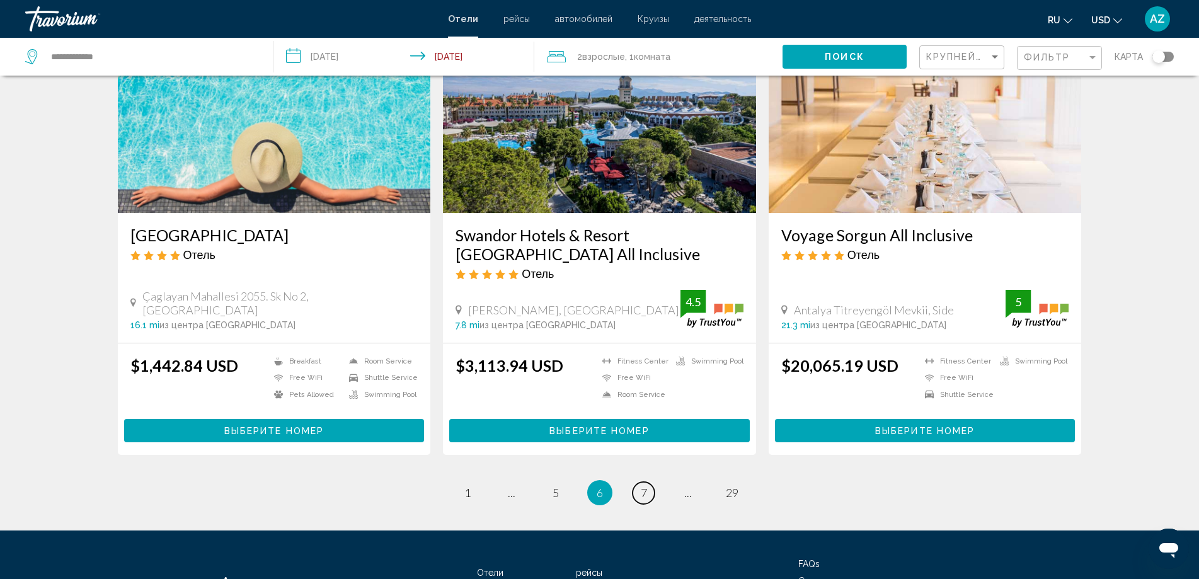
scroll to position [1512, 0]
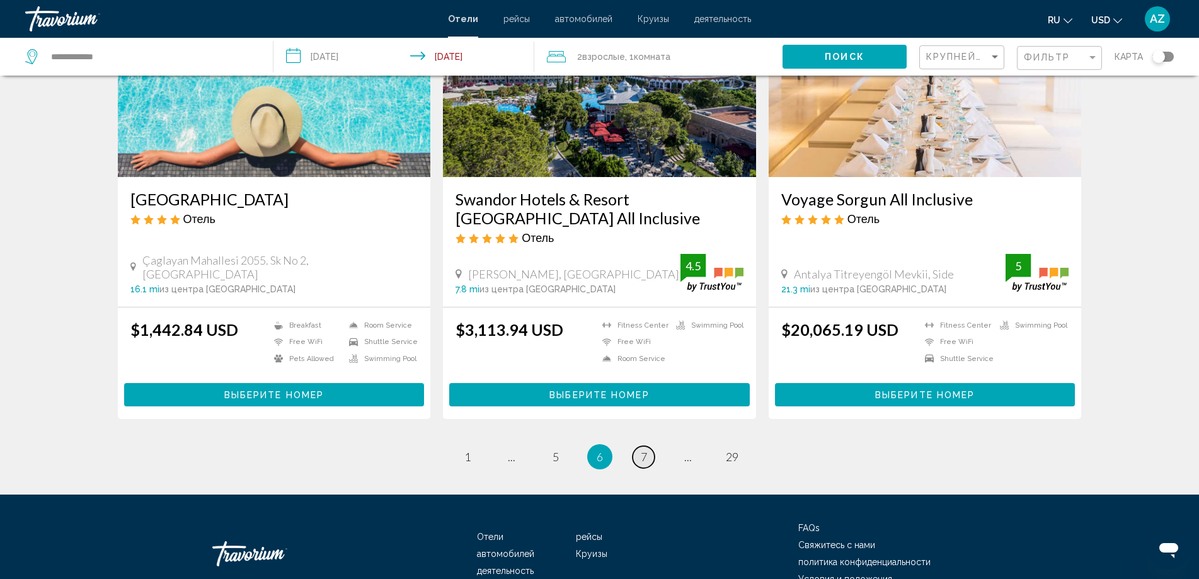
click at [646, 450] on span "7" at bounding box center [644, 457] width 6 height 14
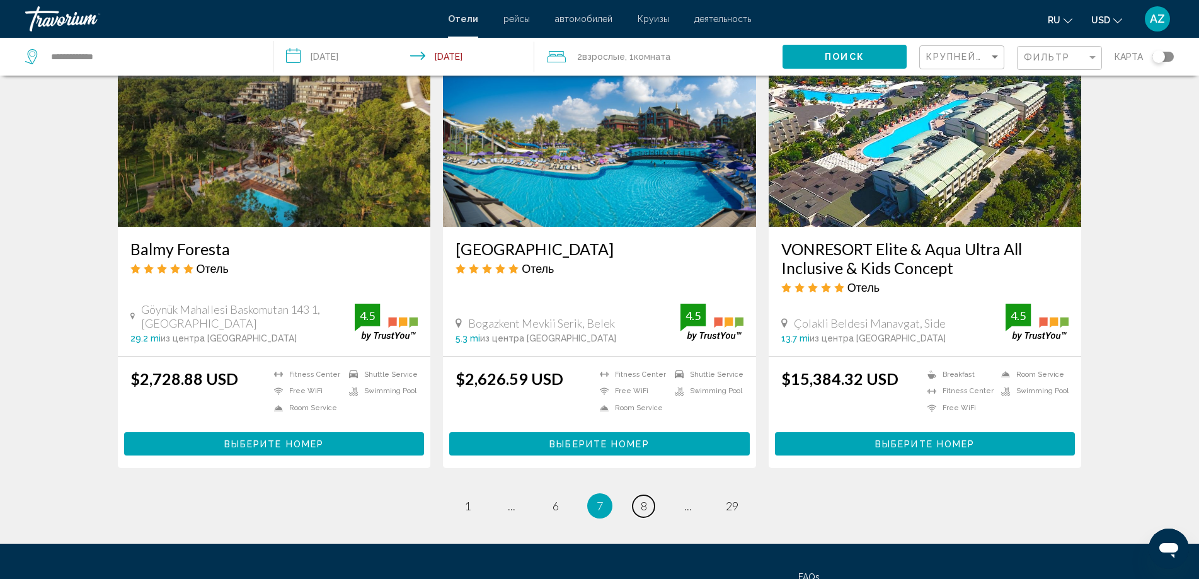
scroll to position [1512, 0]
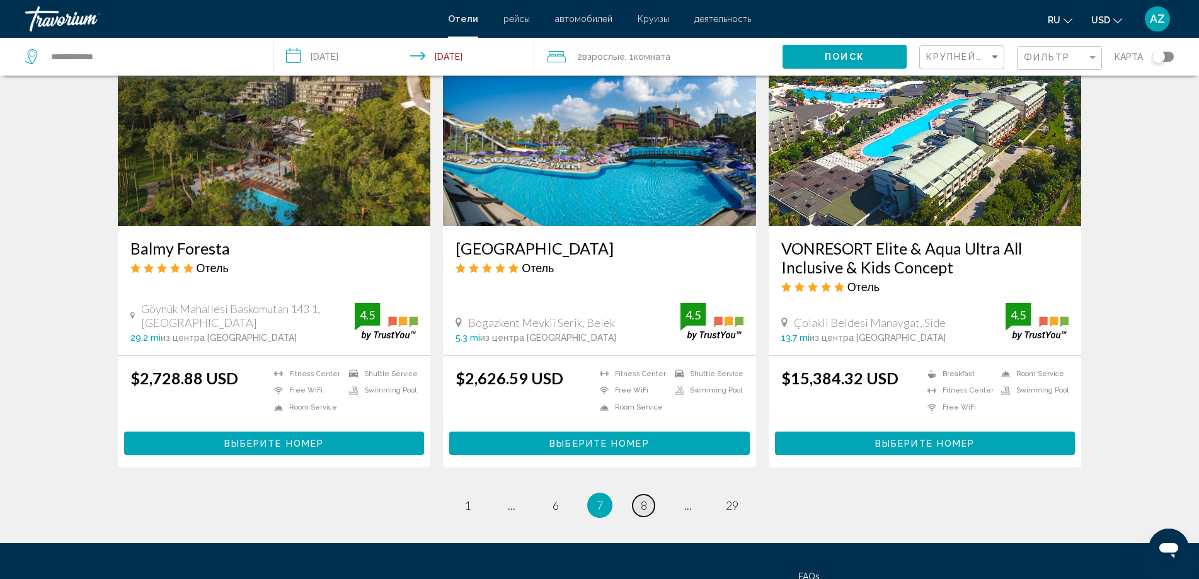
click at [636, 495] on link "page 8" at bounding box center [643, 506] width 22 height 22
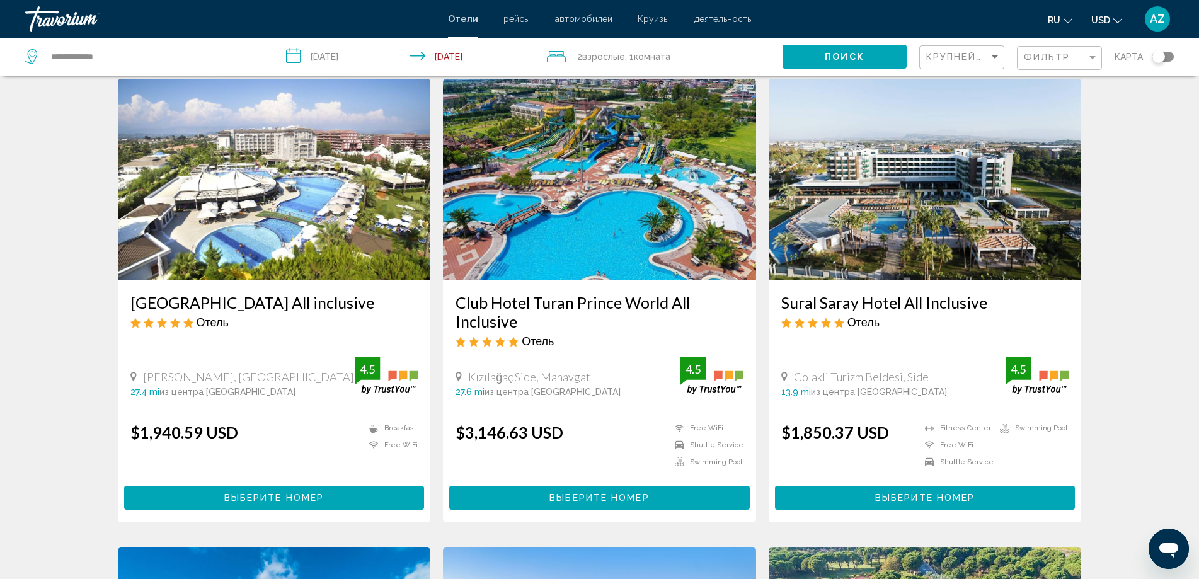
scroll to position [63, 0]
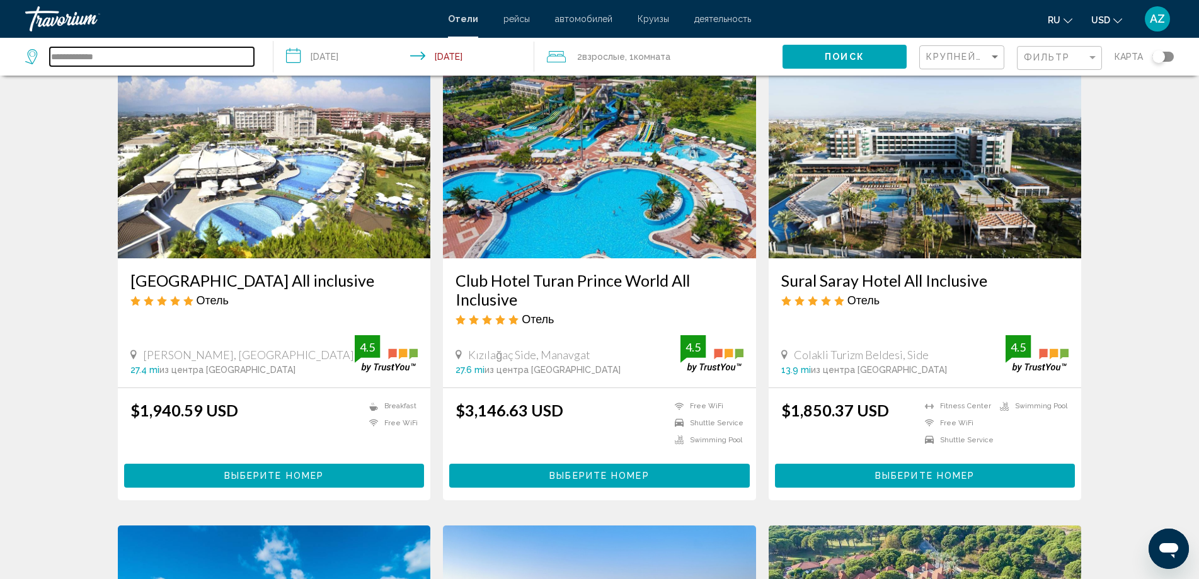
click at [137, 59] on input "**********" at bounding box center [152, 56] width 204 height 19
drag, startPoint x: 137, startPoint y: 59, endPoint x: 68, endPoint y: 55, distance: 69.4
click at [68, 55] on input "**********" at bounding box center [152, 56] width 204 height 19
type input "*"
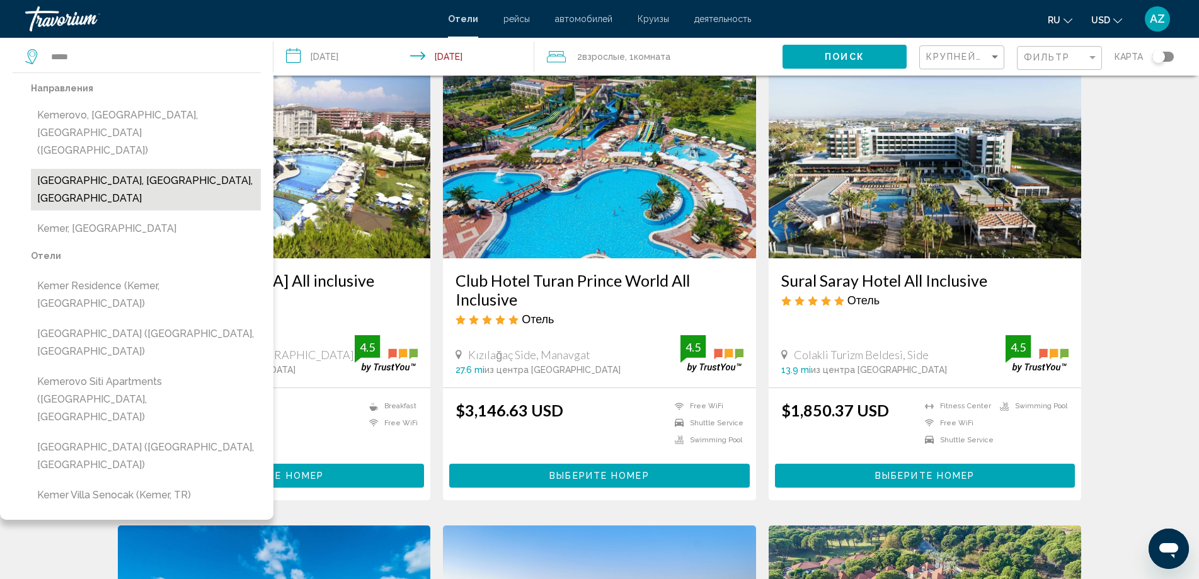
click at [137, 169] on button "Kemer, Antalya, Turkey" at bounding box center [146, 190] width 230 height 42
type input "**********"
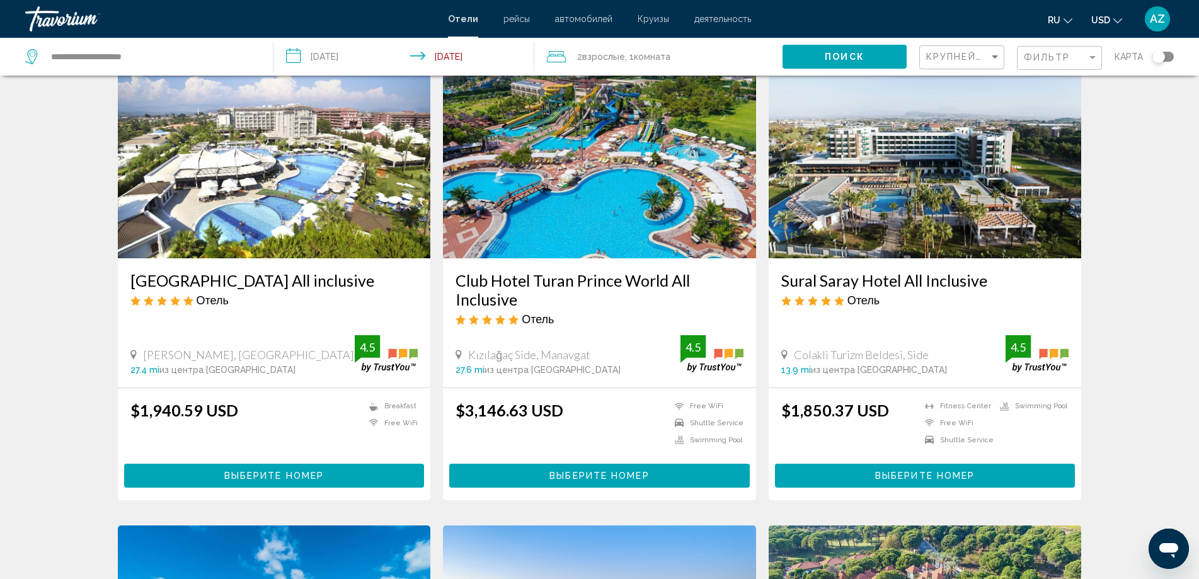
click at [830, 61] on span "Поиск" at bounding box center [845, 57] width 40 height 10
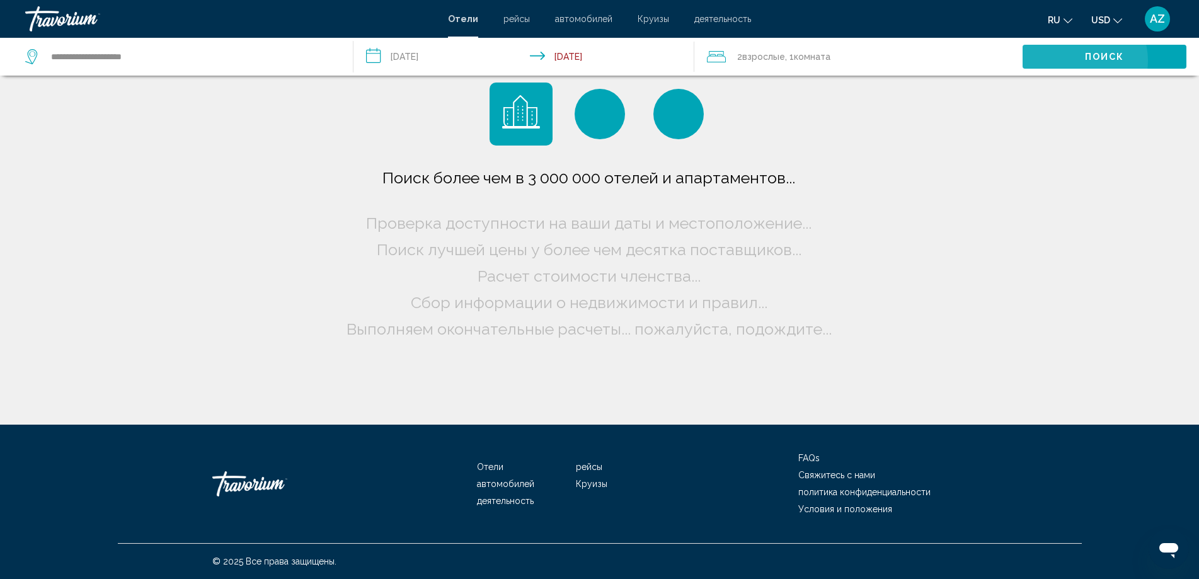
scroll to position [0, 0]
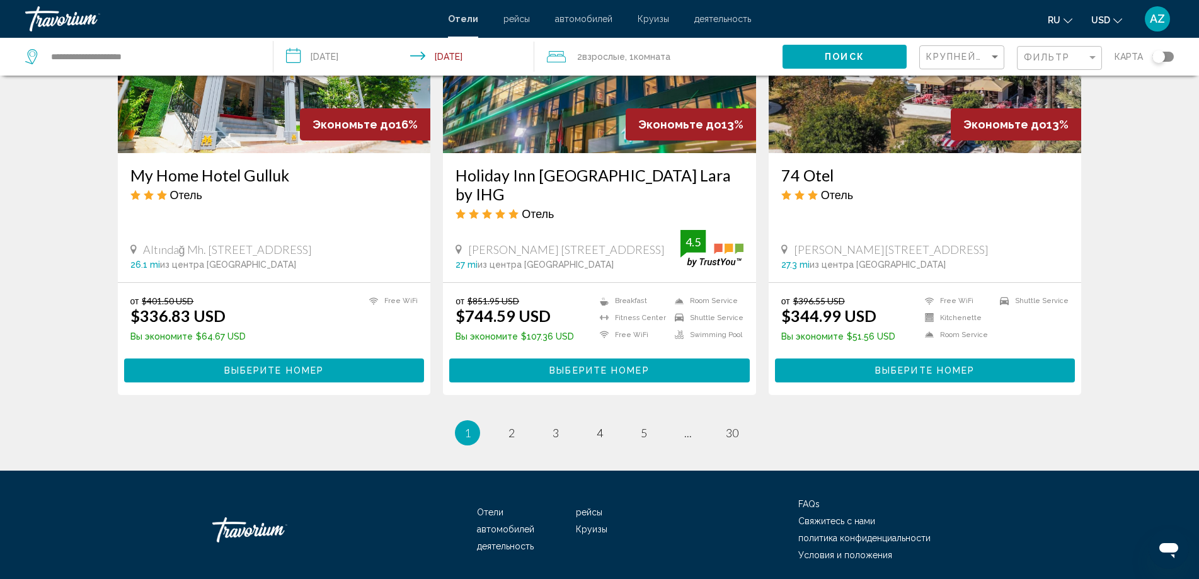
scroll to position [1547, 0]
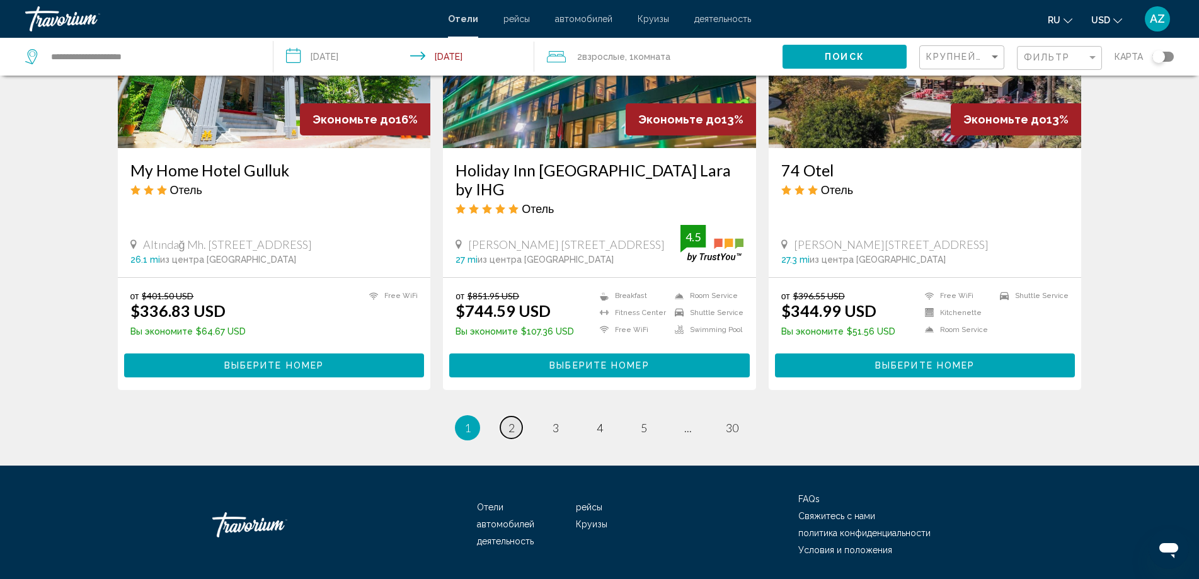
click at [507, 416] on link "page 2" at bounding box center [511, 427] width 22 height 22
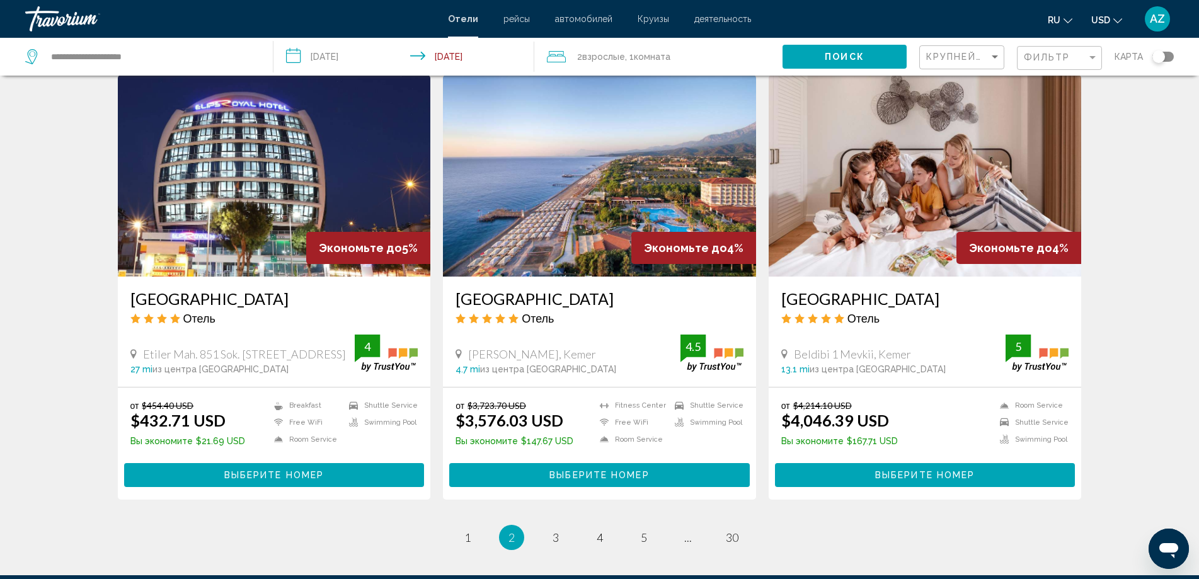
scroll to position [1449, 0]
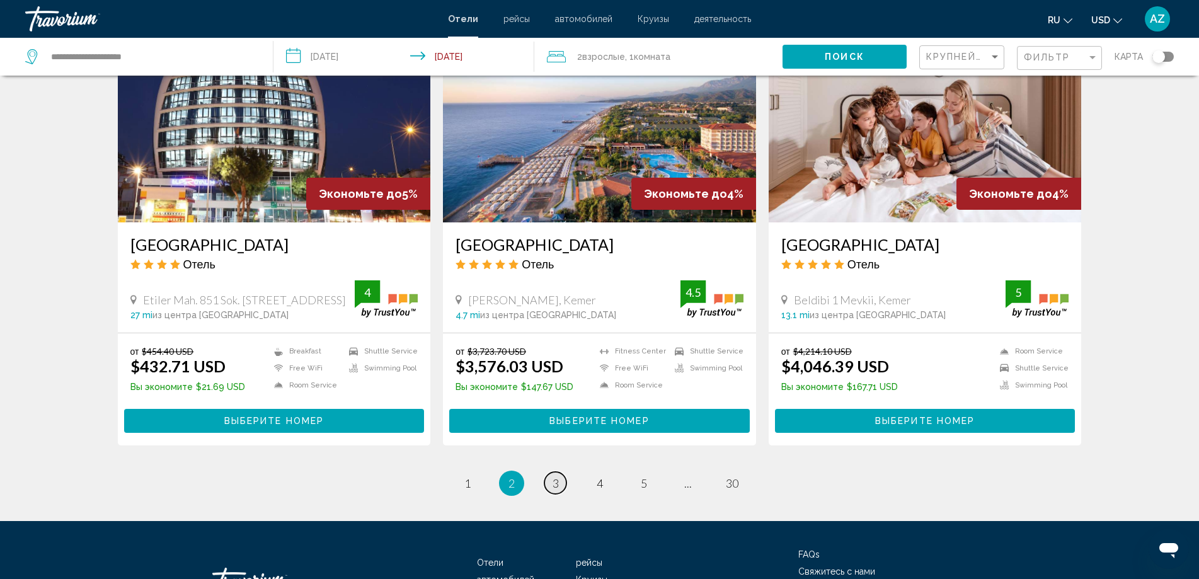
click at [560, 485] on link "page 3" at bounding box center [555, 483] width 22 height 22
